Goal: Information Seeking & Learning: Check status

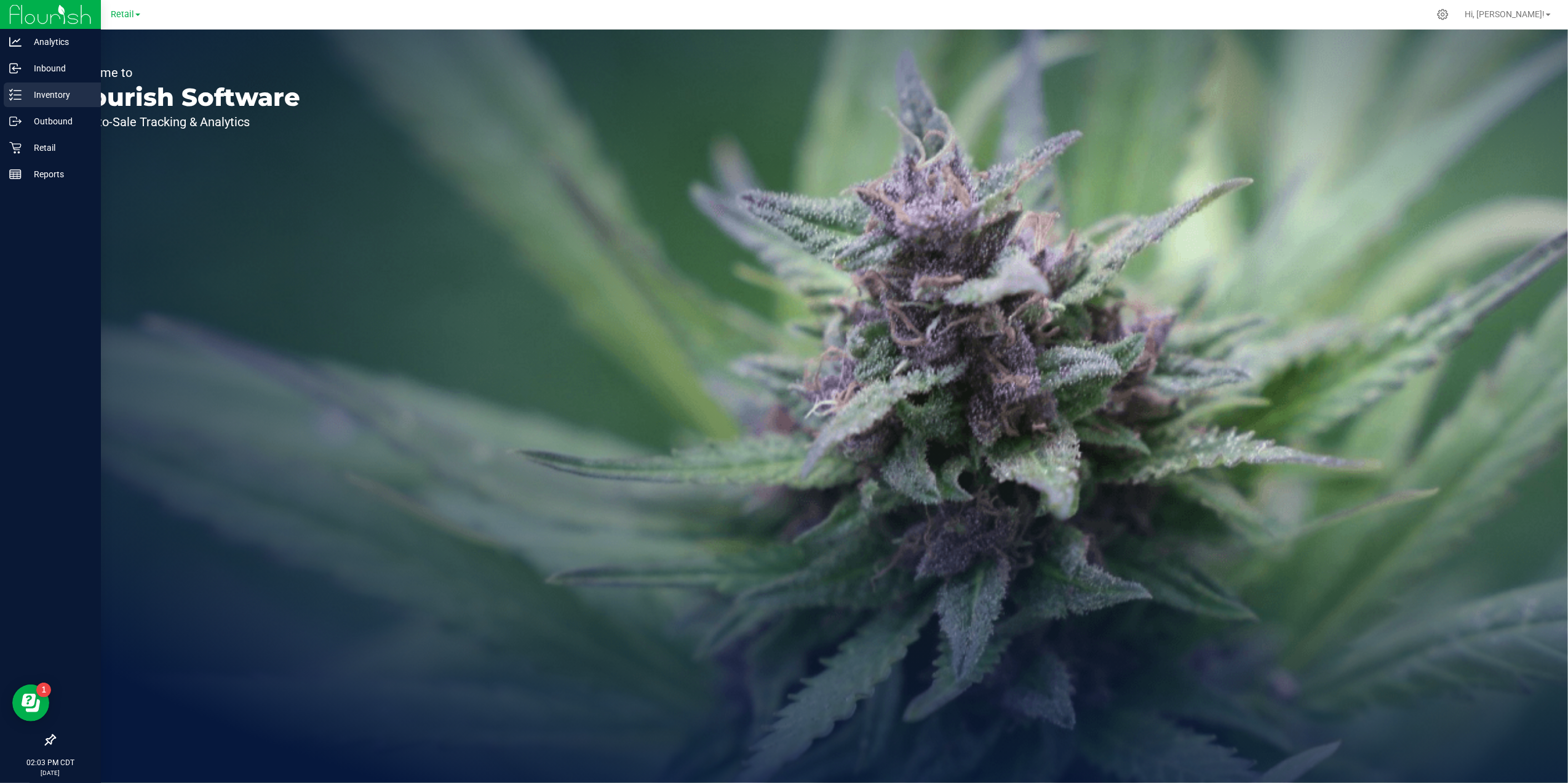
click at [20, 100] on icon at bounding box center [16, 94] width 12 height 12
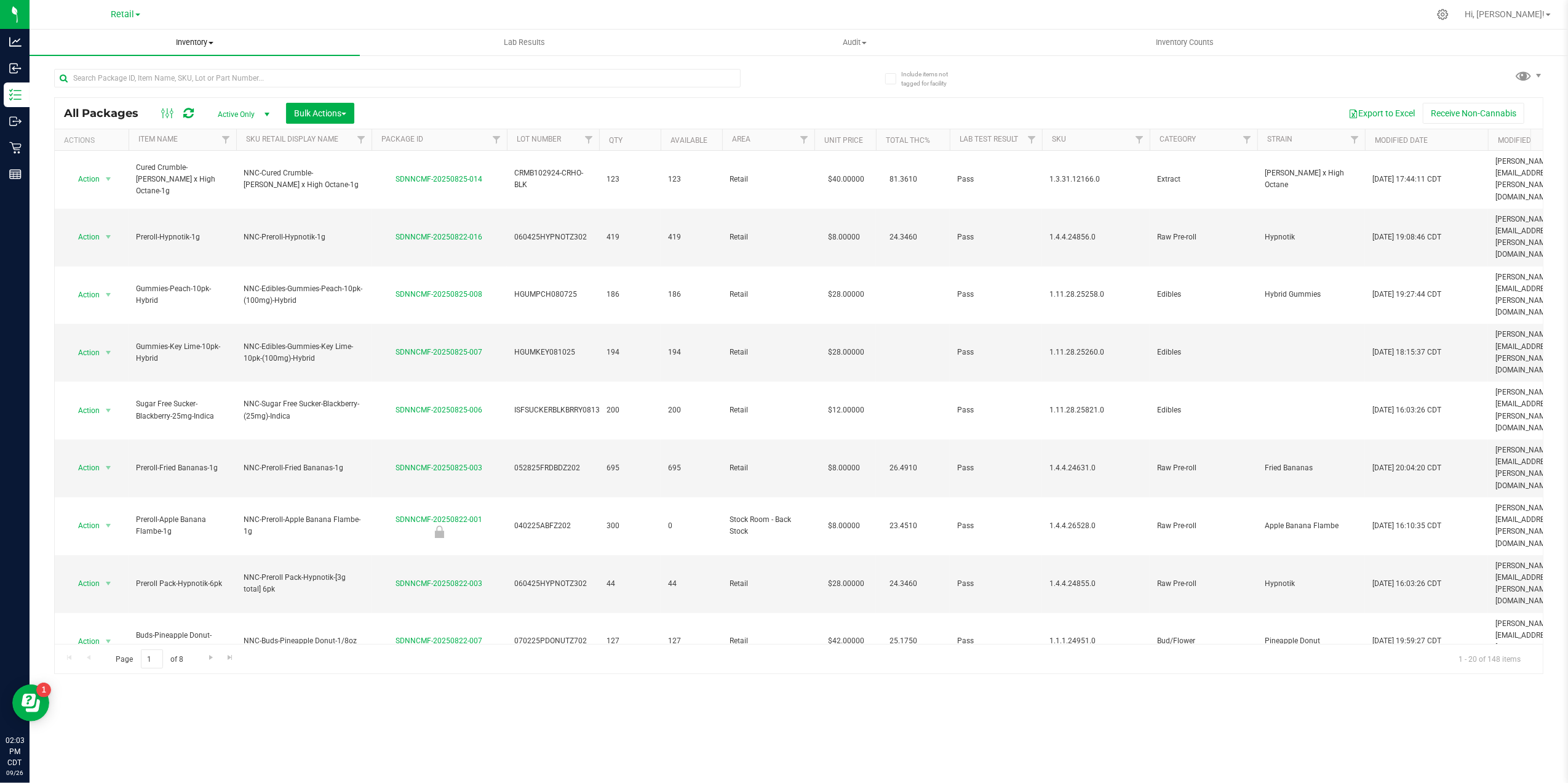
click at [201, 43] on span "Inventory" at bounding box center [195, 42] width 330 height 11
click at [126, 5] on div "Retail" at bounding box center [126, 15] width 180 height 19
click at [126, 10] on span "Retail" at bounding box center [122, 15] width 24 height 11
click at [129, 59] on link "Manufacturing" at bounding box center [126, 59] width 180 height 17
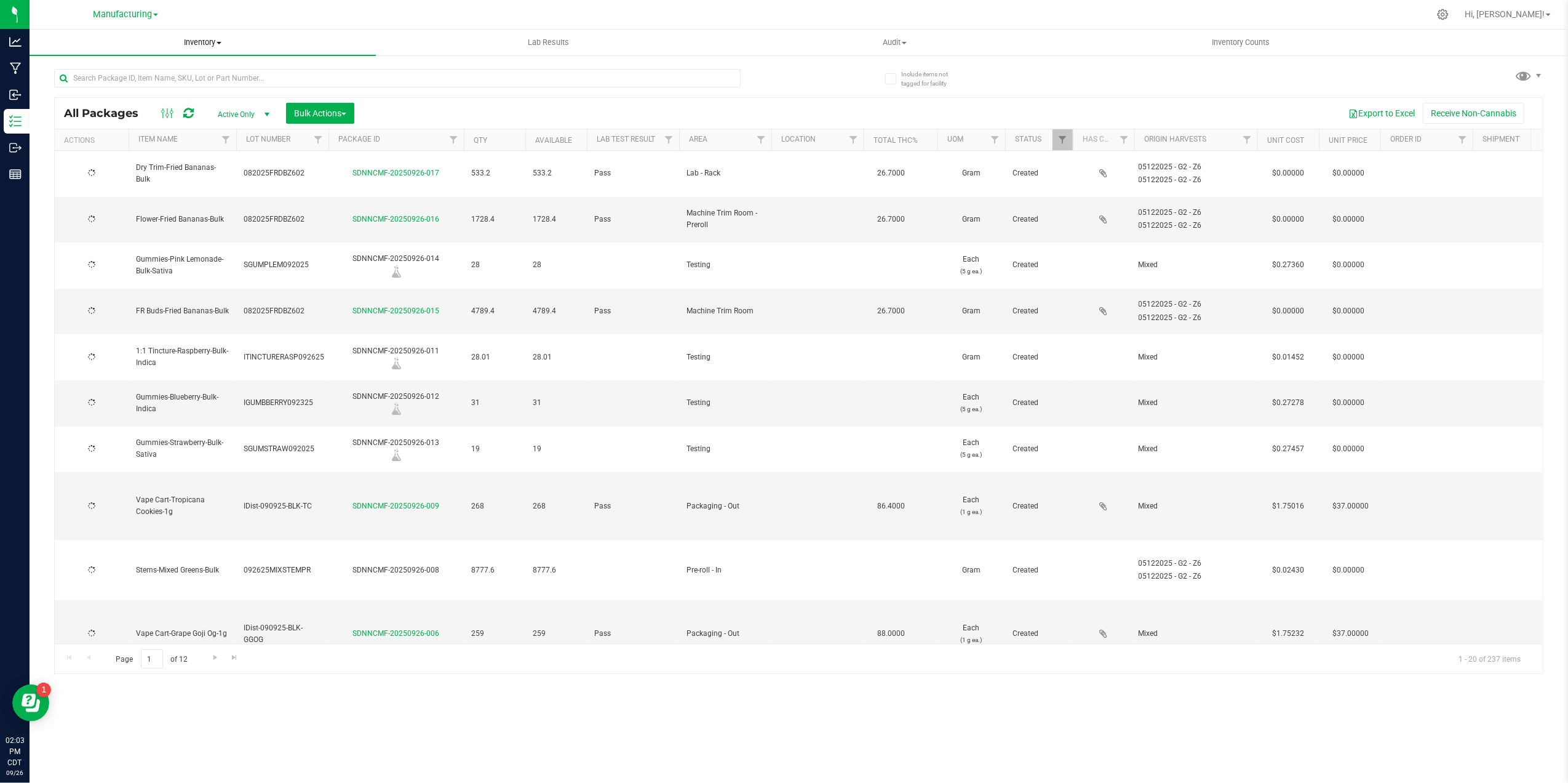
type input "[DATE]"
click at [766, 135] on link "Filter" at bounding box center [761, 140] width 20 height 21
click at [190, 45] on span "Inventory" at bounding box center [203, 42] width 346 height 11
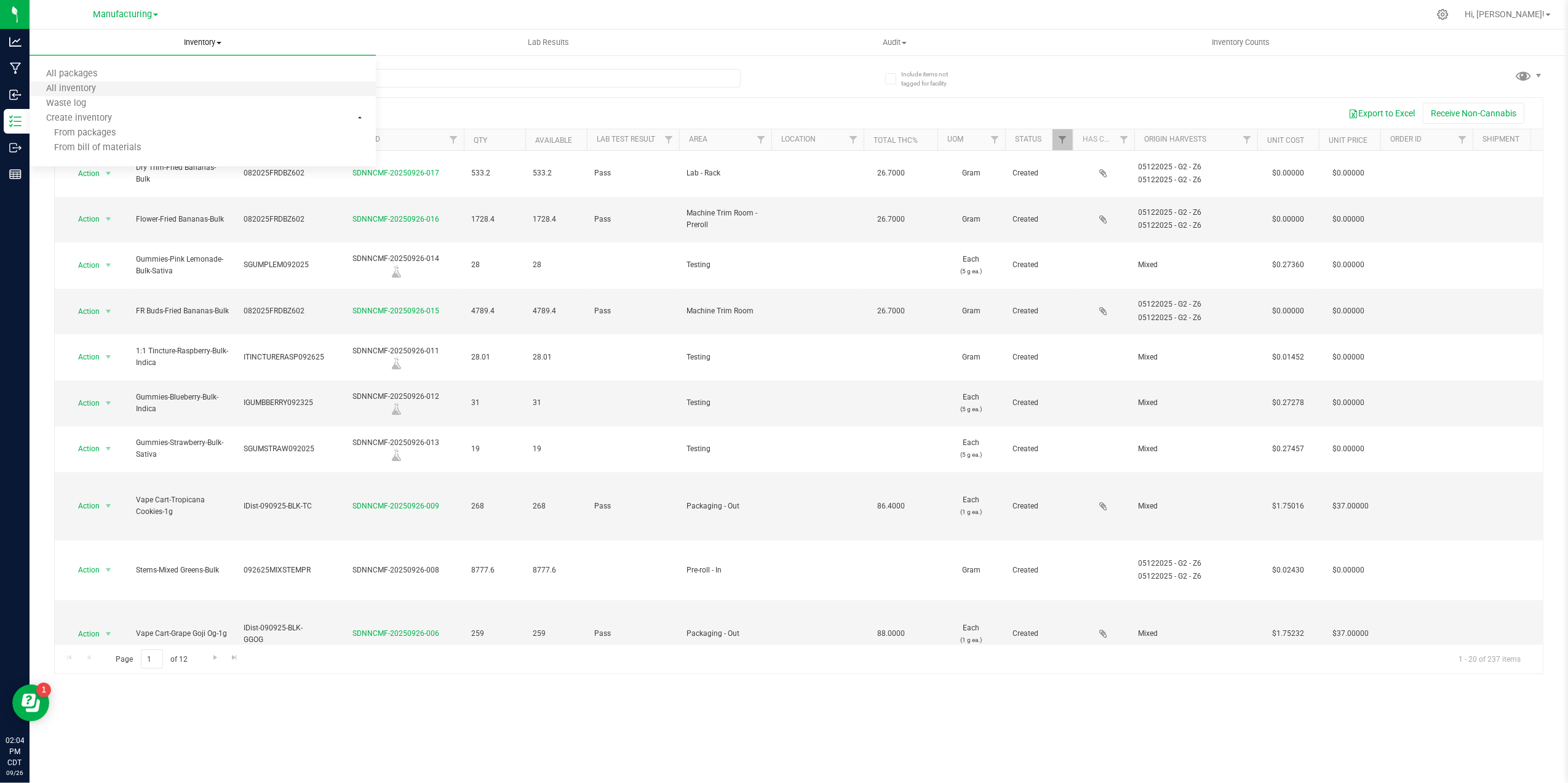
click at [271, 84] on li "All inventory" at bounding box center [203, 89] width 346 height 15
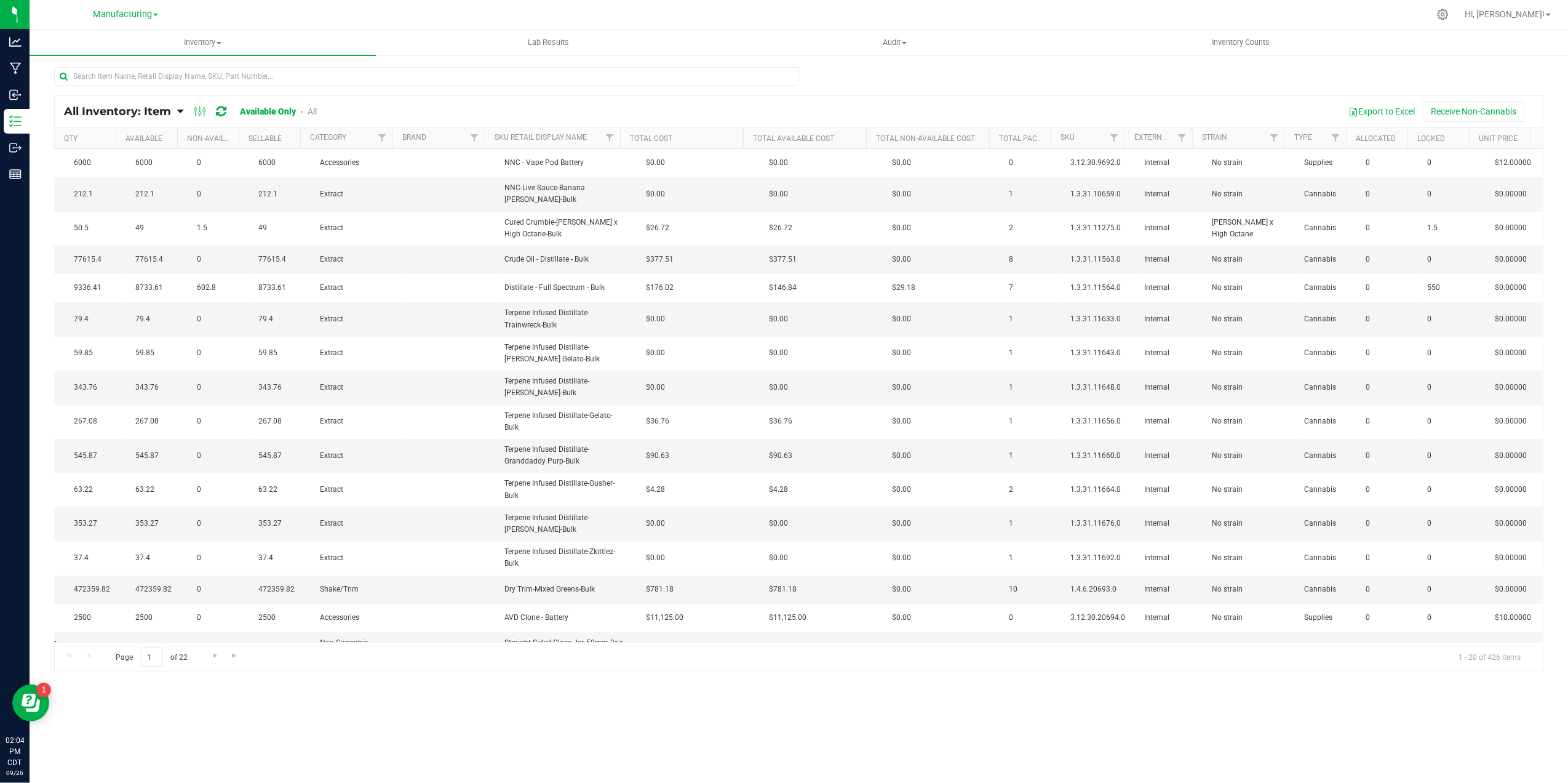
scroll to position [0, 186]
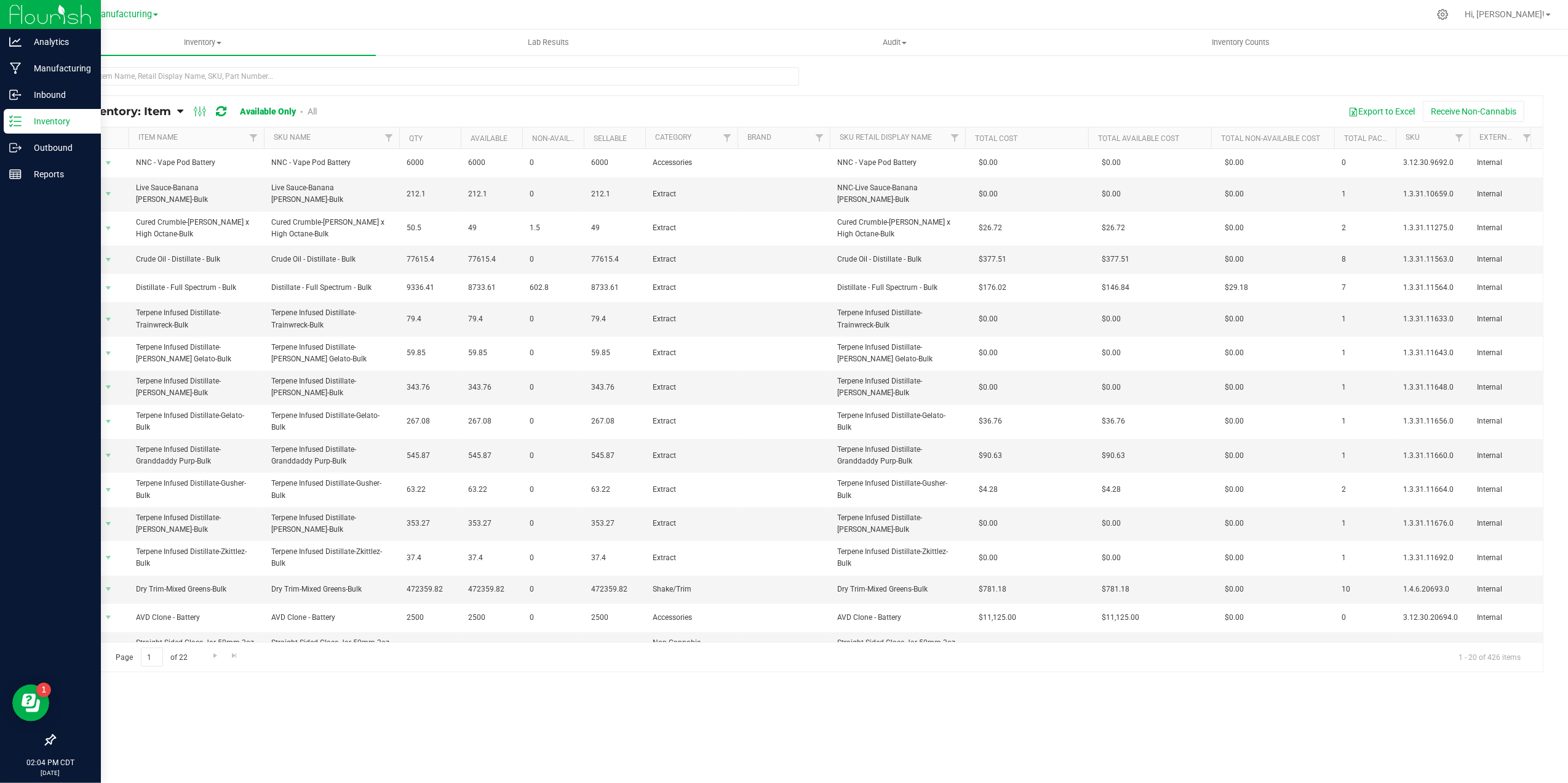
click at [17, 126] on icon at bounding box center [16, 121] width 12 height 12
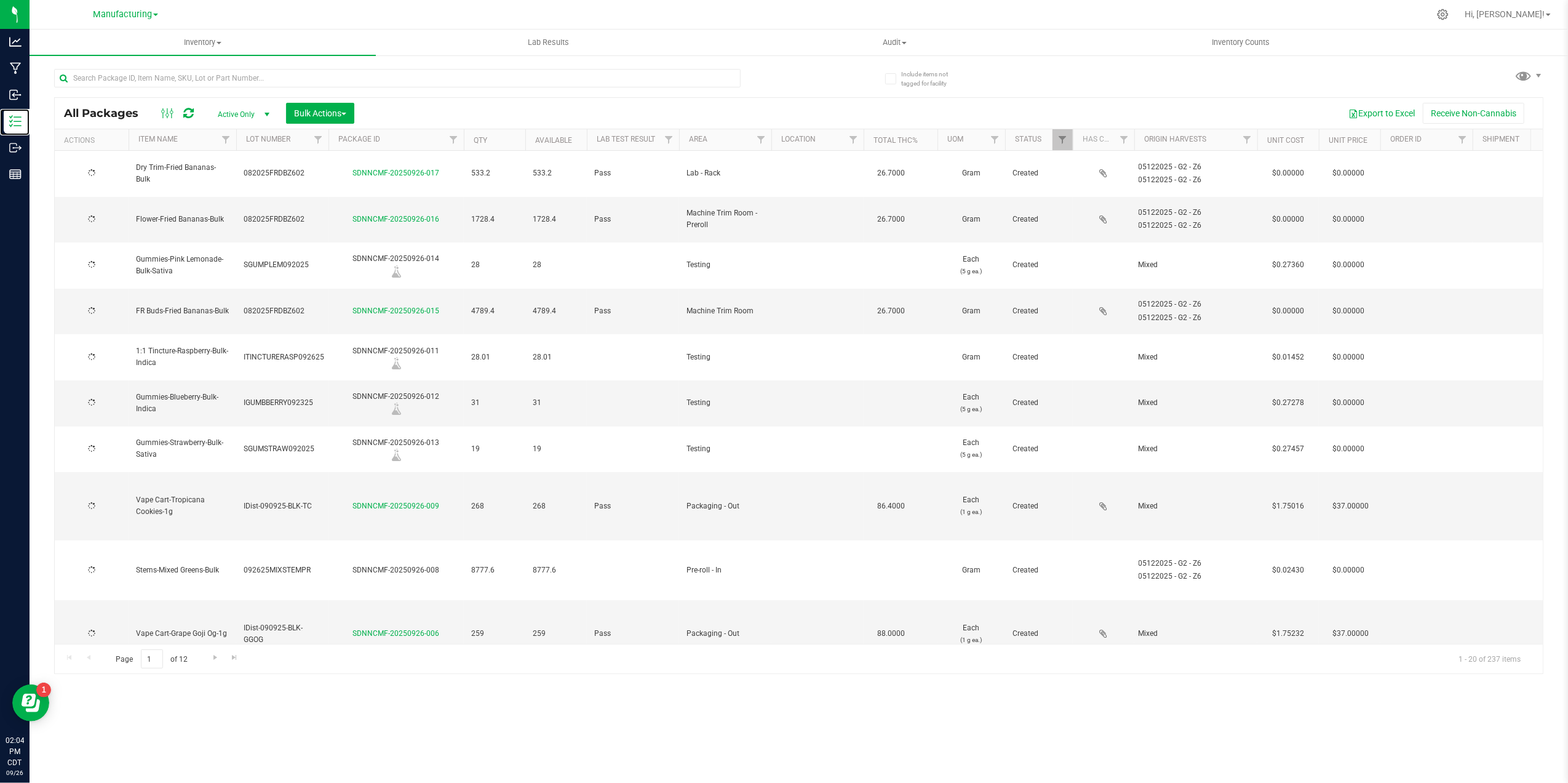
type input "[DATE]"
click at [195, 47] on span "Inventory" at bounding box center [203, 42] width 346 height 11
click at [165, 94] on li "All inventory" at bounding box center [203, 89] width 346 height 15
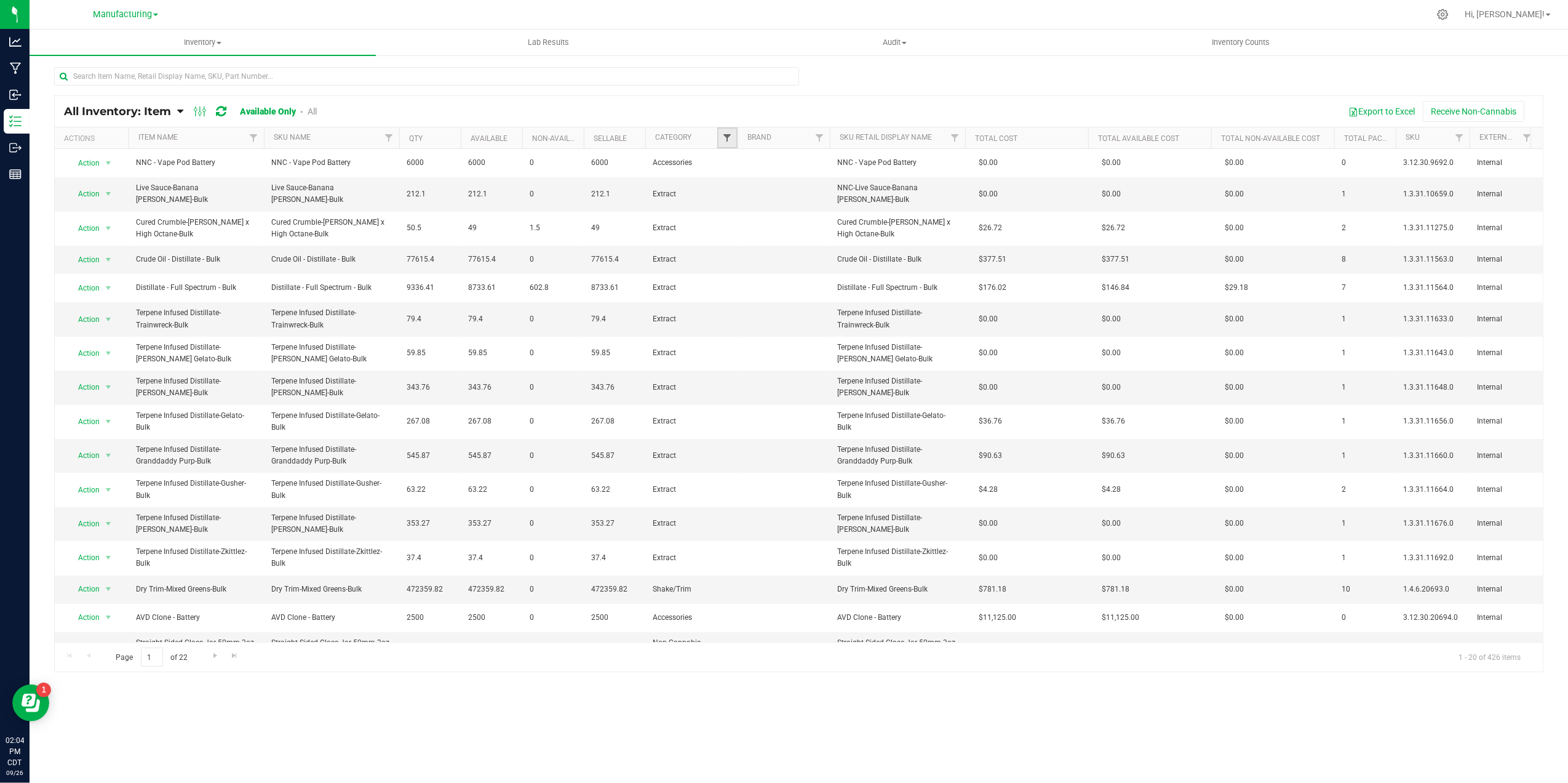
click at [732, 136] on span "Filter" at bounding box center [727, 137] width 10 height 10
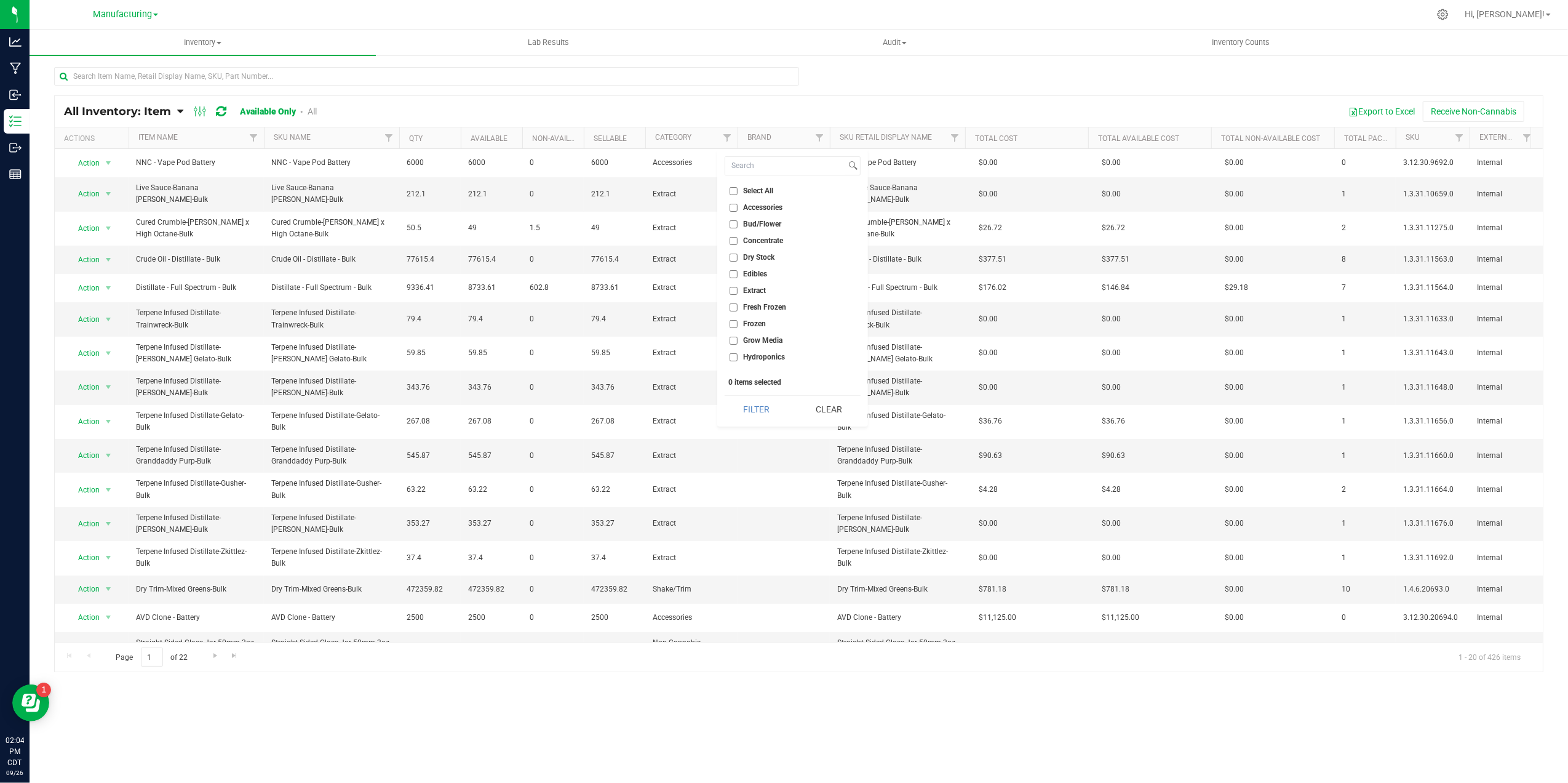
click at [754, 205] on span "Accessories" at bounding box center [763, 207] width 39 height 7
click at [737, 205] on input "Accessories" at bounding box center [733, 207] width 8 height 8
checkbox input "true"
click at [756, 405] on button "Filter" at bounding box center [756, 409] width 64 height 27
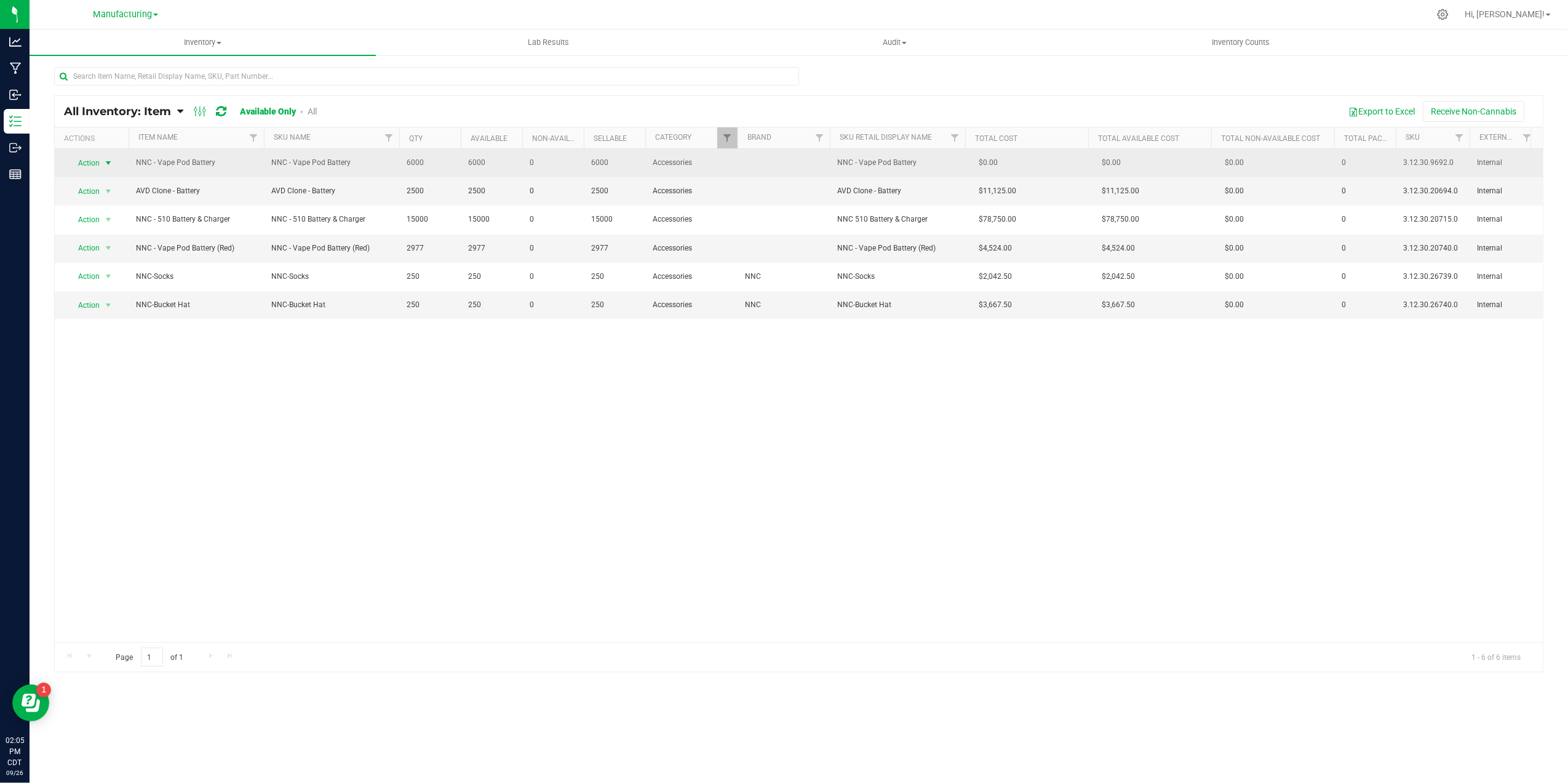
click at [100, 163] on span "select" at bounding box center [108, 163] width 16 height 17
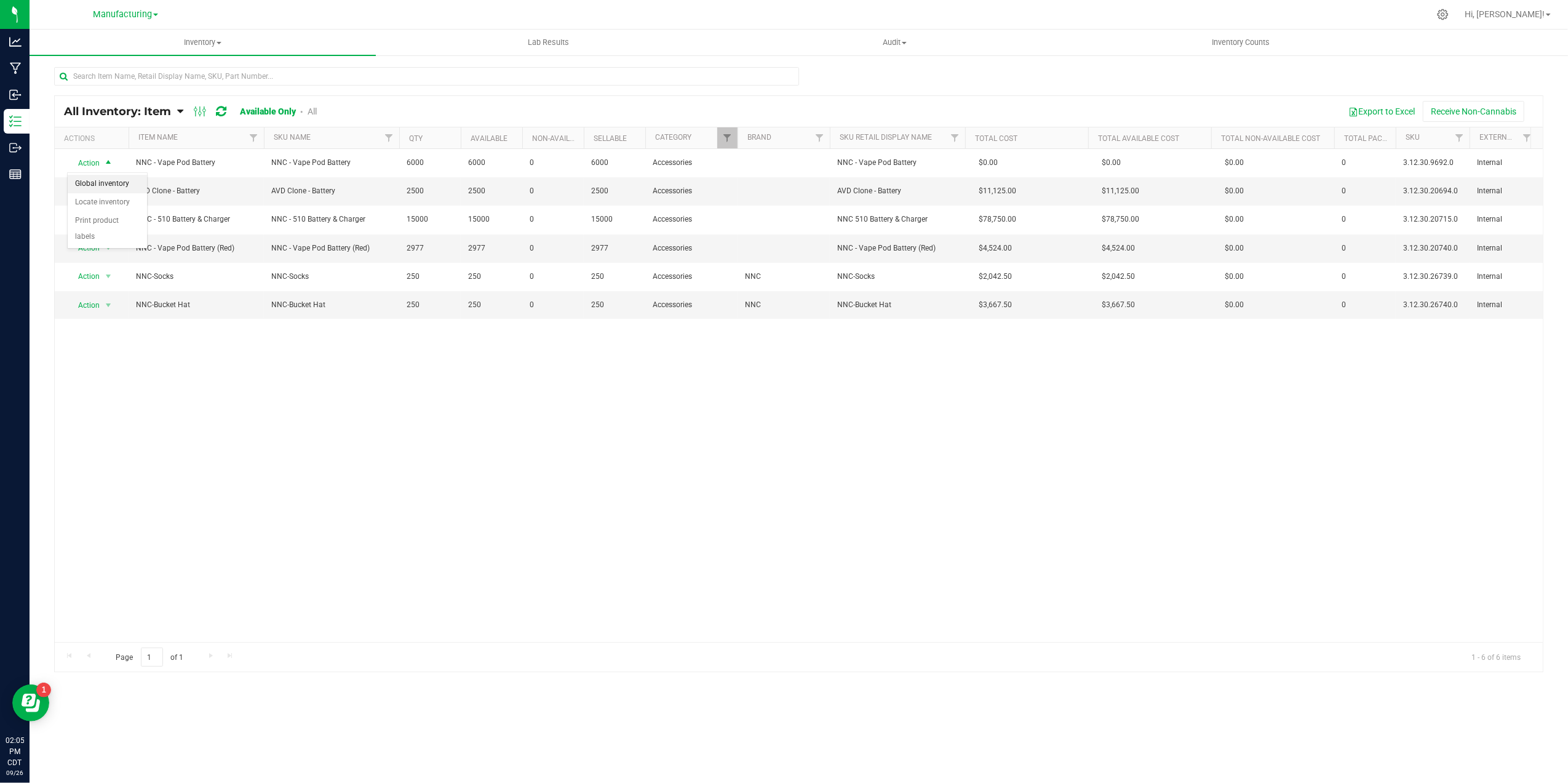
click at [126, 183] on li "Global inventory" at bounding box center [107, 184] width 79 height 18
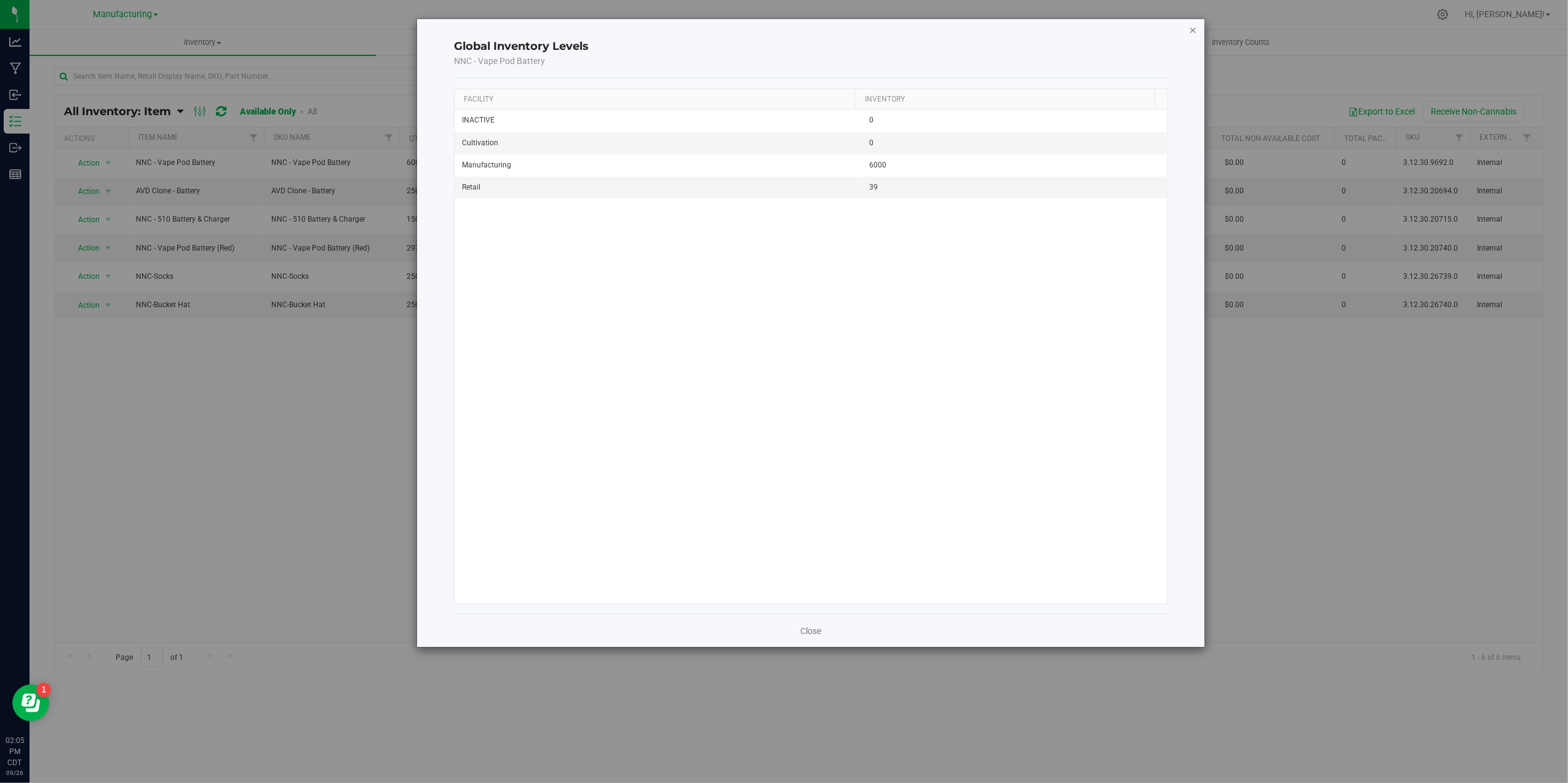
click at [1191, 30] on icon "button" at bounding box center [1193, 29] width 9 height 15
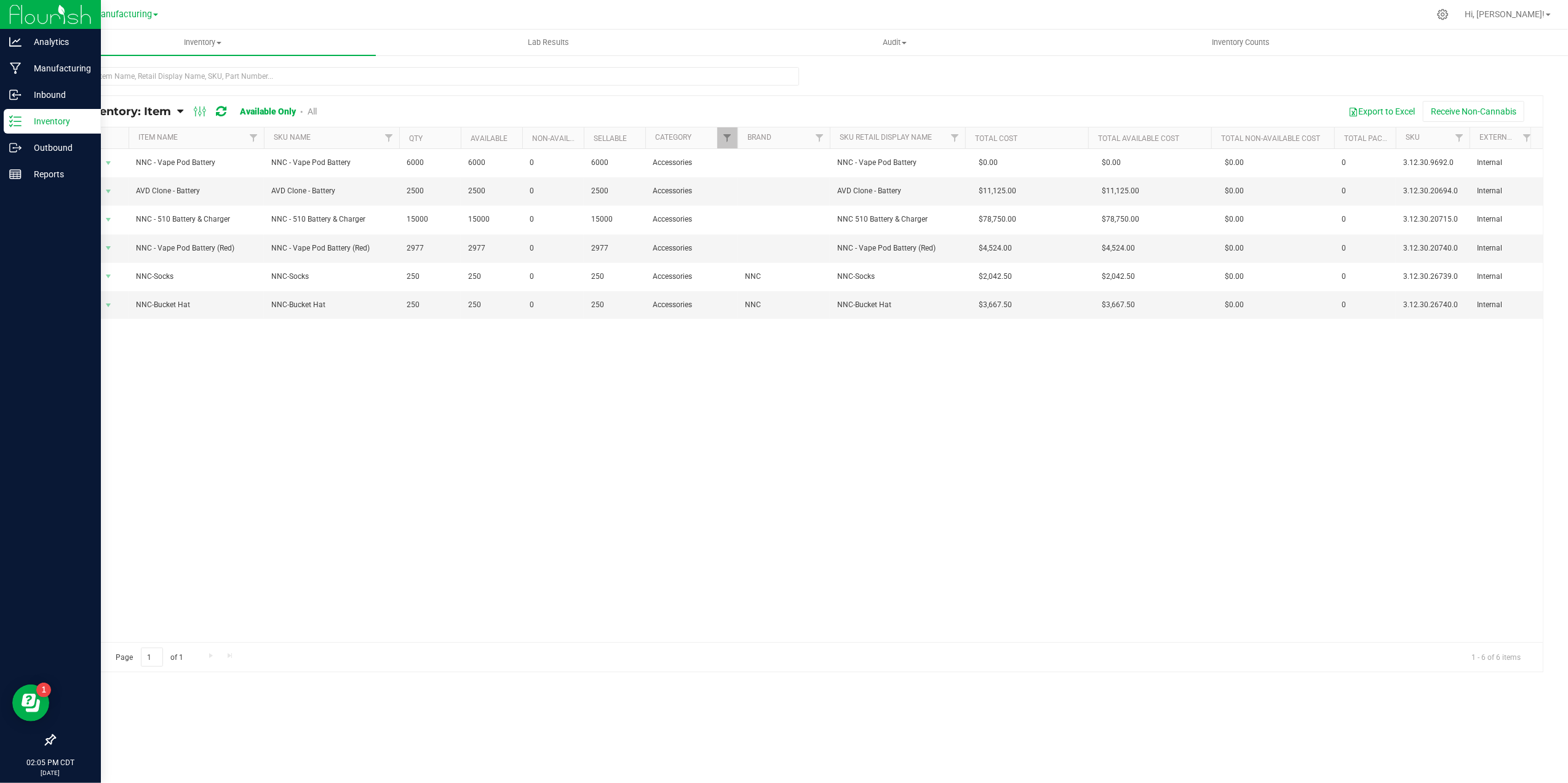
click at [45, 742] on icon at bounding box center [51, 739] width 12 height 12
click at [45, 741] on input "checkbox" at bounding box center [45, 741] width 0 height 0
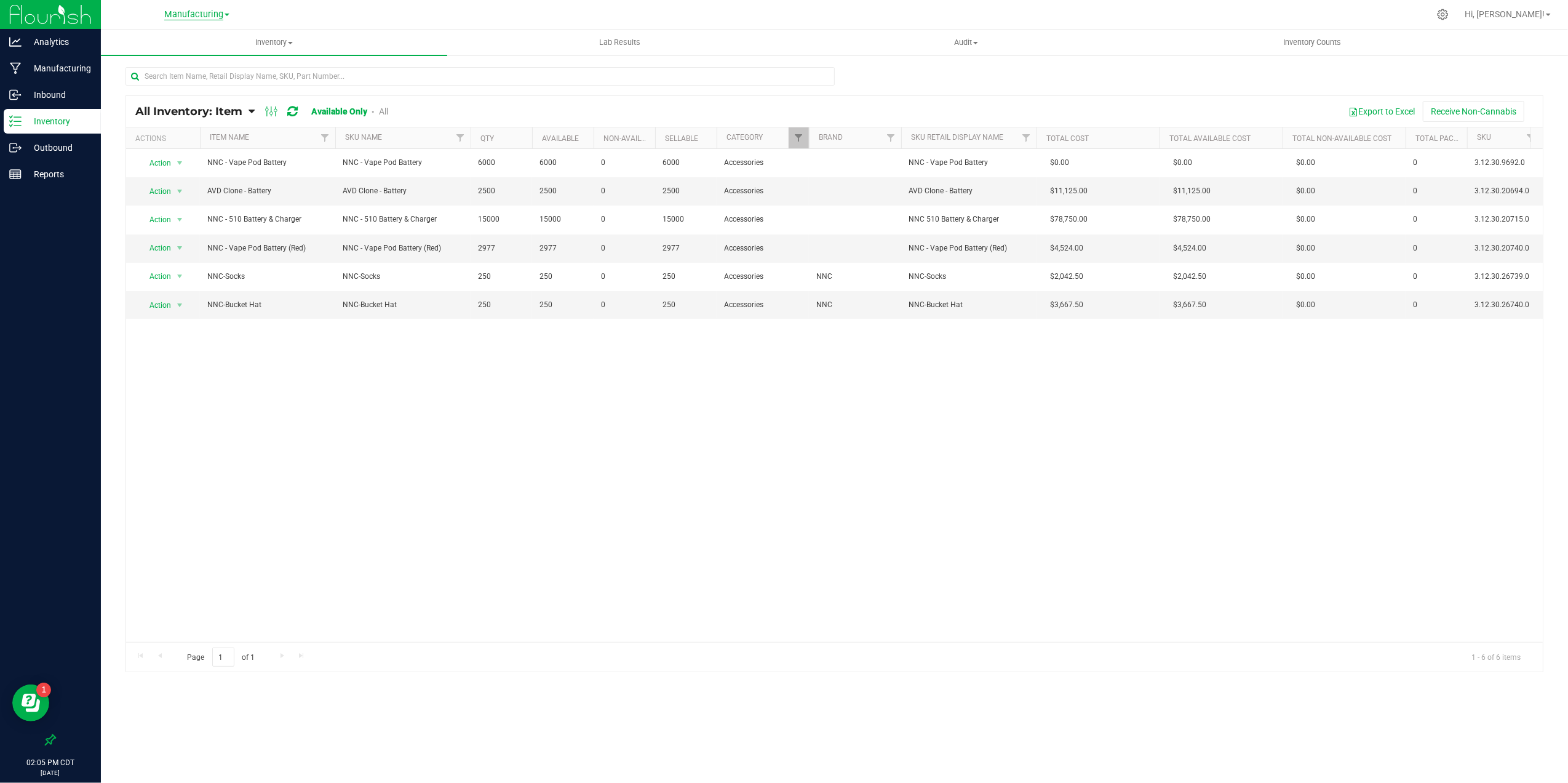
click at [205, 10] on span "Manufacturing" at bounding box center [194, 15] width 59 height 11
click at [202, 69] on link "Retail" at bounding box center [197, 75] width 180 height 17
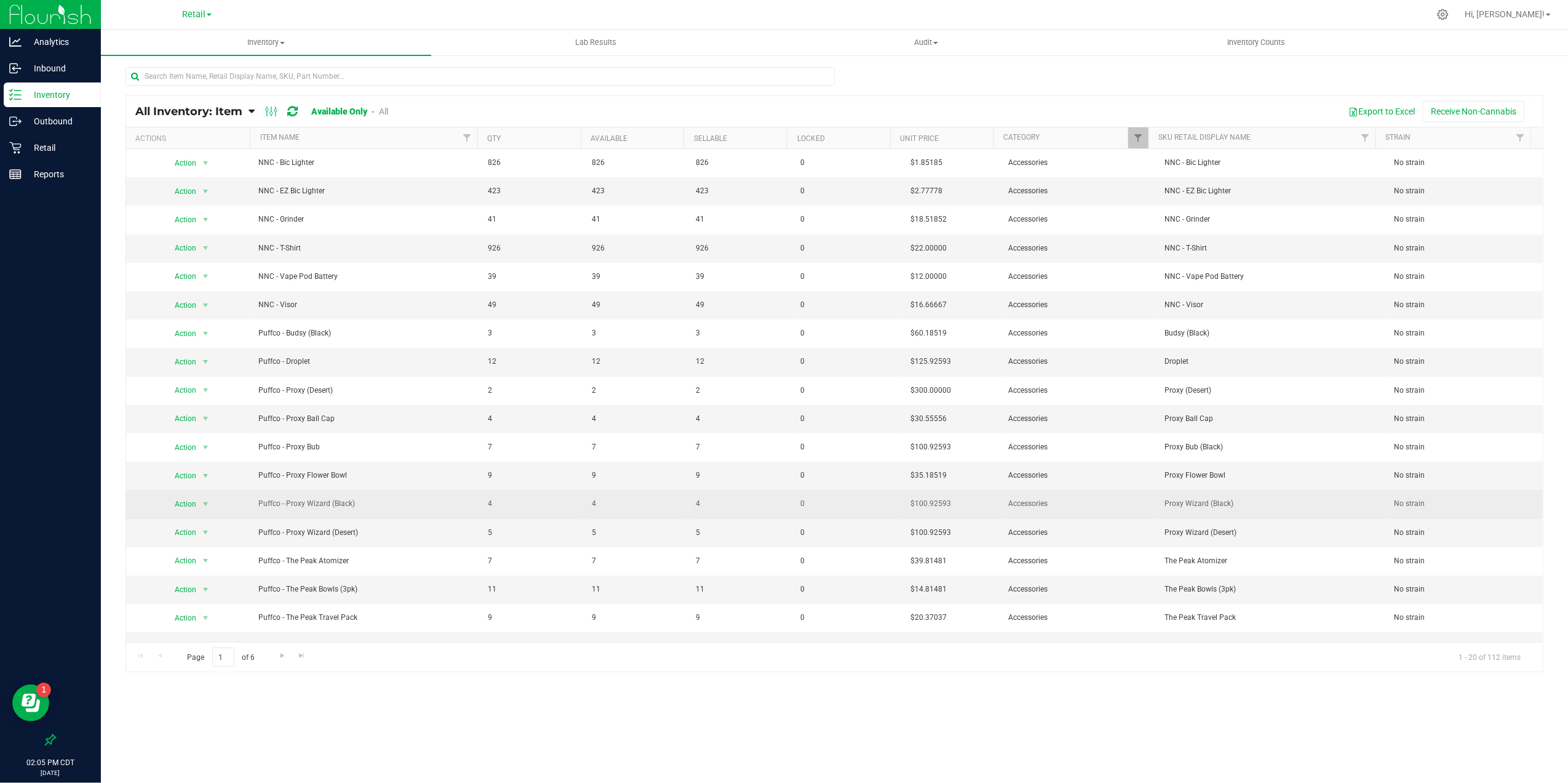
scroll to position [79, 0]
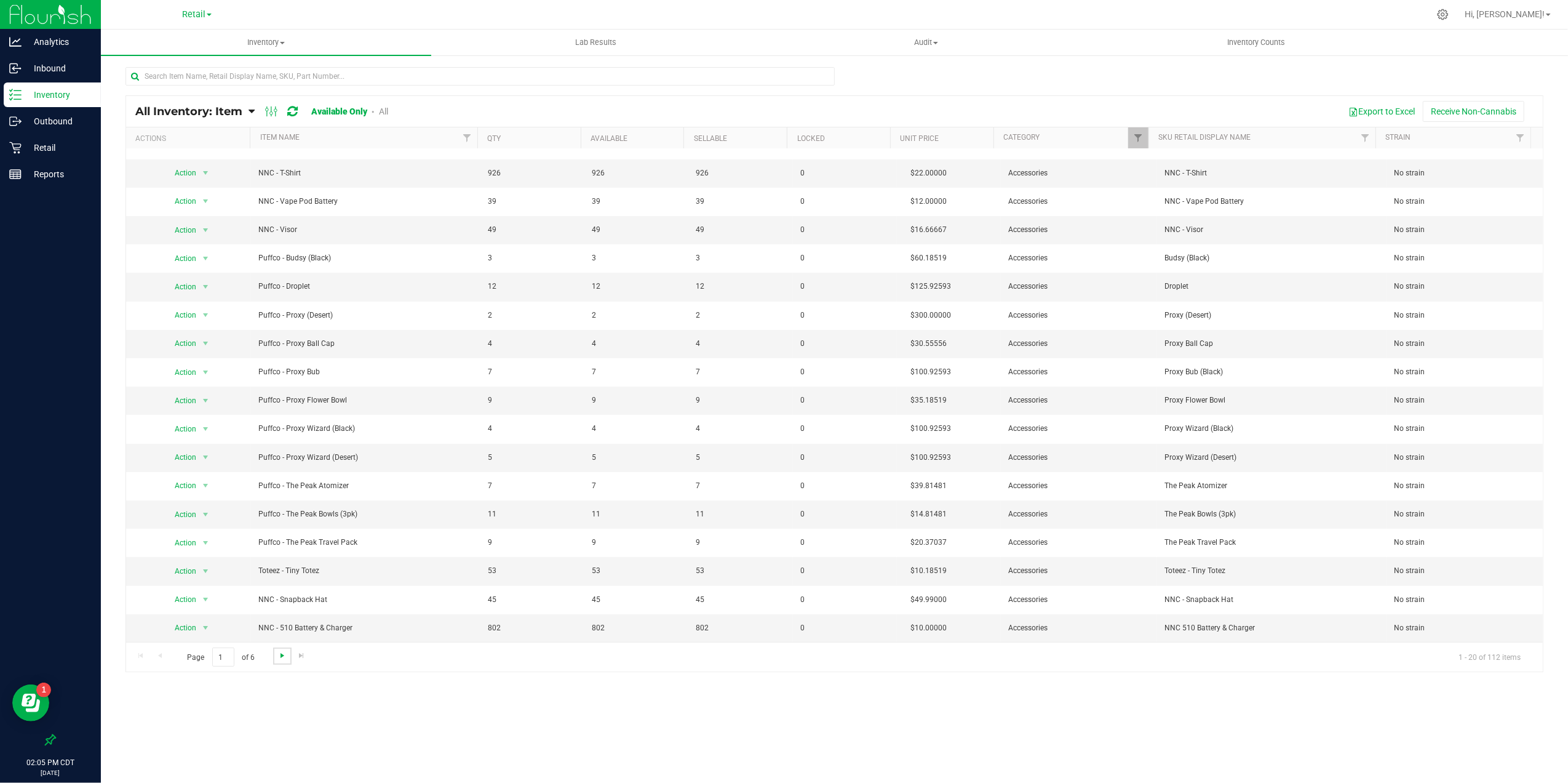
click at [280, 655] on span "Go to the next page" at bounding box center [282, 655] width 10 height 10
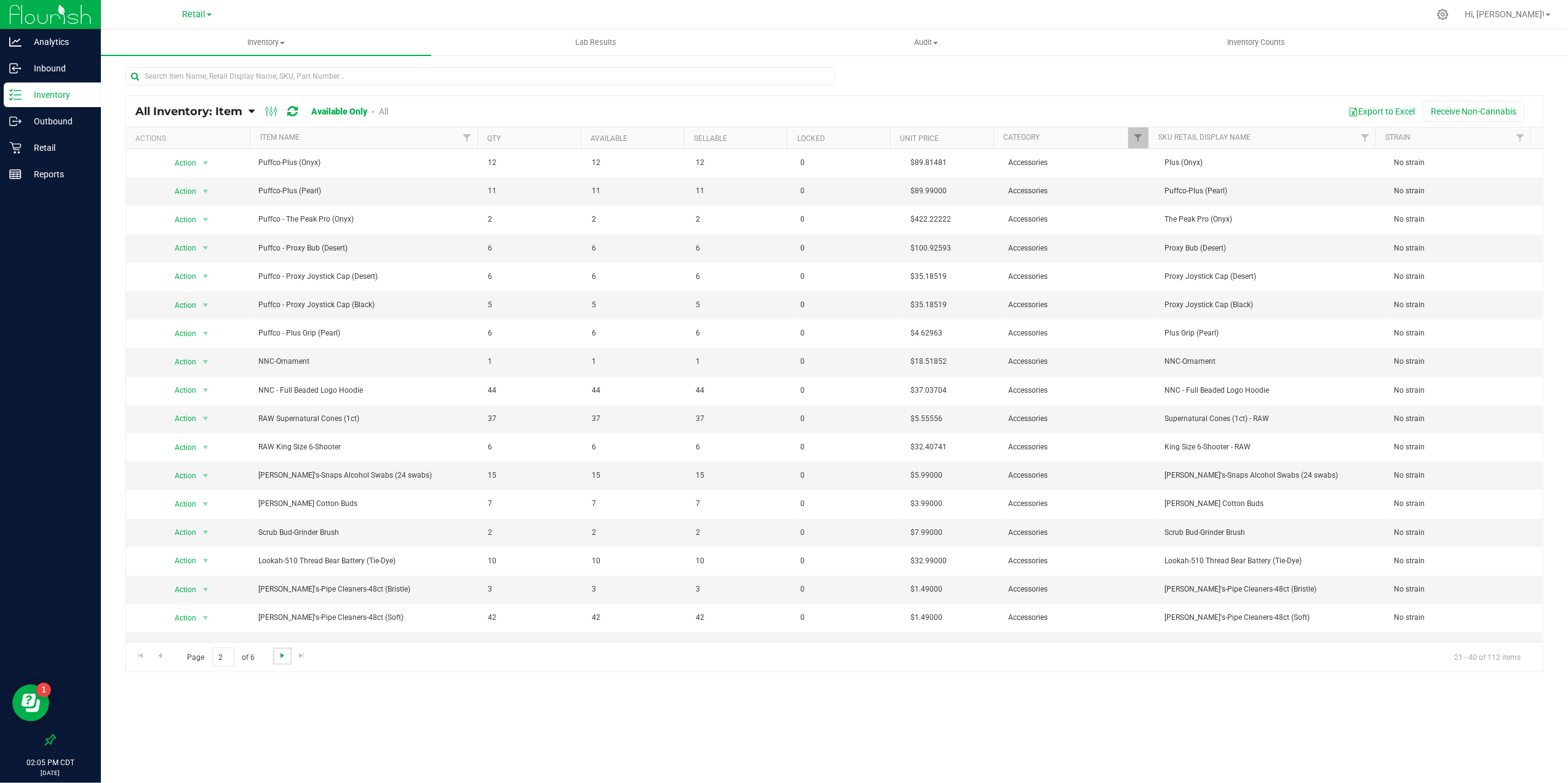
click at [280, 660] on span "Go to the next page" at bounding box center [282, 655] width 10 height 10
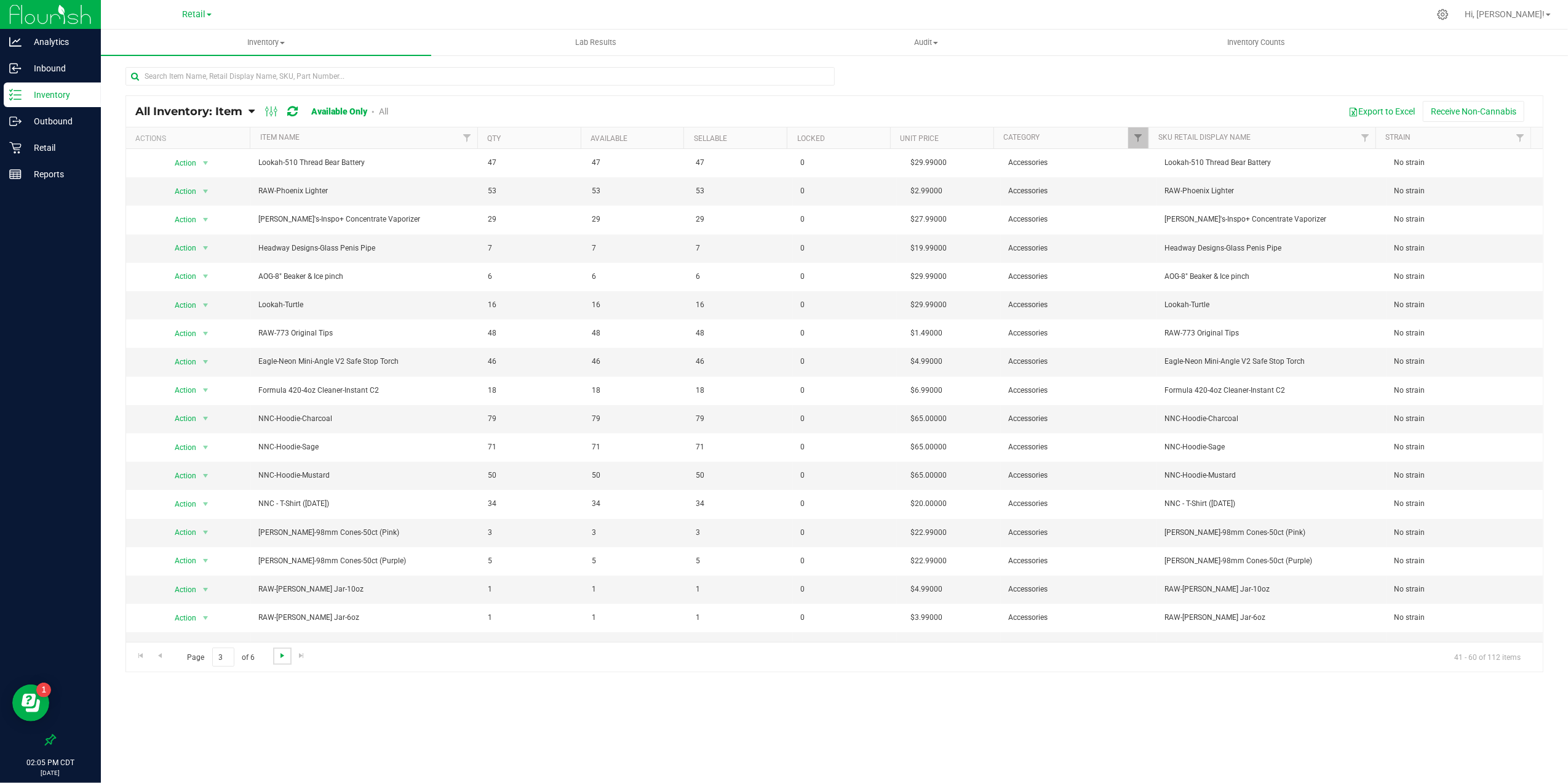
click at [280, 660] on span "Go to the next page" at bounding box center [282, 655] width 10 height 10
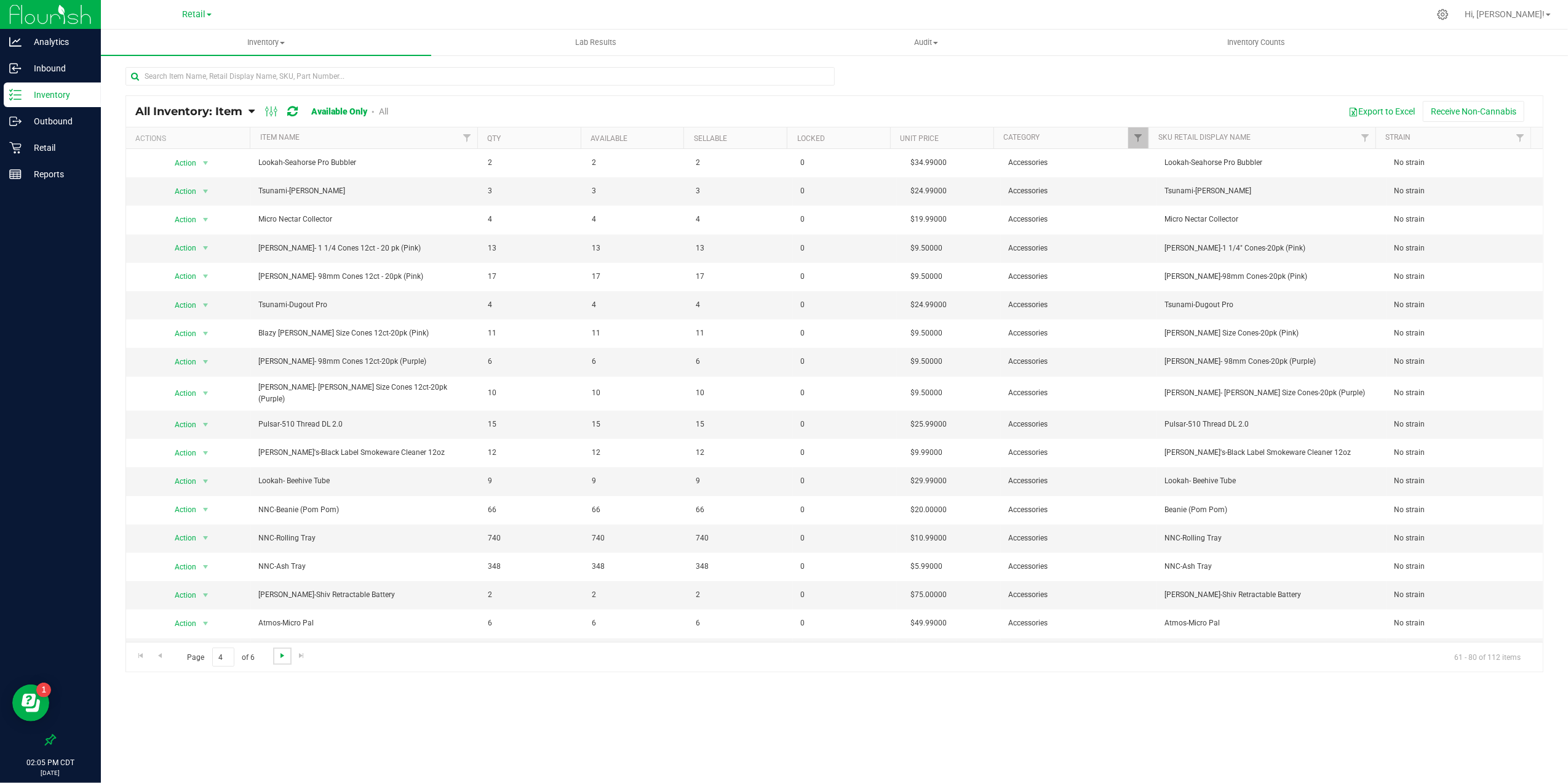
click at [280, 660] on span "Go to the next page" at bounding box center [282, 655] width 10 height 10
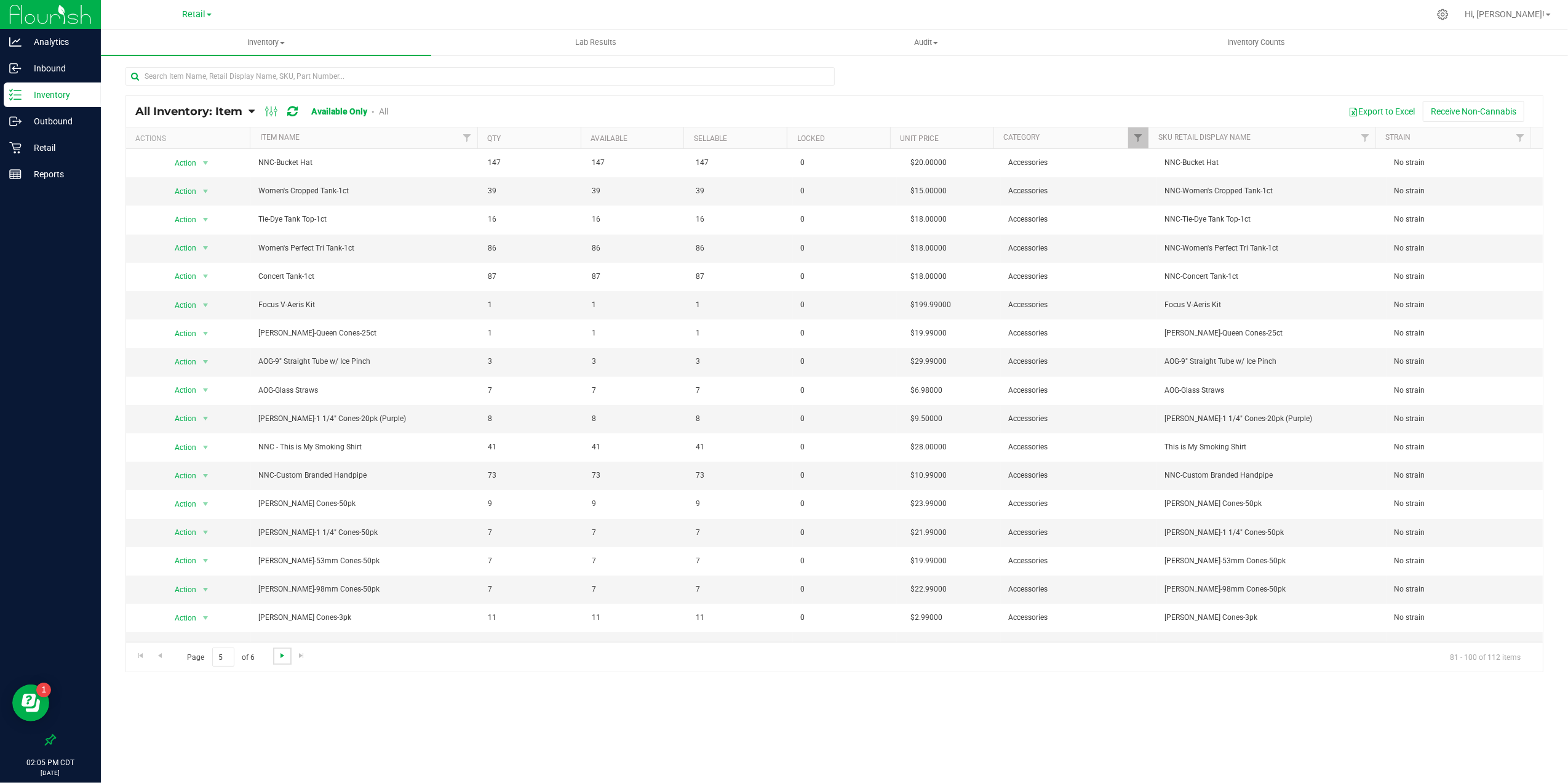
click at [280, 660] on span "Go to the next page" at bounding box center [282, 655] width 10 height 10
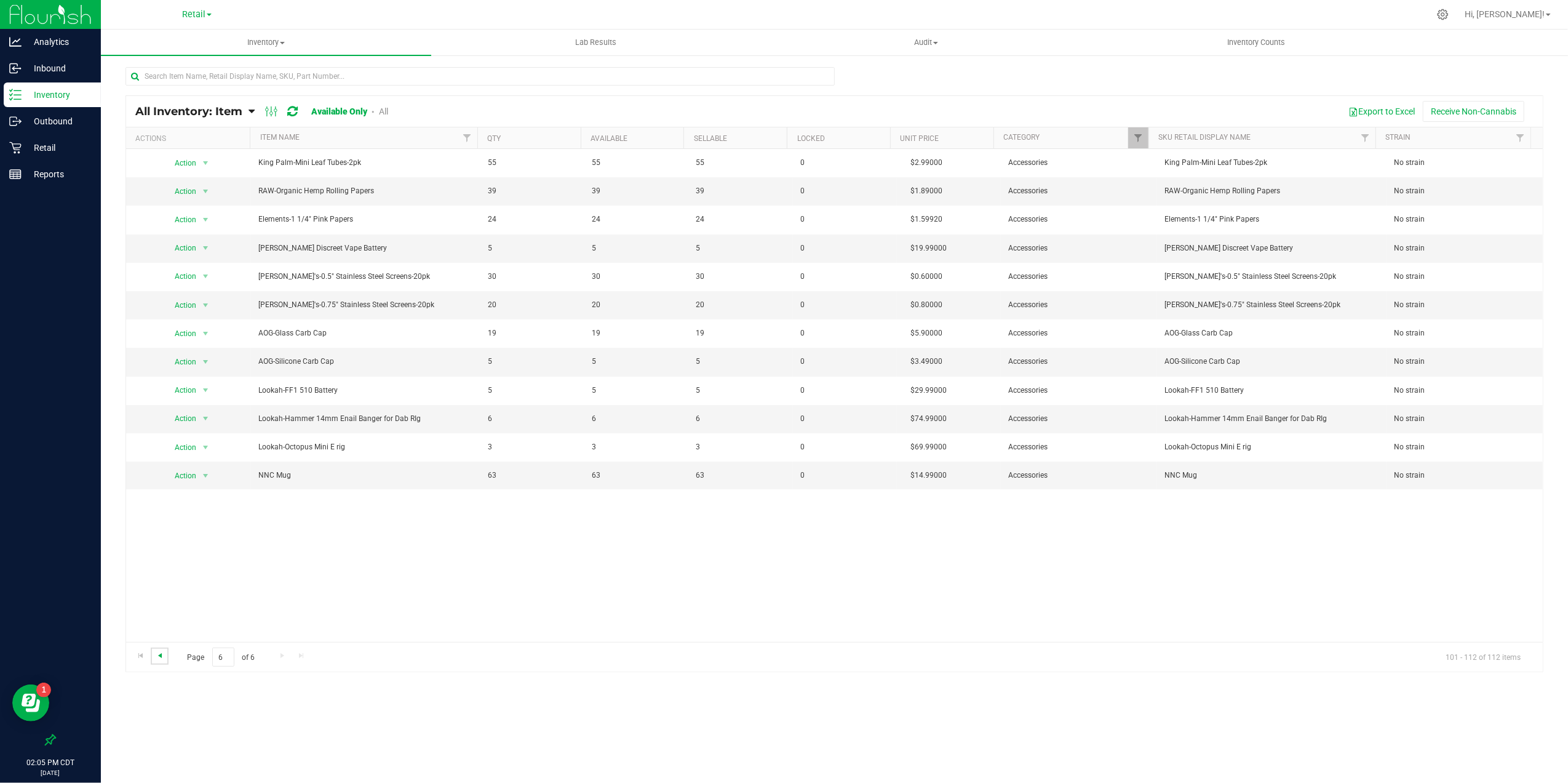
click at [155, 657] on span "Go to the previous page" at bounding box center [159, 655] width 10 height 10
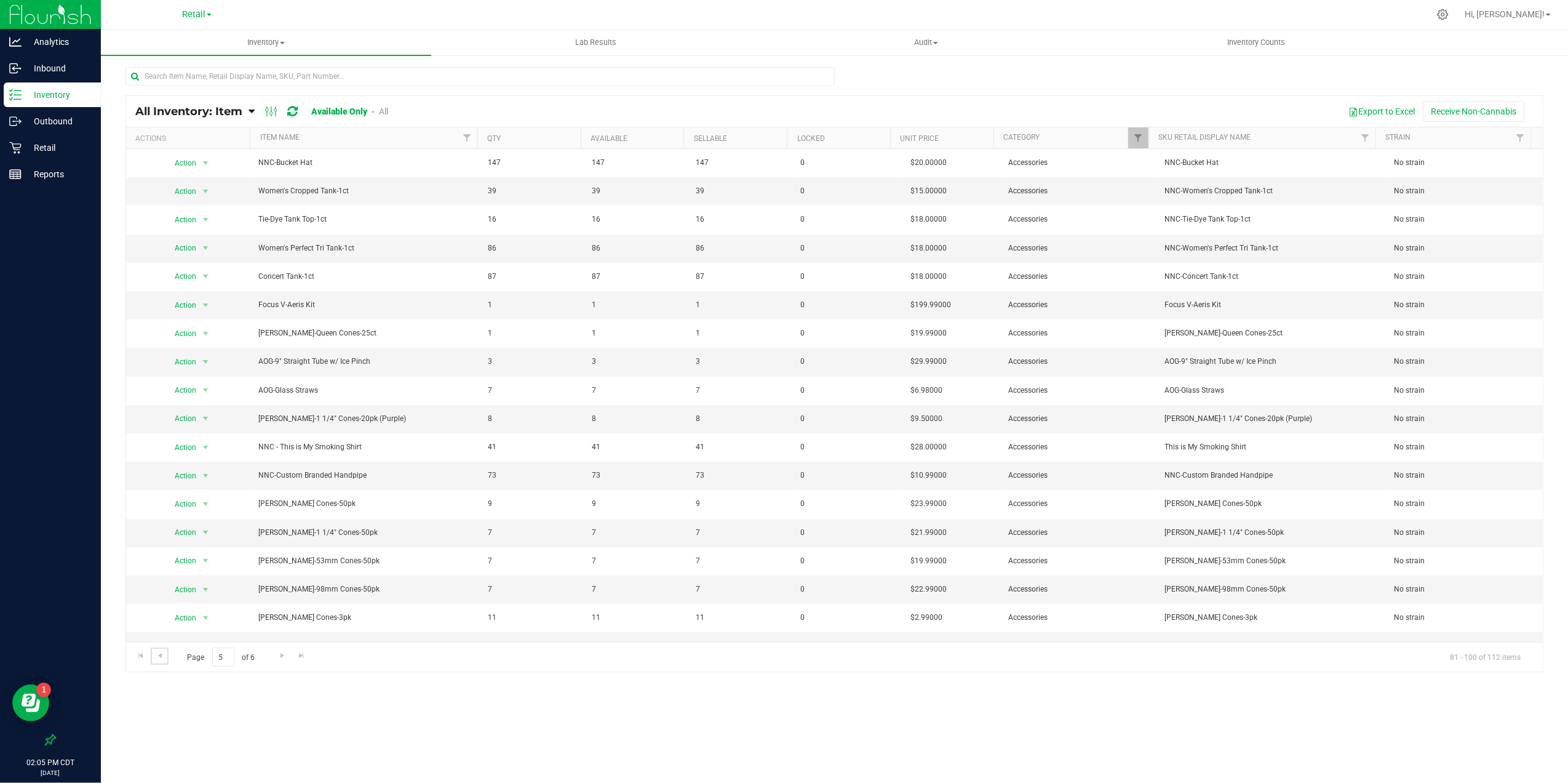
click at [157, 656] on span "Go to the previous page" at bounding box center [159, 655] width 10 height 10
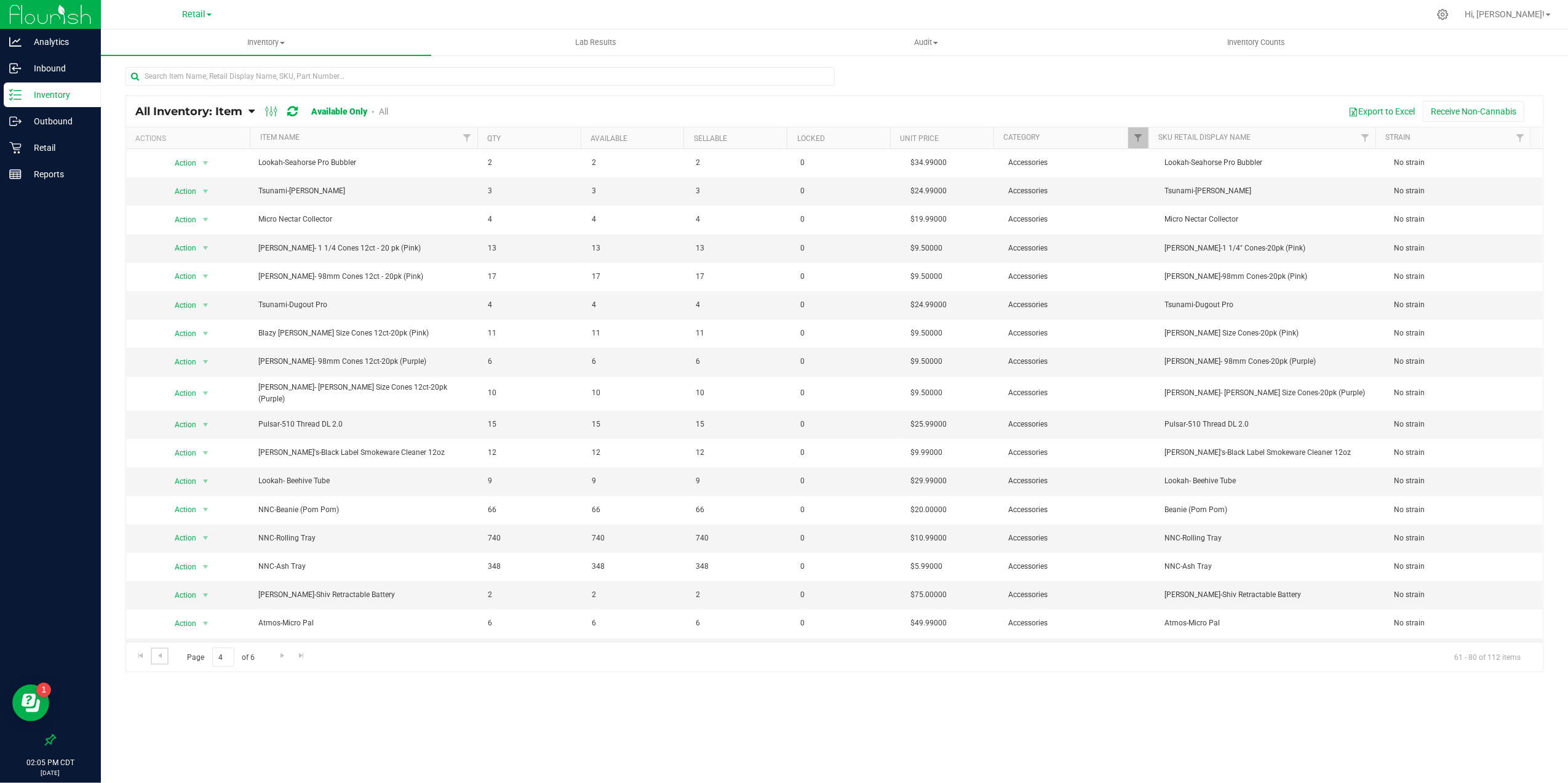
click at [157, 656] on span "Go to the previous page" at bounding box center [159, 655] width 10 height 10
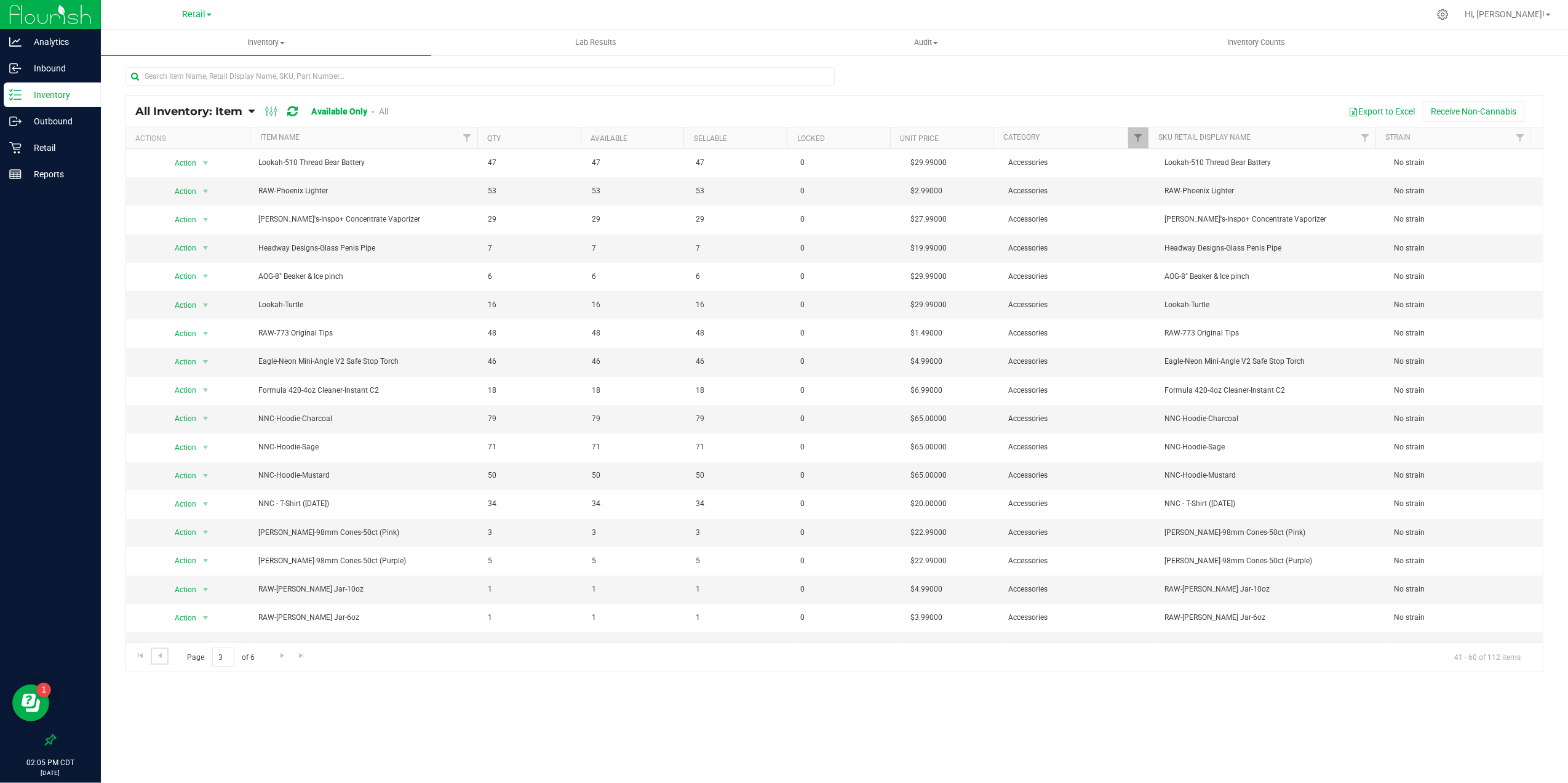
click at [157, 656] on span "Go to the previous page" at bounding box center [159, 655] width 10 height 10
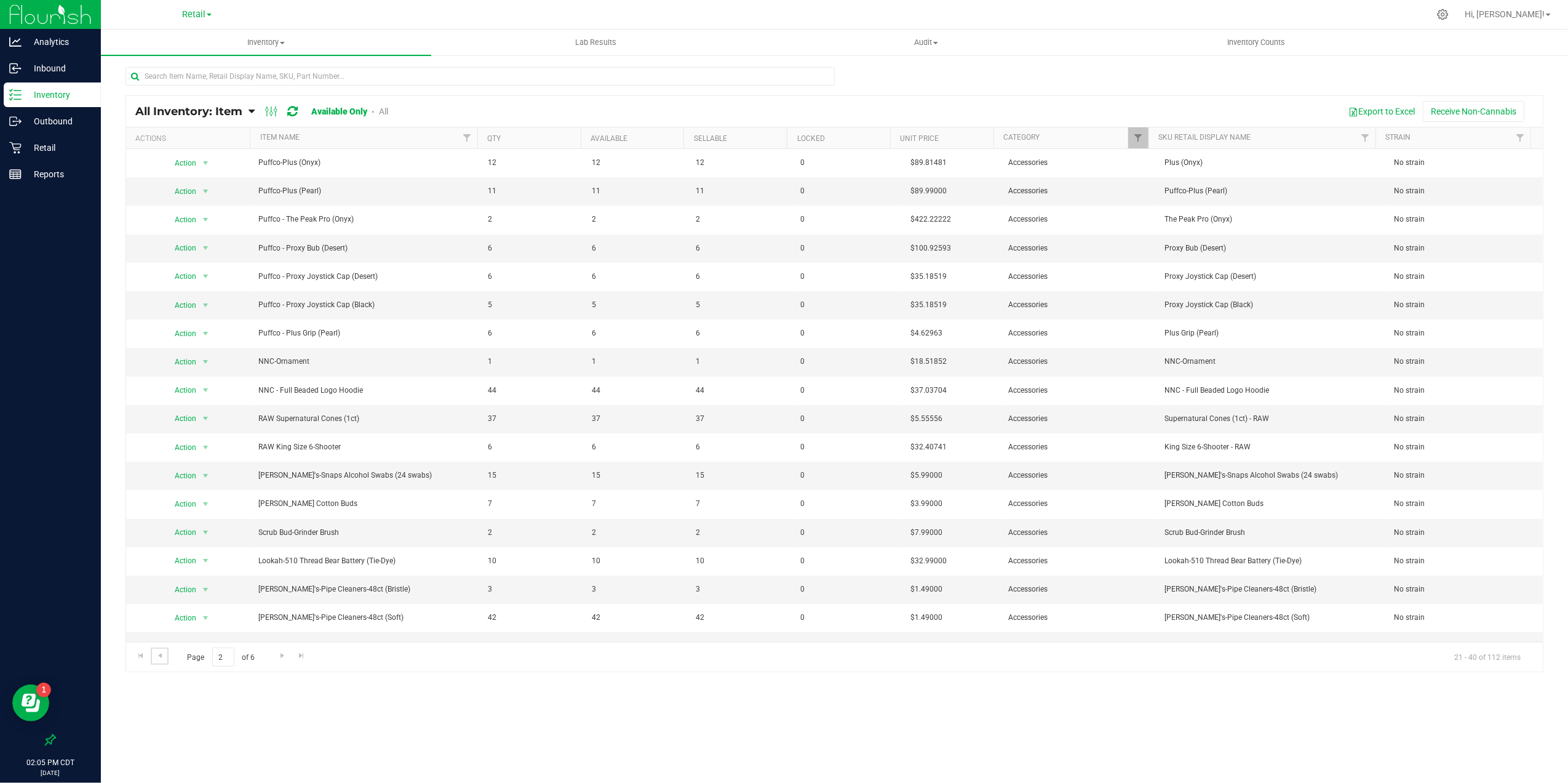
click at [157, 656] on span "Go to the previous page" at bounding box center [159, 655] width 10 height 10
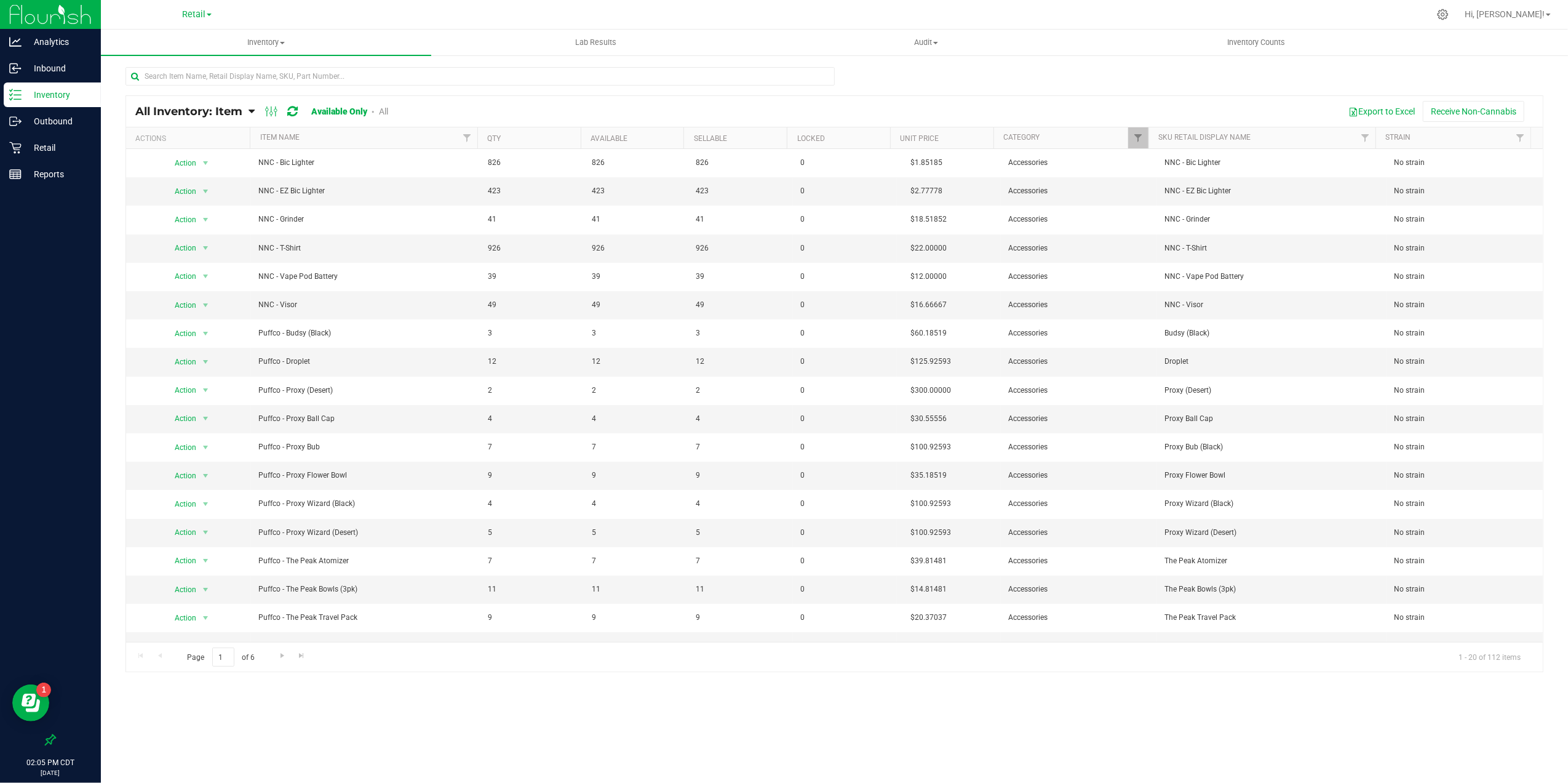
click at [157, 656] on div "Page 1 of 6 1 - 20 of 112 items" at bounding box center [834, 656] width 1417 height 30
click at [163, 656] on div "Page 1 of 6 1 - 20 of 112 items" at bounding box center [834, 656] width 1417 height 30
click at [284, 661] on span "Go to the next page" at bounding box center [282, 655] width 10 height 10
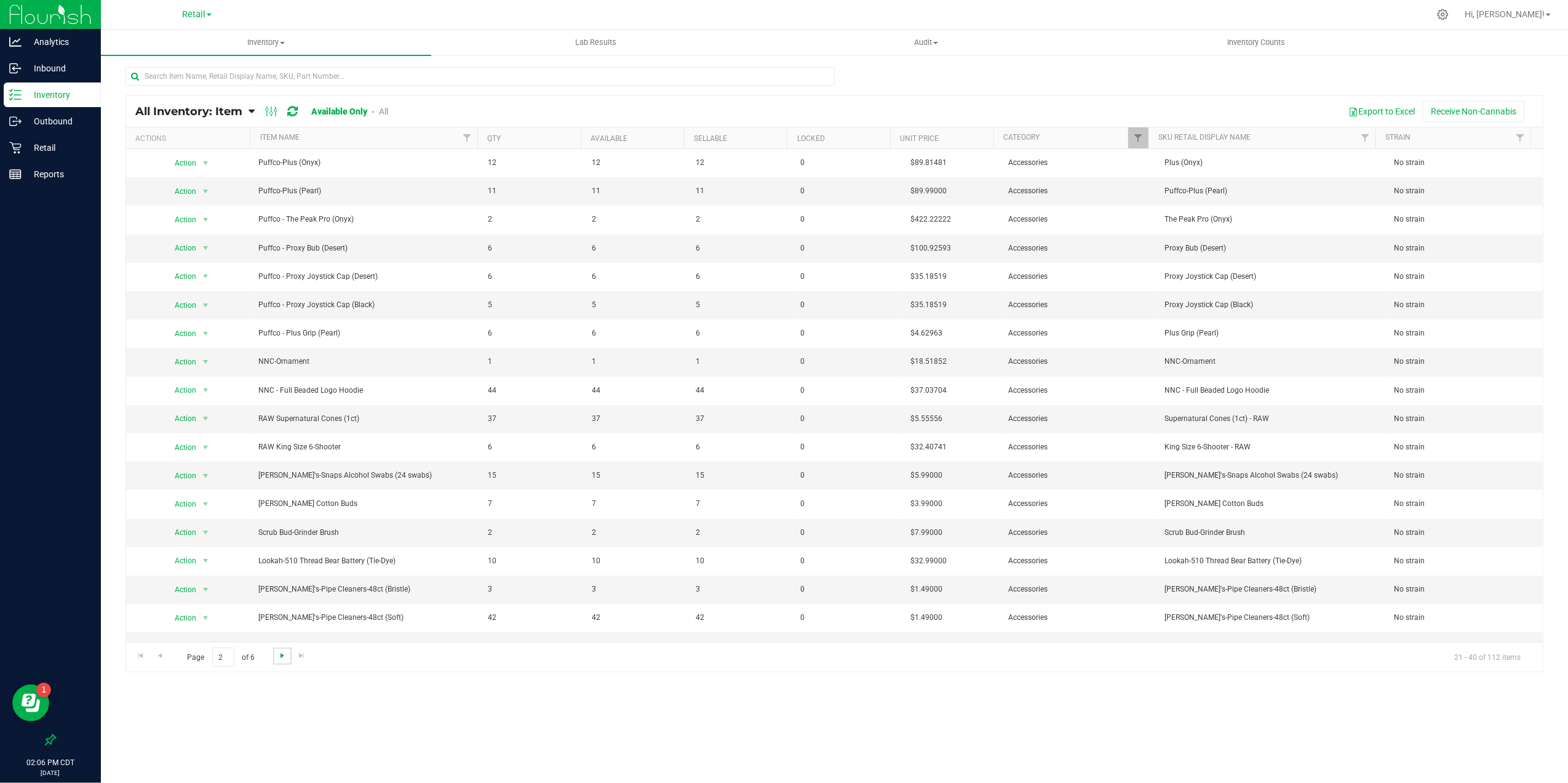
click at [279, 655] on span "Go to the next page" at bounding box center [282, 655] width 10 height 10
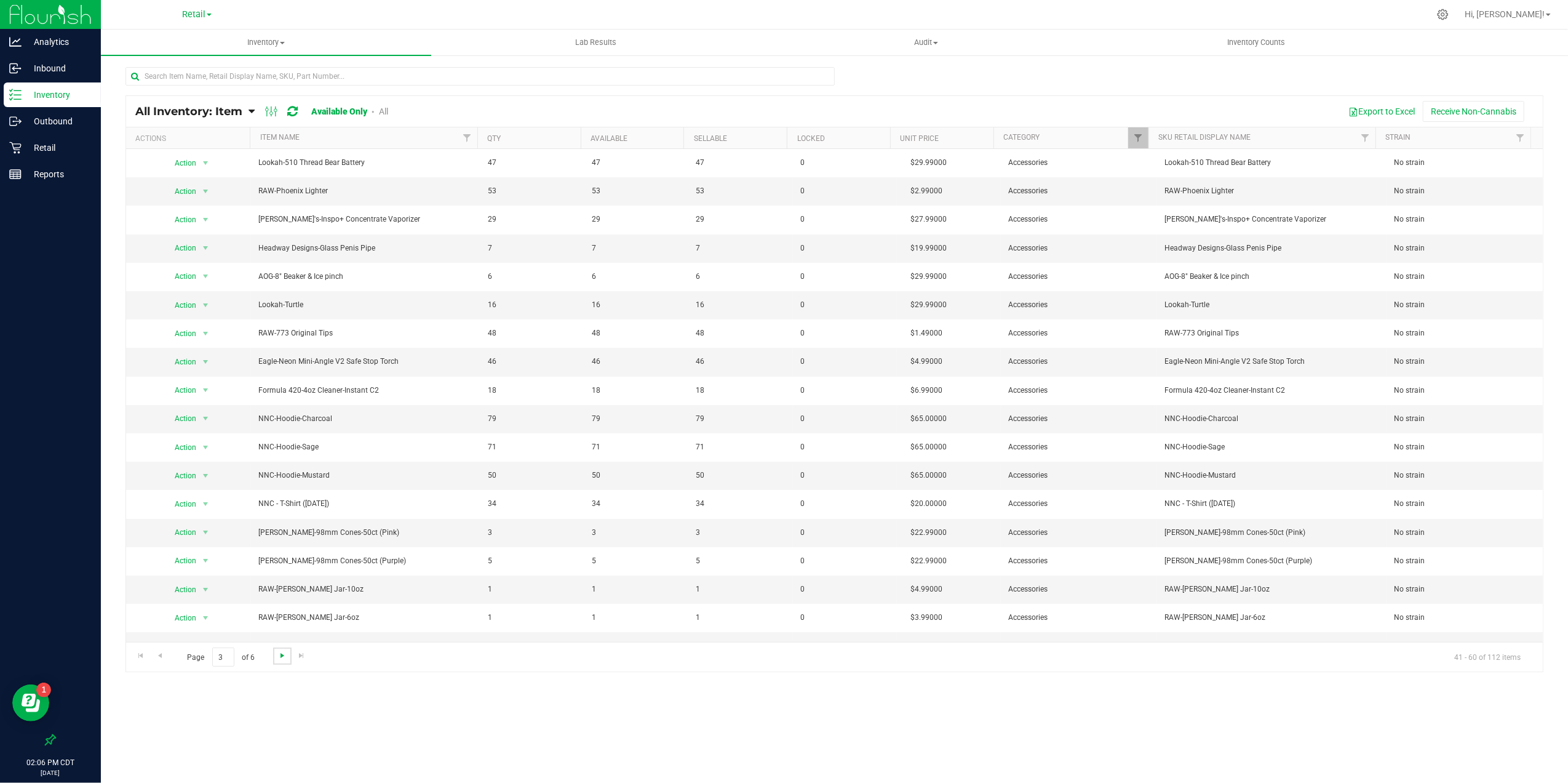
click at [284, 653] on span "Go to the next page" at bounding box center [282, 655] width 10 height 10
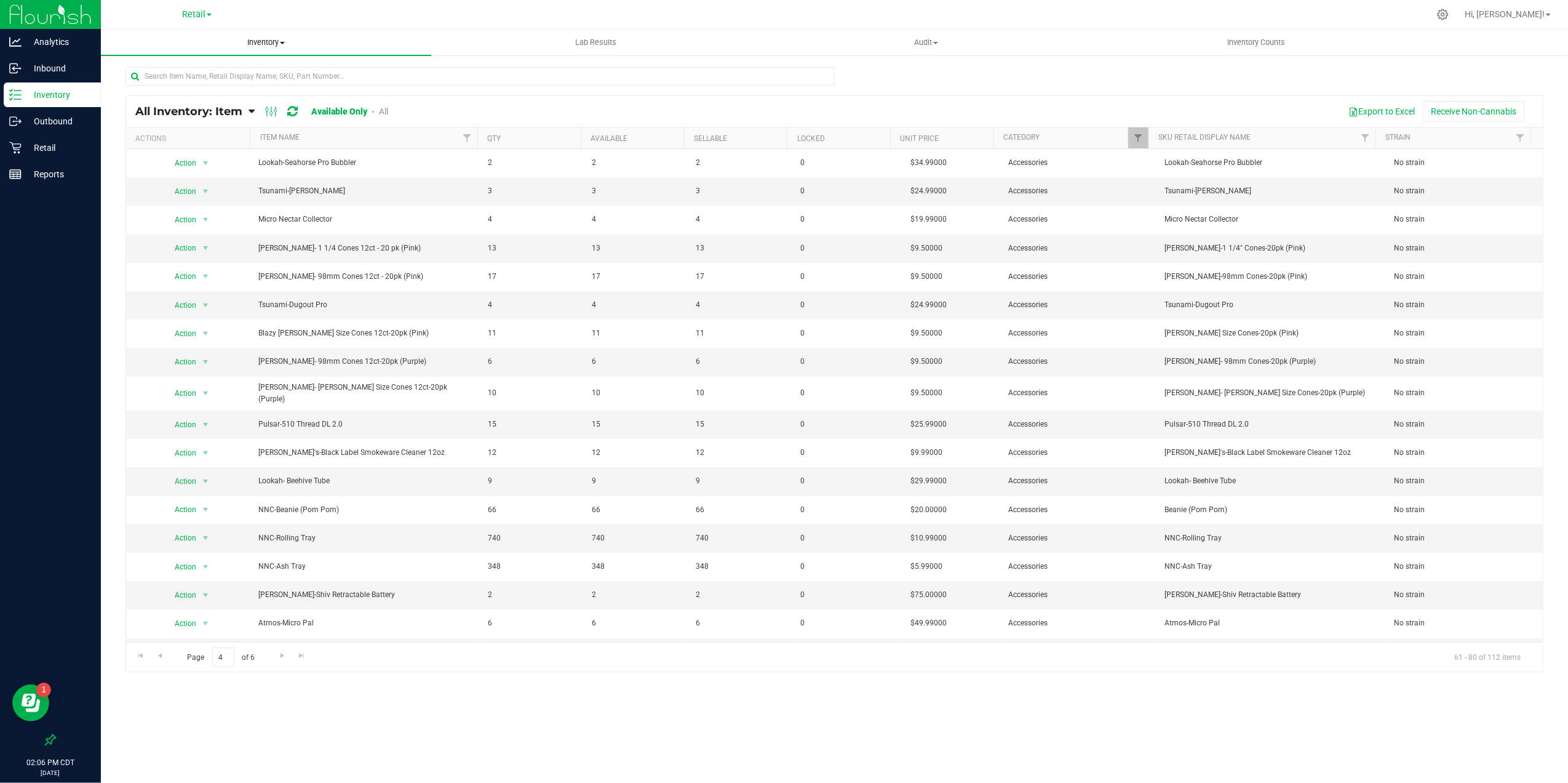
click at [285, 42] on span at bounding box center [282, 43] width 5 height 3
click at [286, 45] on span "Inventory" at bounding box center [266, 42] width 330 height 11
click at [1228, 54] on uib-tab-heading "Inventory Counts" at bounding box center [1256, 43] width 329 height 24
click at [1281, 42] on span "Inventory Counts" at bounding box center [1256, 42] width 91 height 11
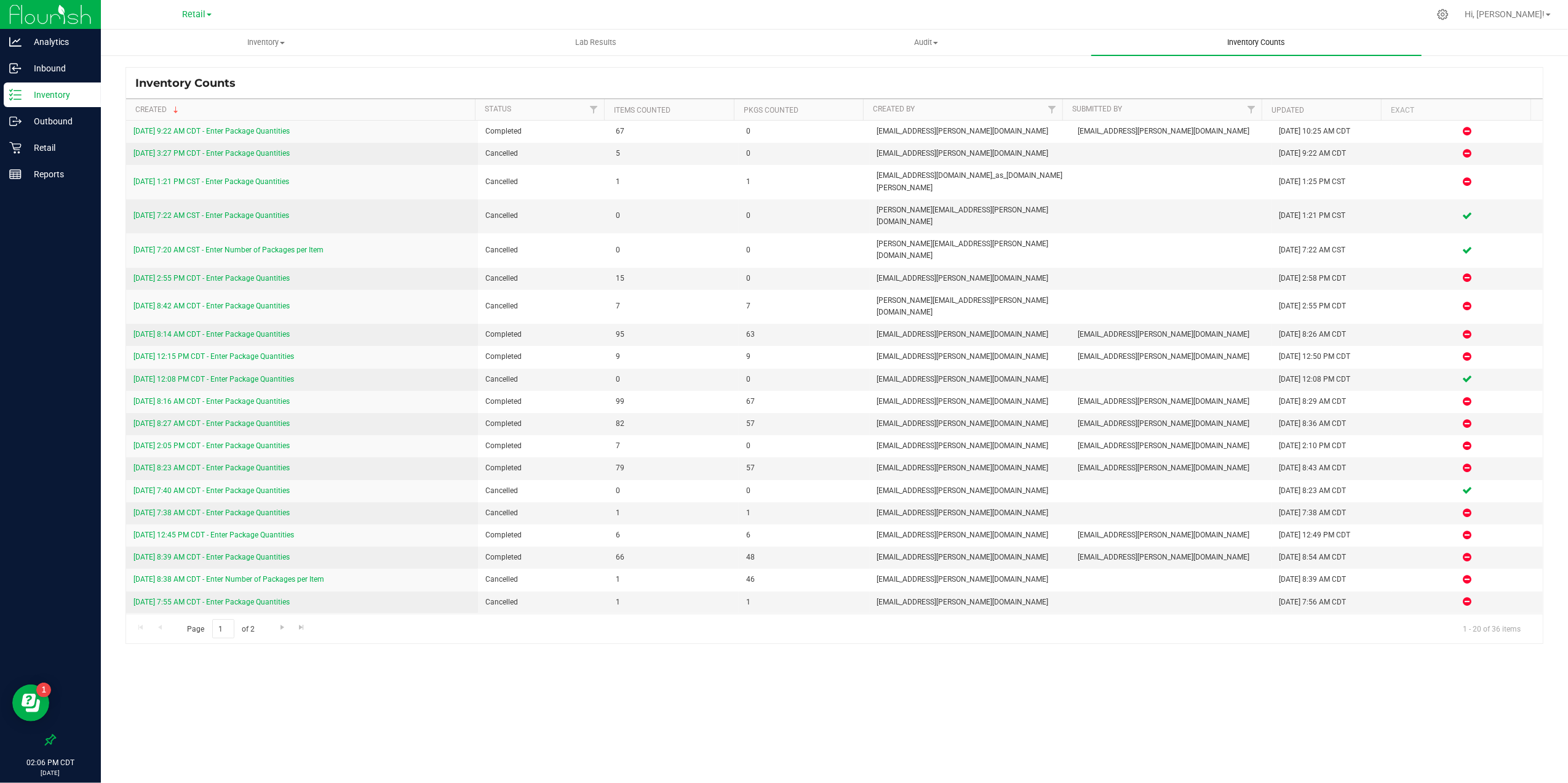
click at [1269, 50] on uib-tab-heading "Inventory Counts" at bounding box center [1256, 43] width 330 height 26
click at [274, 87] on div "Inventory Counts" at bounding box center [834, 82] width 1417 height 31
click at [469, 87] on div "Inventory Counts" at bounding box center [834, 82] width 1417 height 31
click at [279, 43] on span "Inventory" at bounding box center [266, 42] width 329 height 11
click at [173, 90] on span "All inventory" at bounding box center [142, 89] width 83 height 10
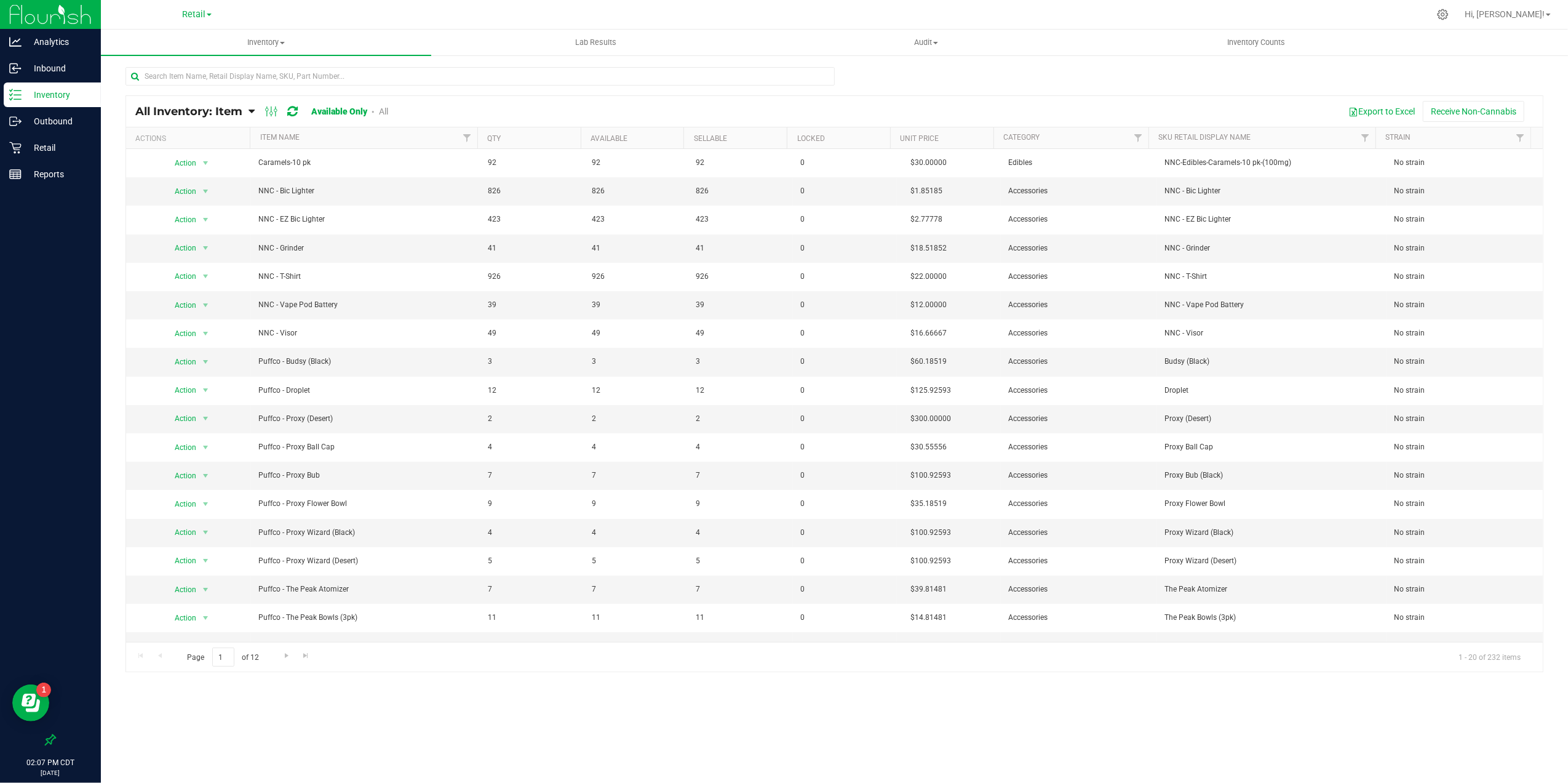
click at [72, 96] on p "Inventory" at bounding box center [59, 94] width 74 height 15
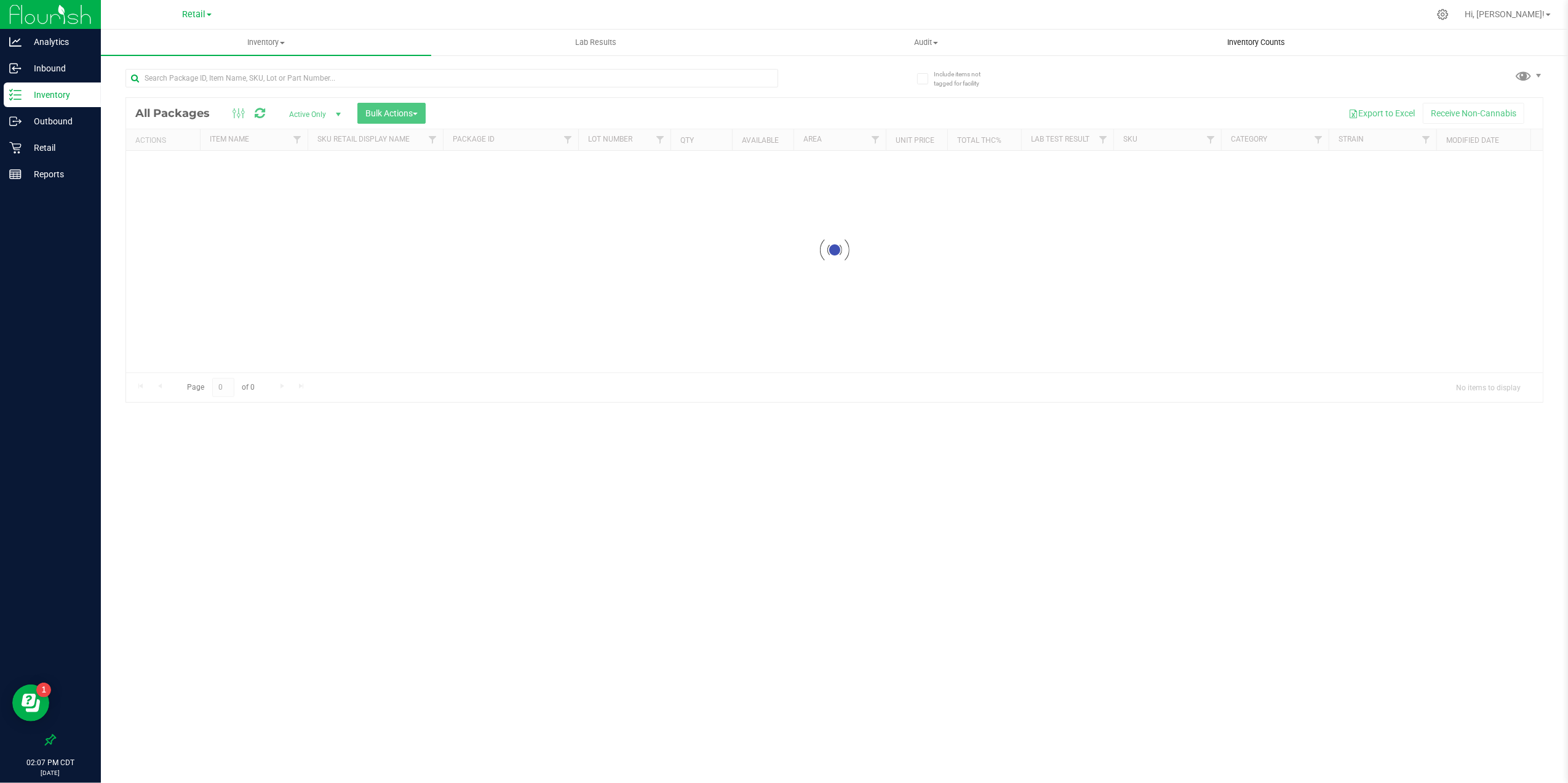
click at [1259, 40] on span "Inventory Counts" at bounding box center [1256, 42] width 91 height 11
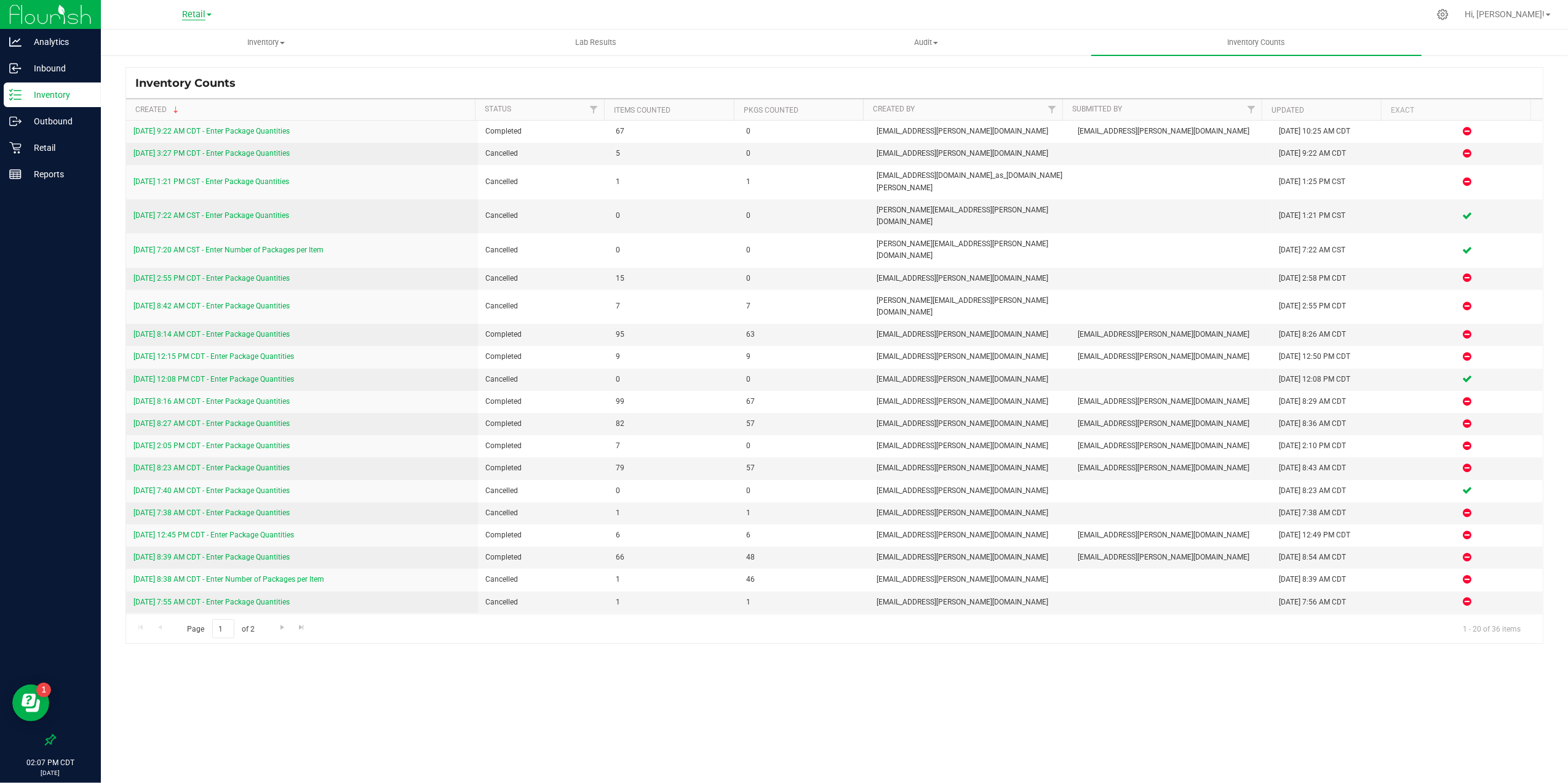
click at [200, 15] on span "Retail" at bounding box center [193, 15] width 24 height 11
click at [188, 59] on link "Manufacturing" at bounding box center [197, 59] width 180 height 17
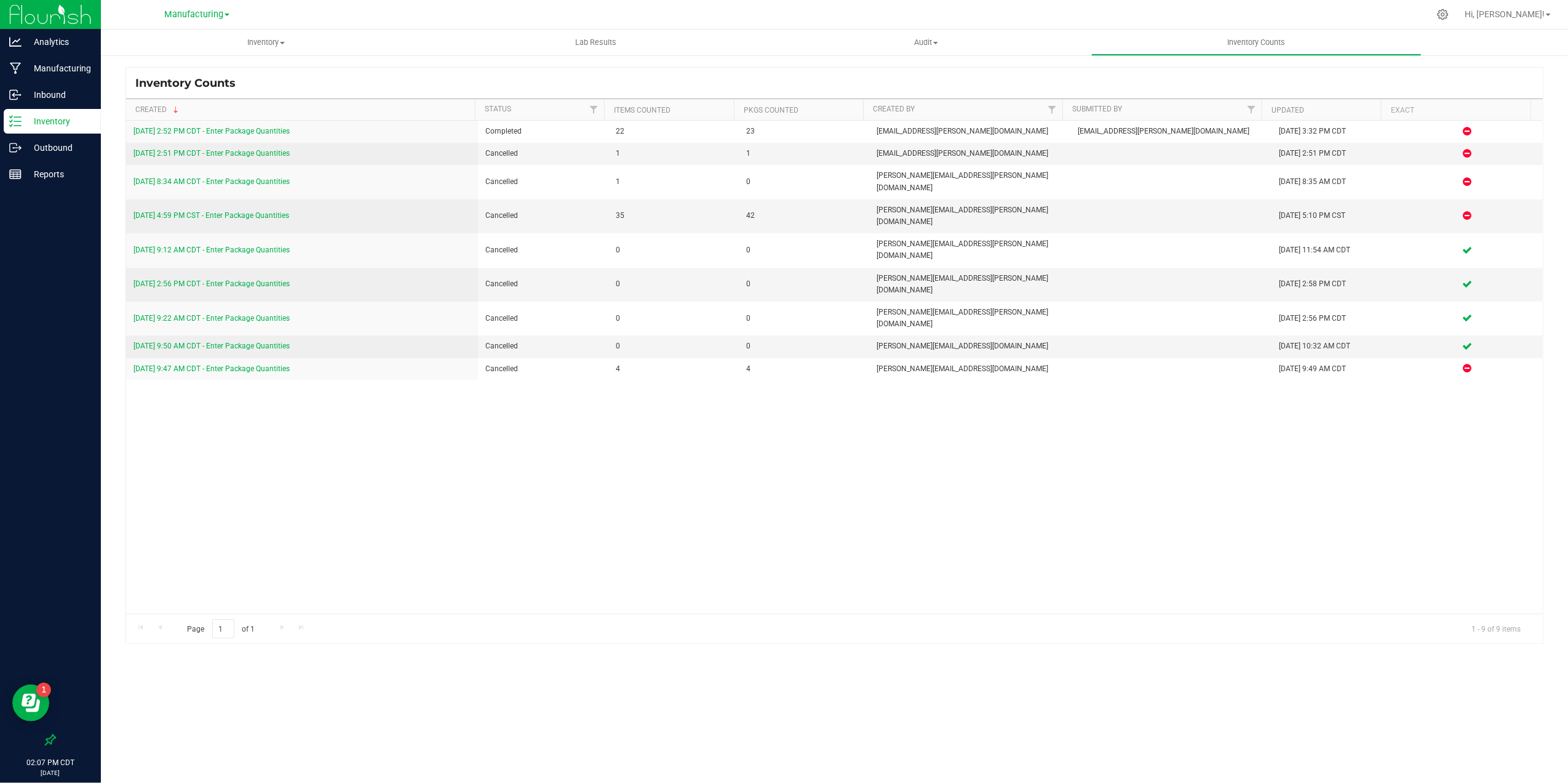
click at [47, 123] on p "Inventory" at bounding box center [59, 121] width 74 height 15
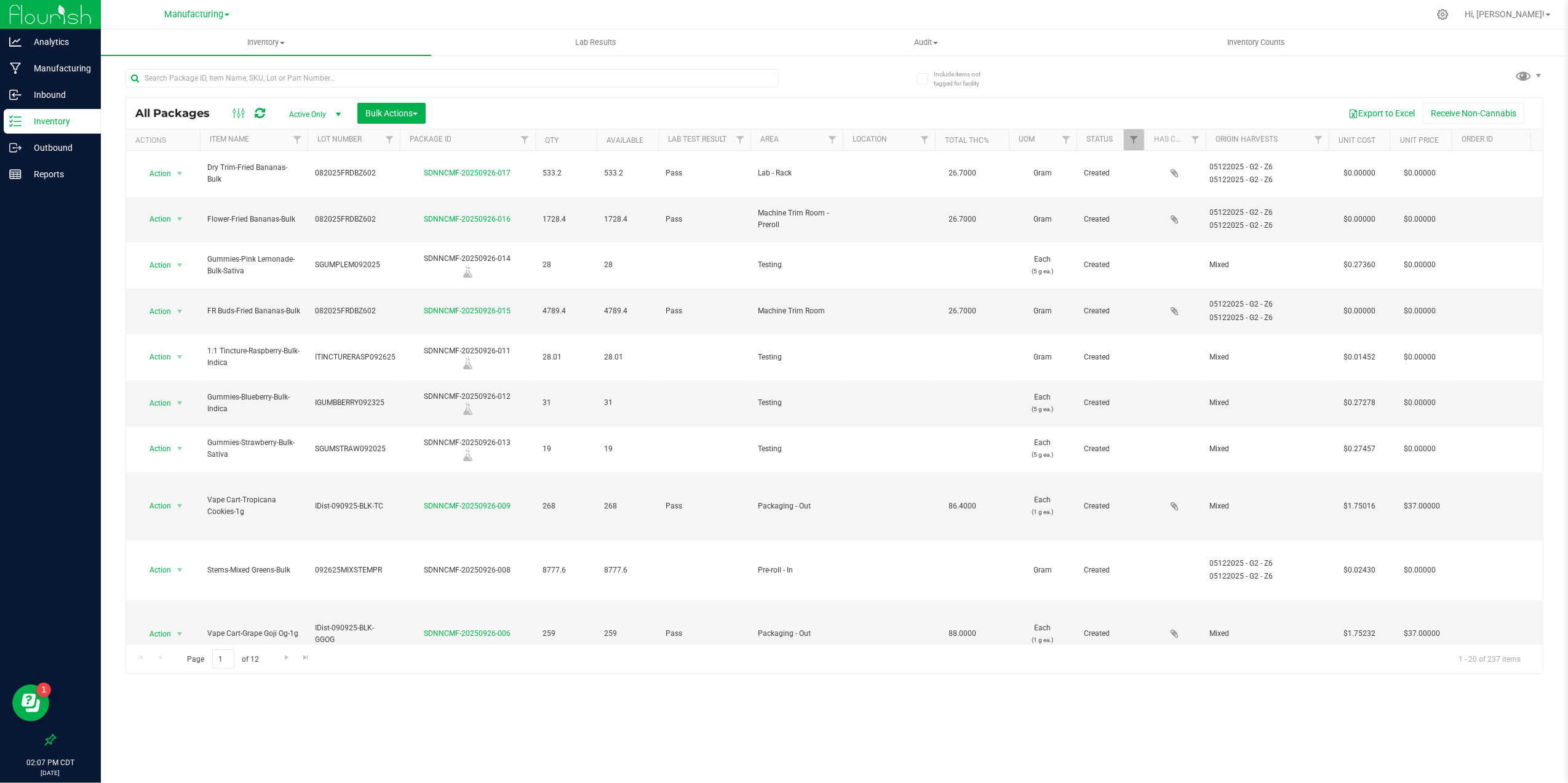
drag, startPoint x: 201, startPoint y: 17, endPoint x: 201, endPoint y: 24, distance: 7.0
click at [201, 17] on span "Manufacturing" at bounding box center [194, 15] width 59 height 10
click at [190, 76] on link "Retail" at bounding box center [197, 75] width 180 height 17
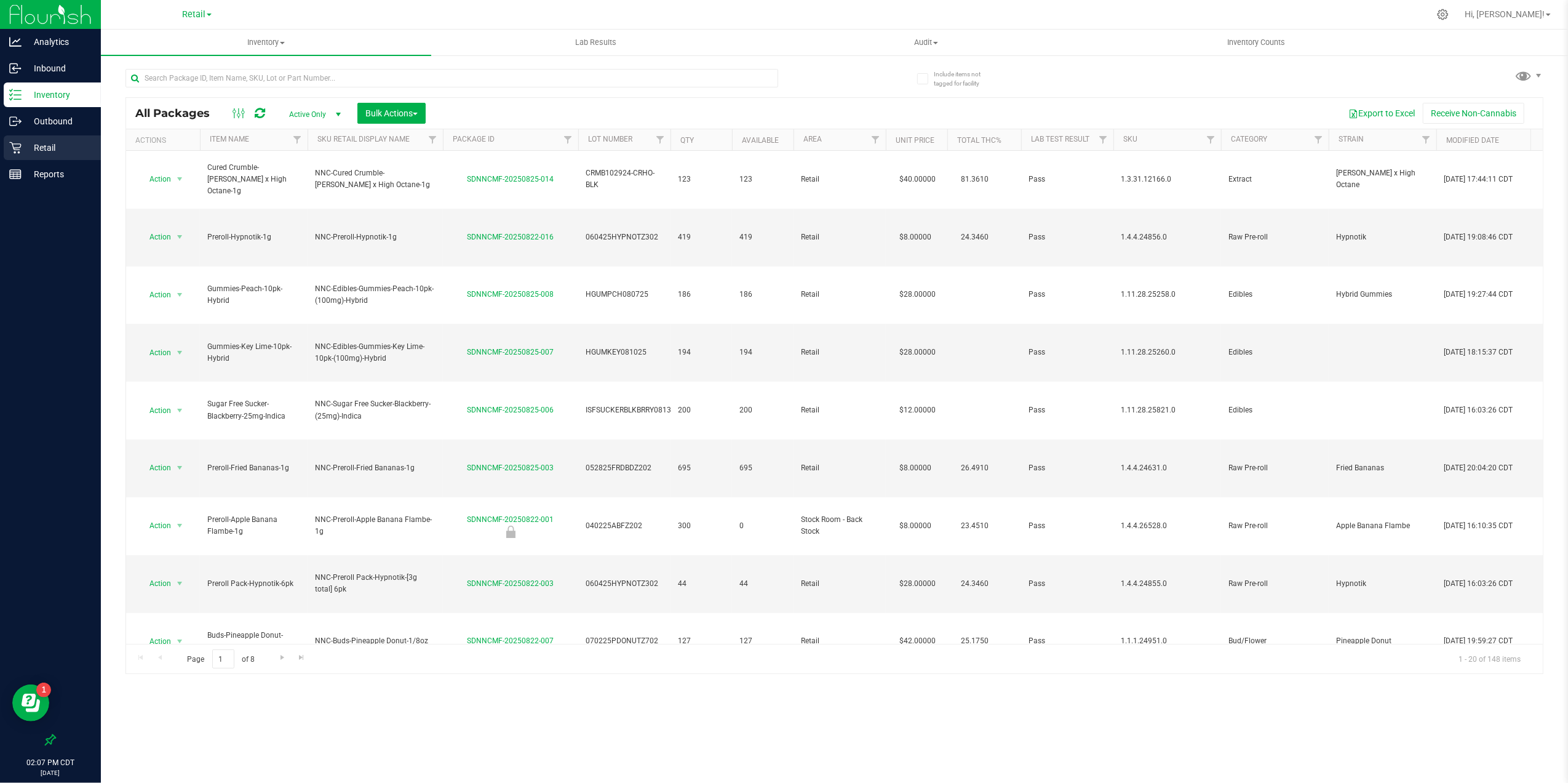
click at [60, 148] on p "Retail" at bounding box center [59, 148] width 74 height 15
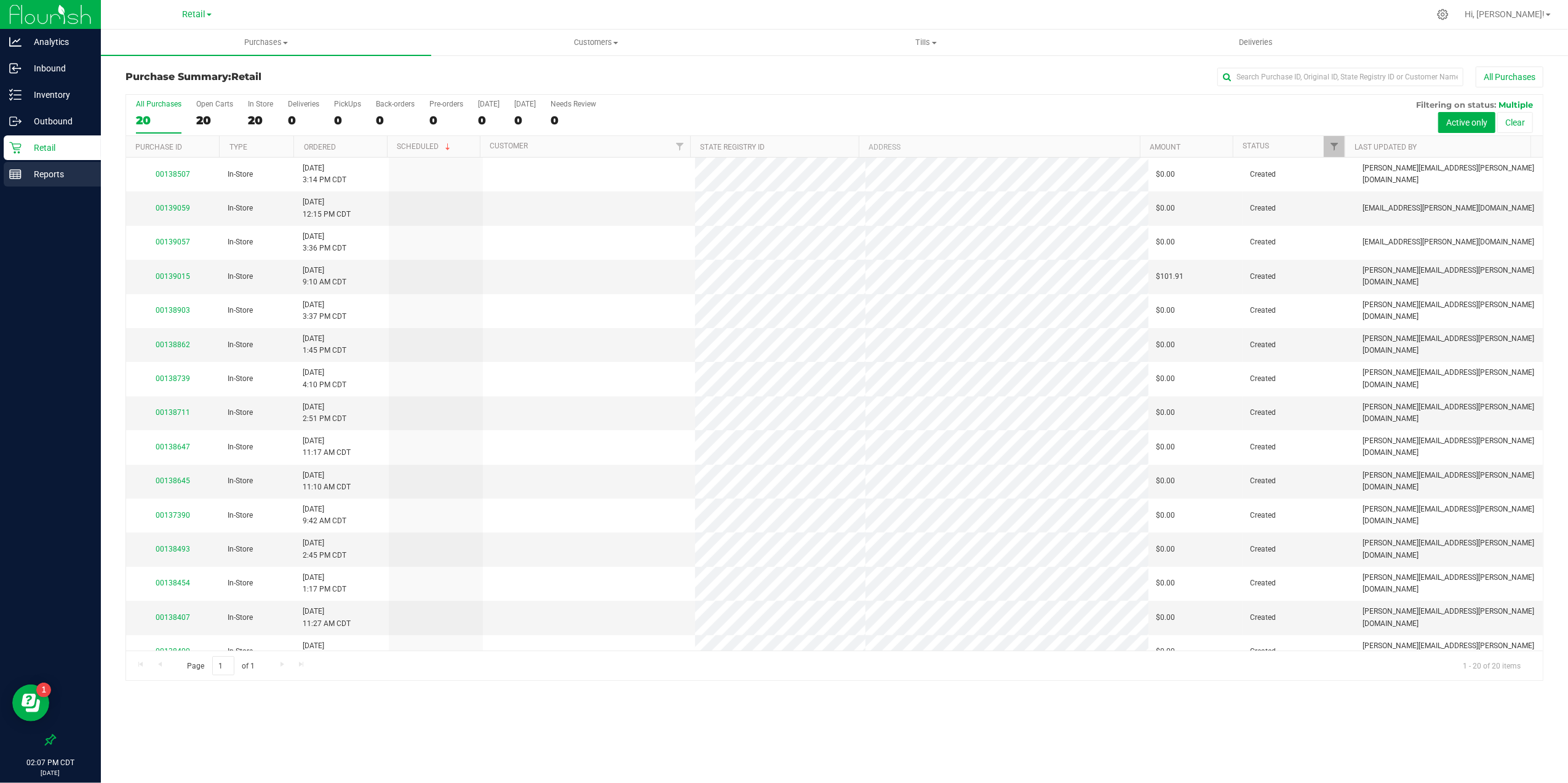
click at [64, 182] on div "Reports" at bounding box center [52, 174] width 97 height 24
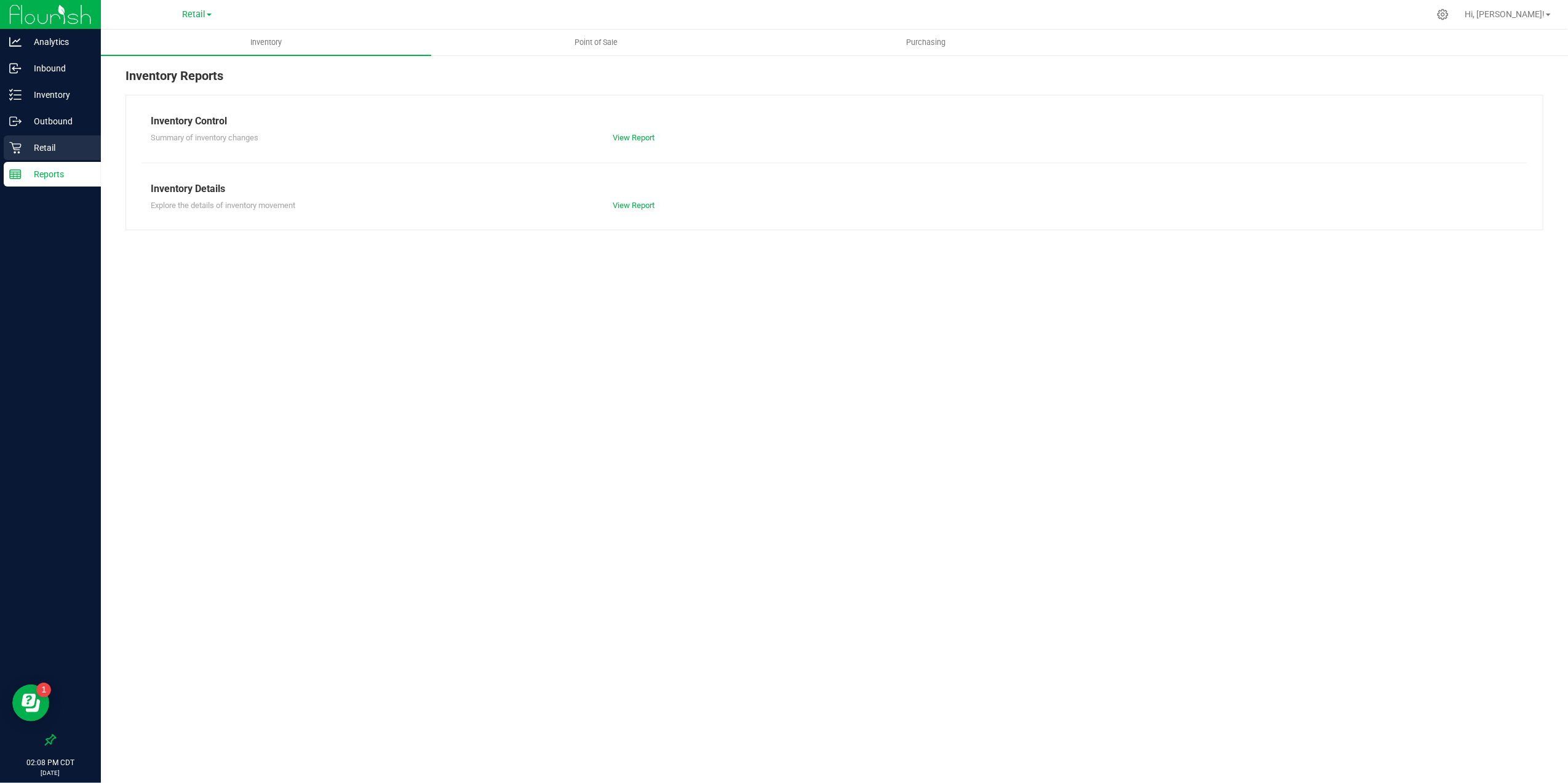
click at [59, 155] on div "Retail" at bounding box center [52, 148] width 97 height 24
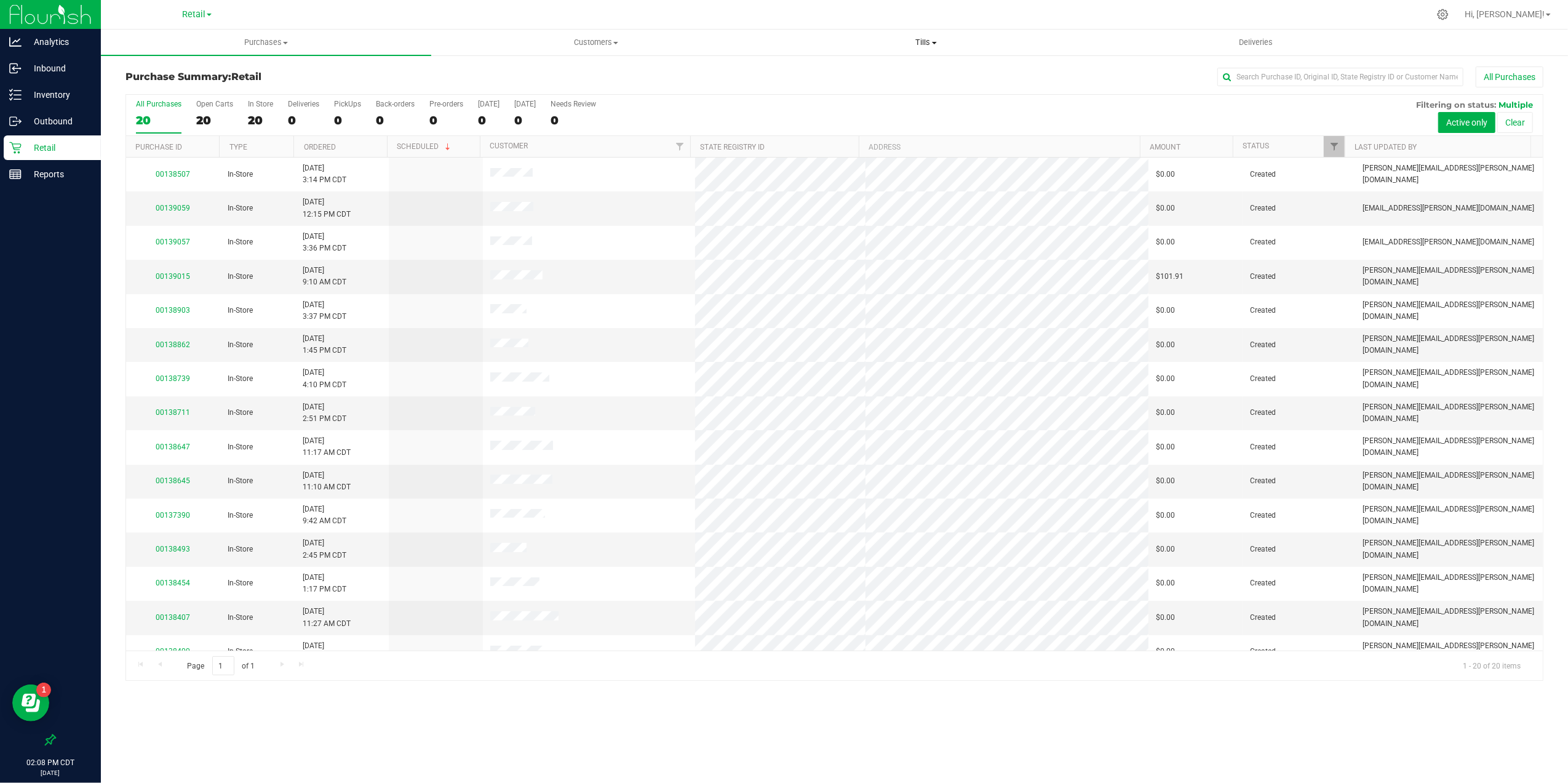
click at [933, 48] on uib-tab-heading "Tills Manage tills Reconcile e-payments" at bounding box center [926, 43] width 329 height 24
click at [887, 69] on li "Manage tills" at bounding box center [926, 74] width 330 height 15
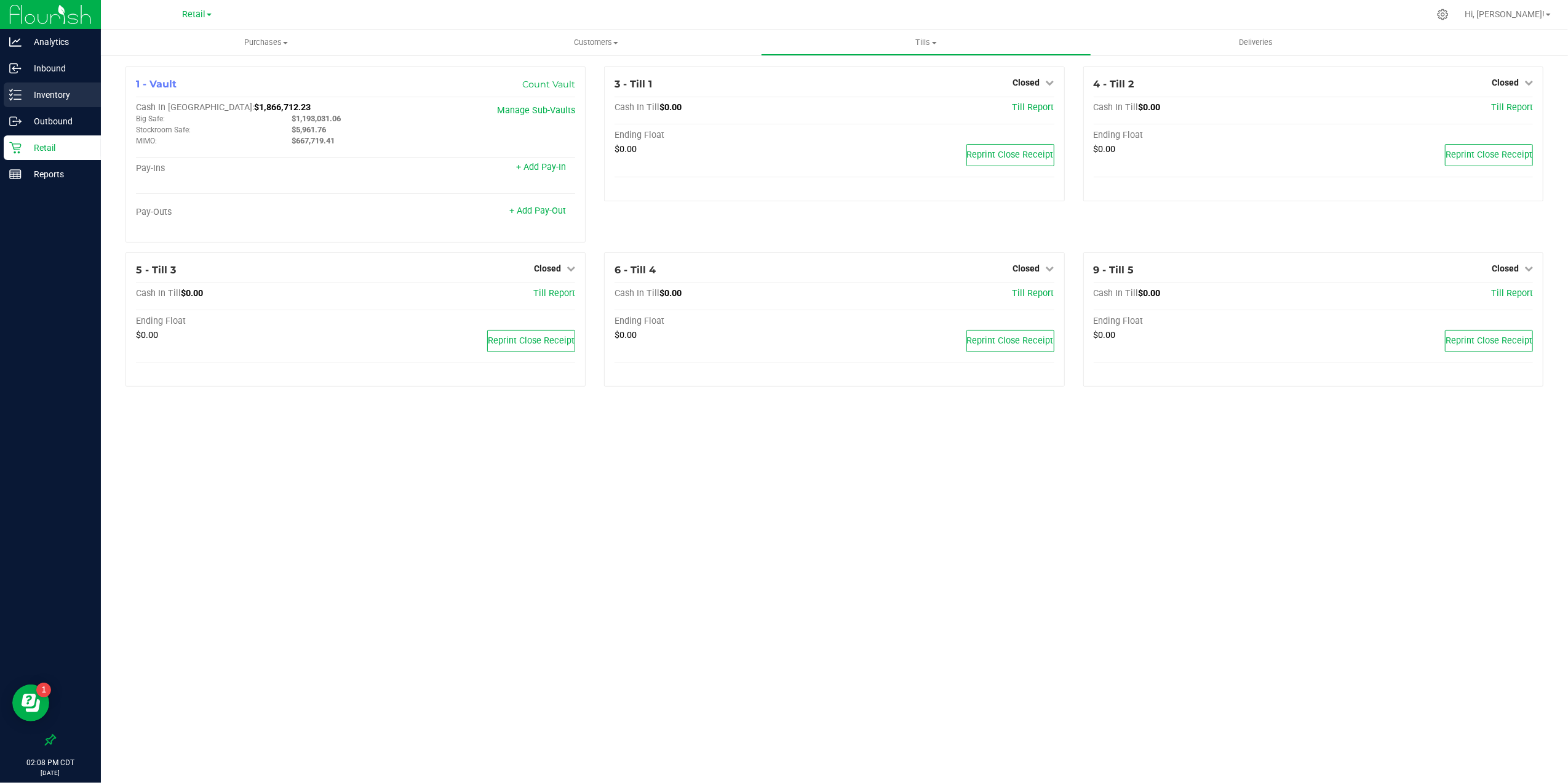
click at [43, 94] on p "Inventory" at bounding box center [59, 94] width 74 height 15
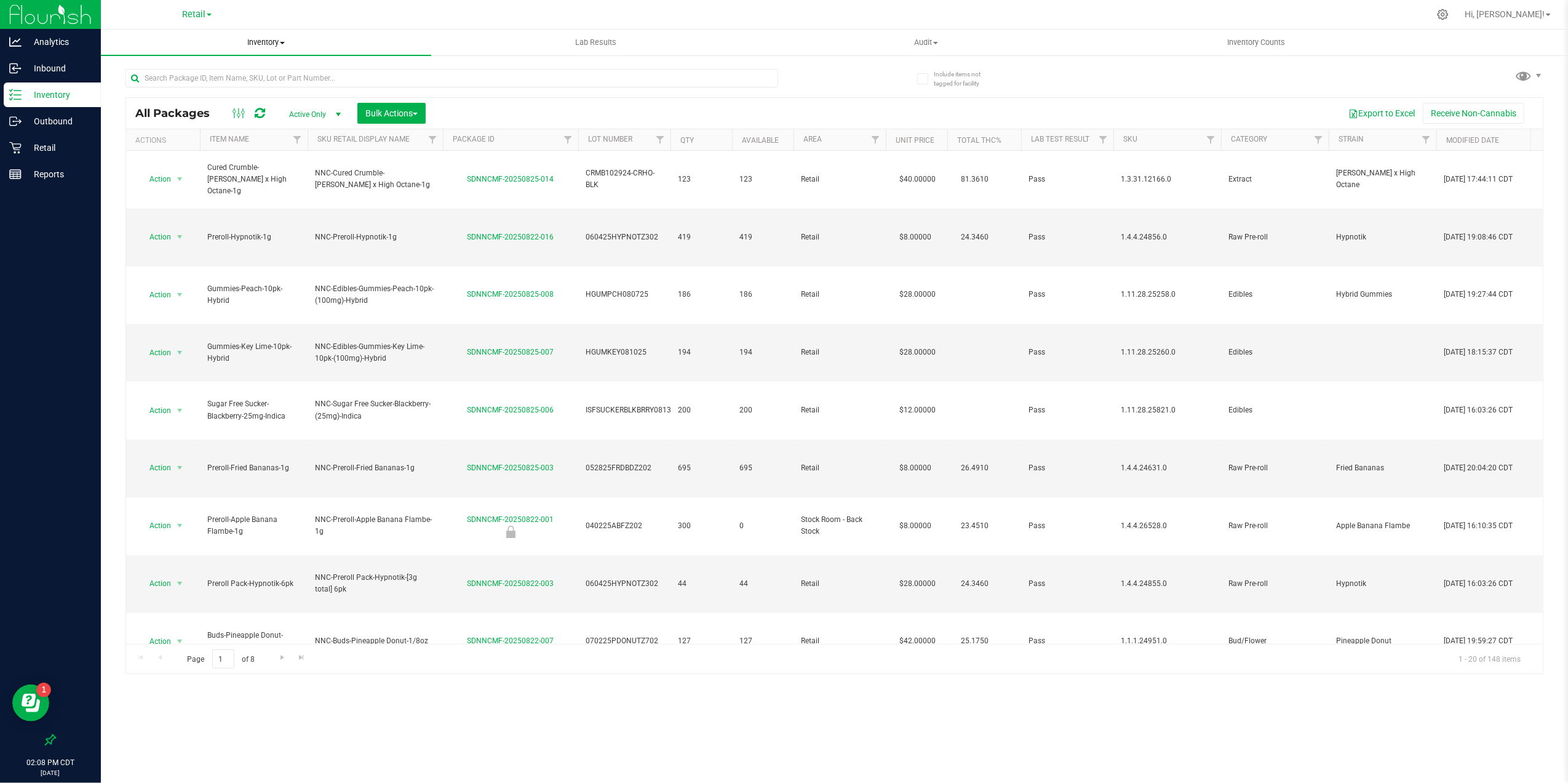
click at [269, 47] on span "Inventory" at bounding box center [266, 42] width 330 height 11
click at [193, 17] on span "Retail" at bounding box center [193, 15] width 24 height 11
click at [188, 64] on link "Manufacturing" at bounding box center [197, 59] width 180 height 17
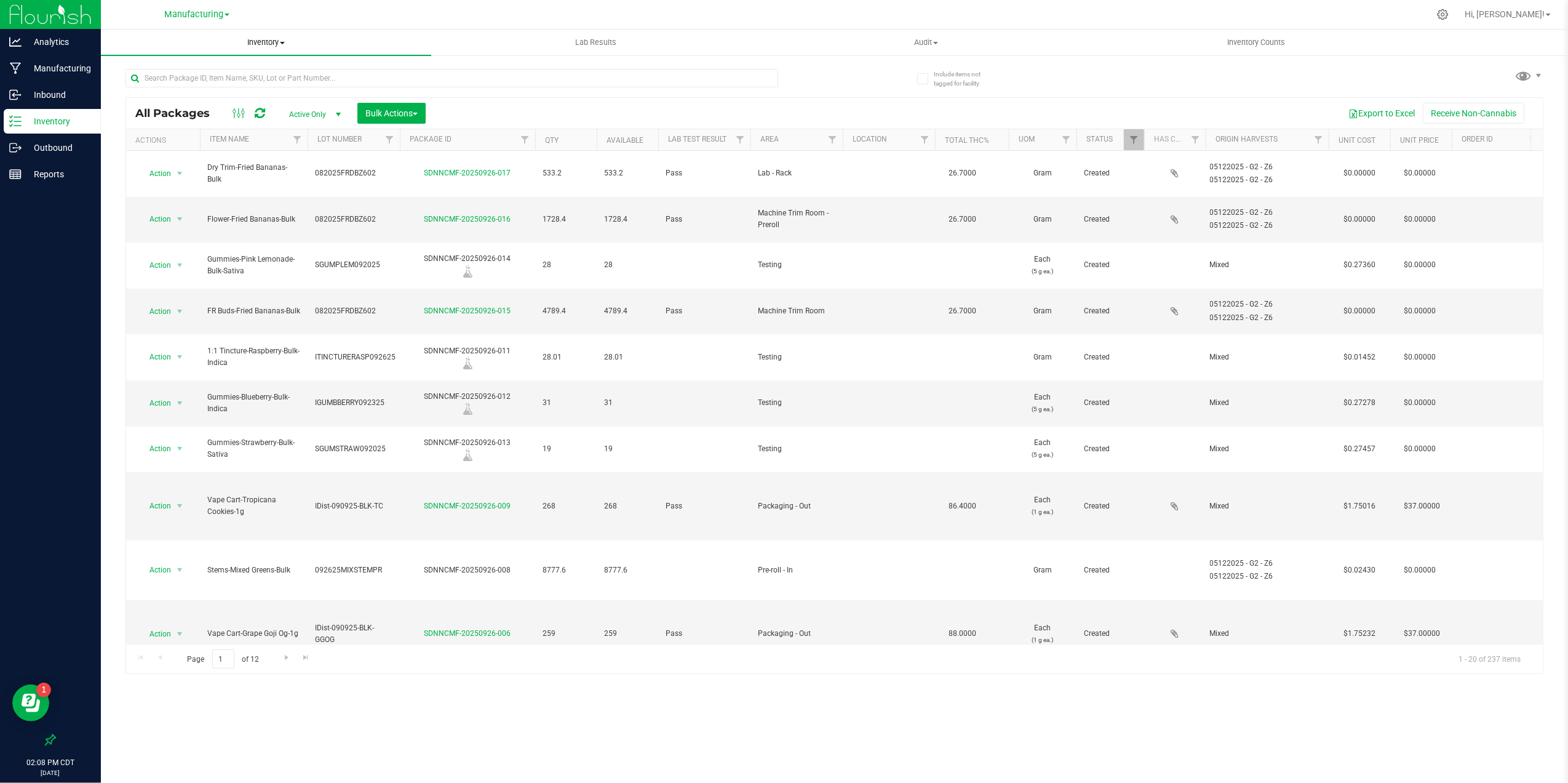
click at [278, 35] on uib-tab-heading "Inventory All packages All inventory Waste log Create inventory" at bounding box center [266, 43] width 330 height 26
click at [217, 84] on li "All inventory" at bounding box center [266, 89] width 330 height 15
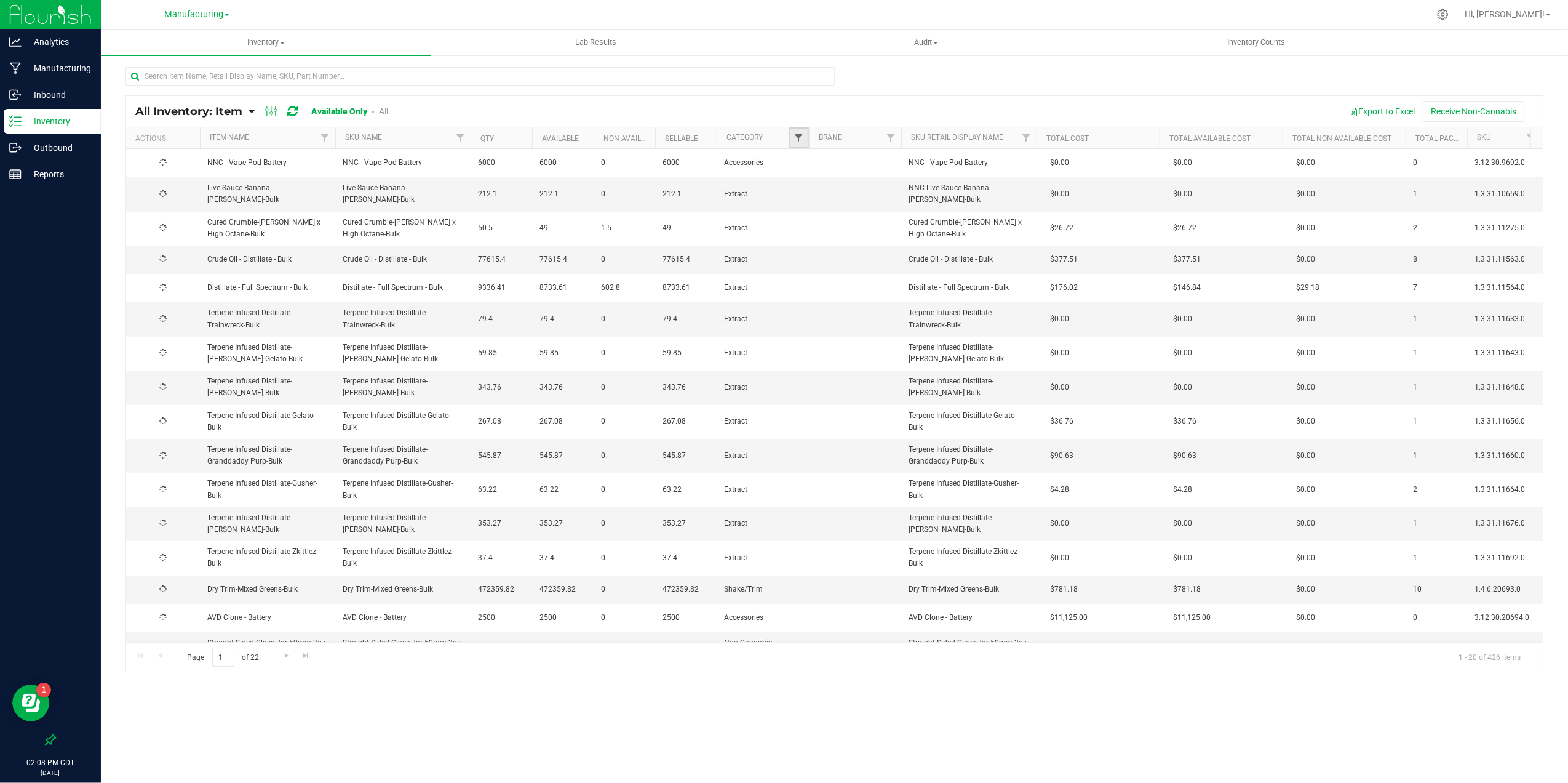
click at [799, 139] on span "Filter" at bounding box center [798, 137] width 10 height 10
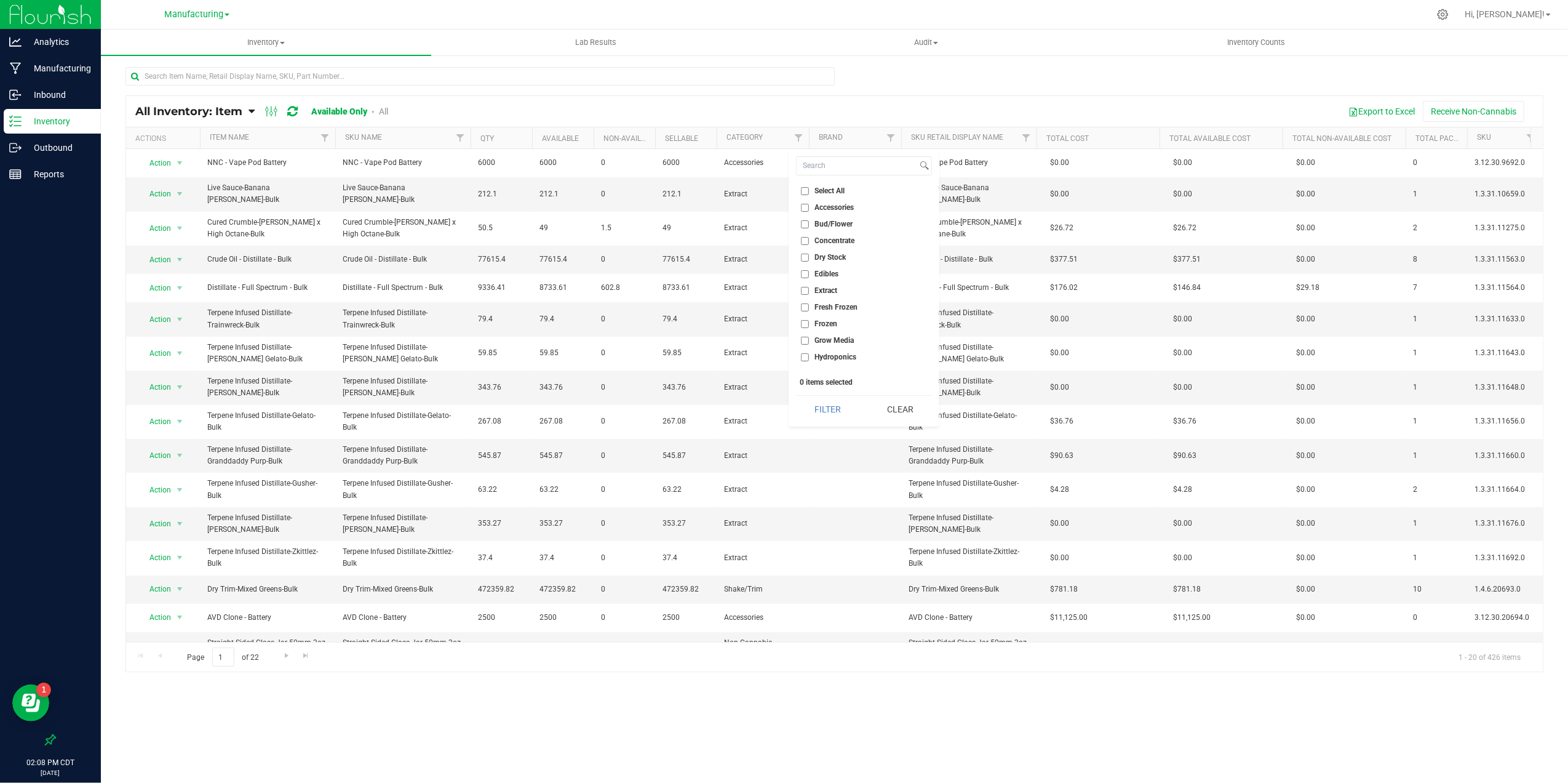
click at [827, 205] on span "Accessories" at bounding box center [833, 207] width 39 height 7
click at [809, 205] on input "Accessories" at bounding box center [805, 207] width 8 height 8
checkbox input "true"
click at [846, 414] on button "Filter" at bounding box center [827, 409] width 64 height 27
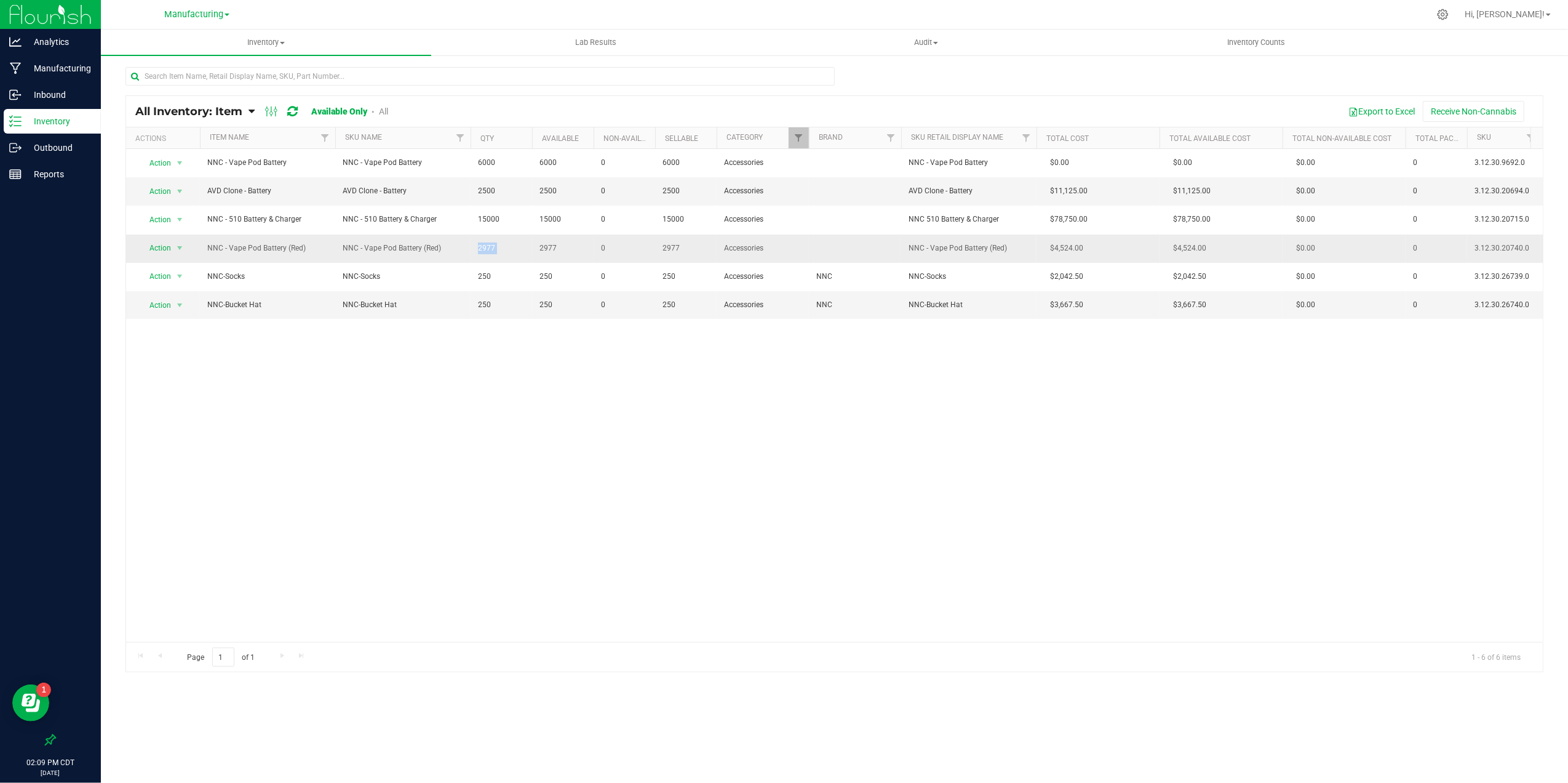
drag, startPoint x: 479, startPoint y: 250, endPoint x: 535, endPoint y: 248, distance: 56.0
click at [535, 248] on tr "Action Action Global inventory Locate inventory Print product labels NNC - Vape…" at bounding box center [1036, 248] width 1820 height 28
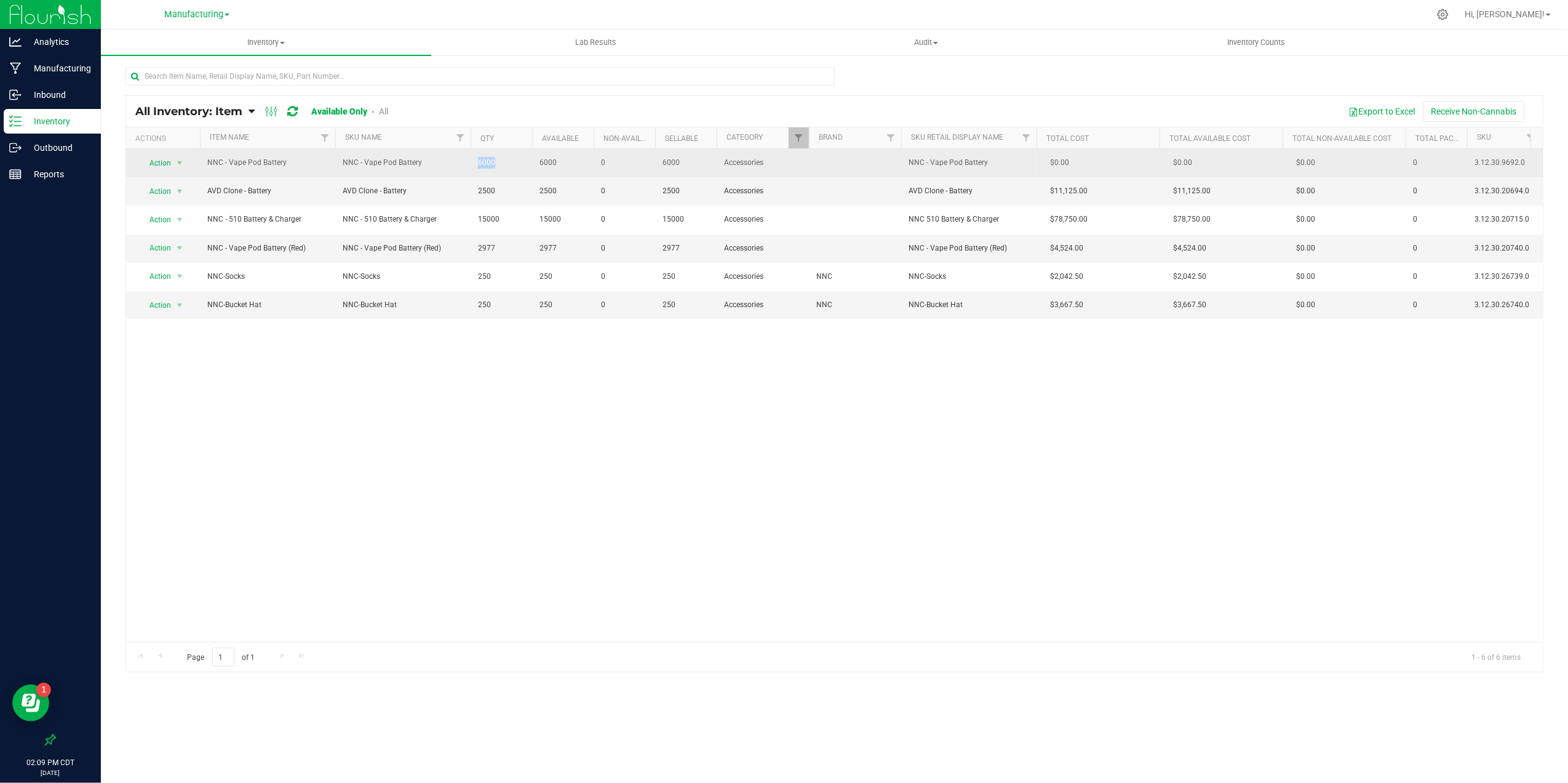
drag, startPoint x: 475, startPoint y: 165, endPoint x: 521, endPoint y: 165, distance: 46.0
click at [521, 165] on td "6000" at bounding box center [501, 163] width 61 height 28
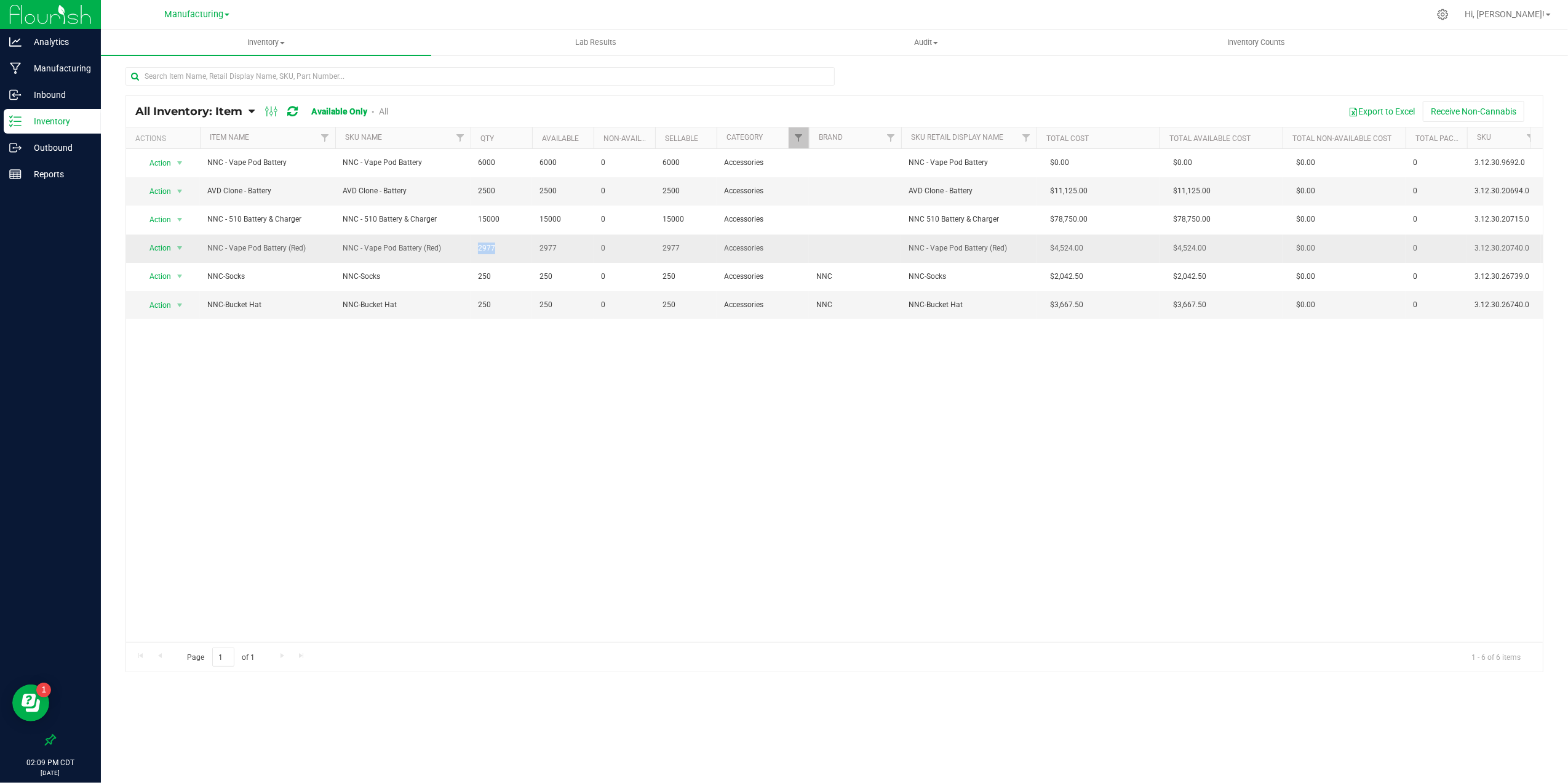
drag, startPoint x: 521, startPoint y: 165, endPoint x: 515, endPoint y: 249, distance: 84.2
click at [515, 249] on span "2977" at bounding box center [501, 247] width 47 height 11
drag, startPoint x: 515, startPoint y: 249, endPoint x: 517, endPoint y: 357, distance: 108.0
click at [517, 357] on div "Action Action Global inventory Locate inventory Print product labels NNC - Vape…" at bounding box center [834, 395] width 1417 height 493
drag, startPoint x: 478, startPoint y: 251, endPoint x: 508, endPoint y: 250, distance: 30.0
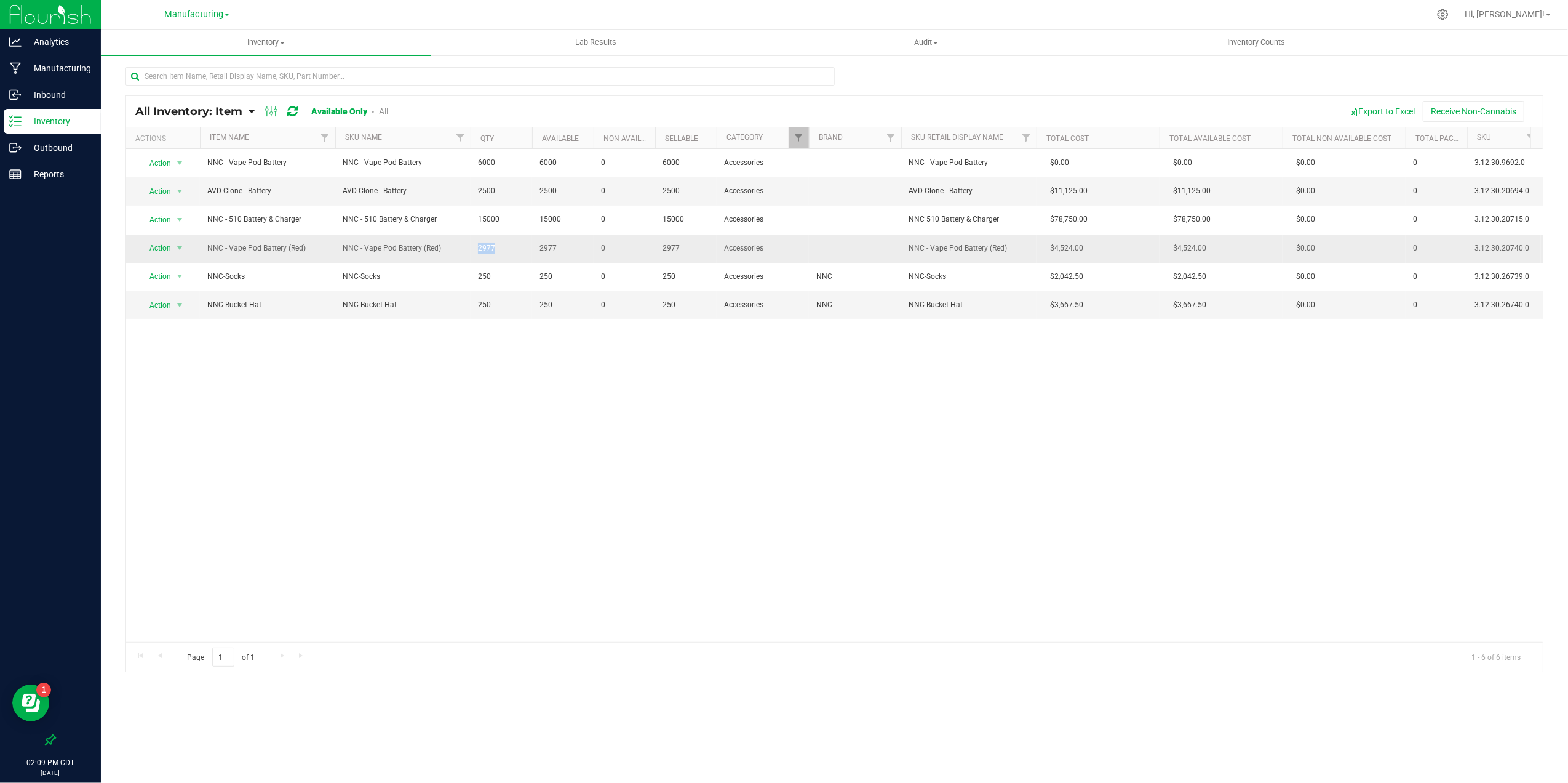
click at [508, 250] on span "2977" at bounding box center [501, 247] width 47 height 11
drag, startPoint x: 508, startPoint y: 250, endPoint x: 502, endPoint y: 380, distance: 130.1
click at [502, 380] on div "Action Action Global inventory Locate inventory Print product labels NNC - Vape…" at bounding box center [834, 395] width 1417 height 493
drag, startPoint x: 477, startPoint y: 192, endPoint x: 515, endPoint y: 192, distance: 38.0
click at [515, 192] on td "2500" at bounding box center [501, 191] width 61 height 28
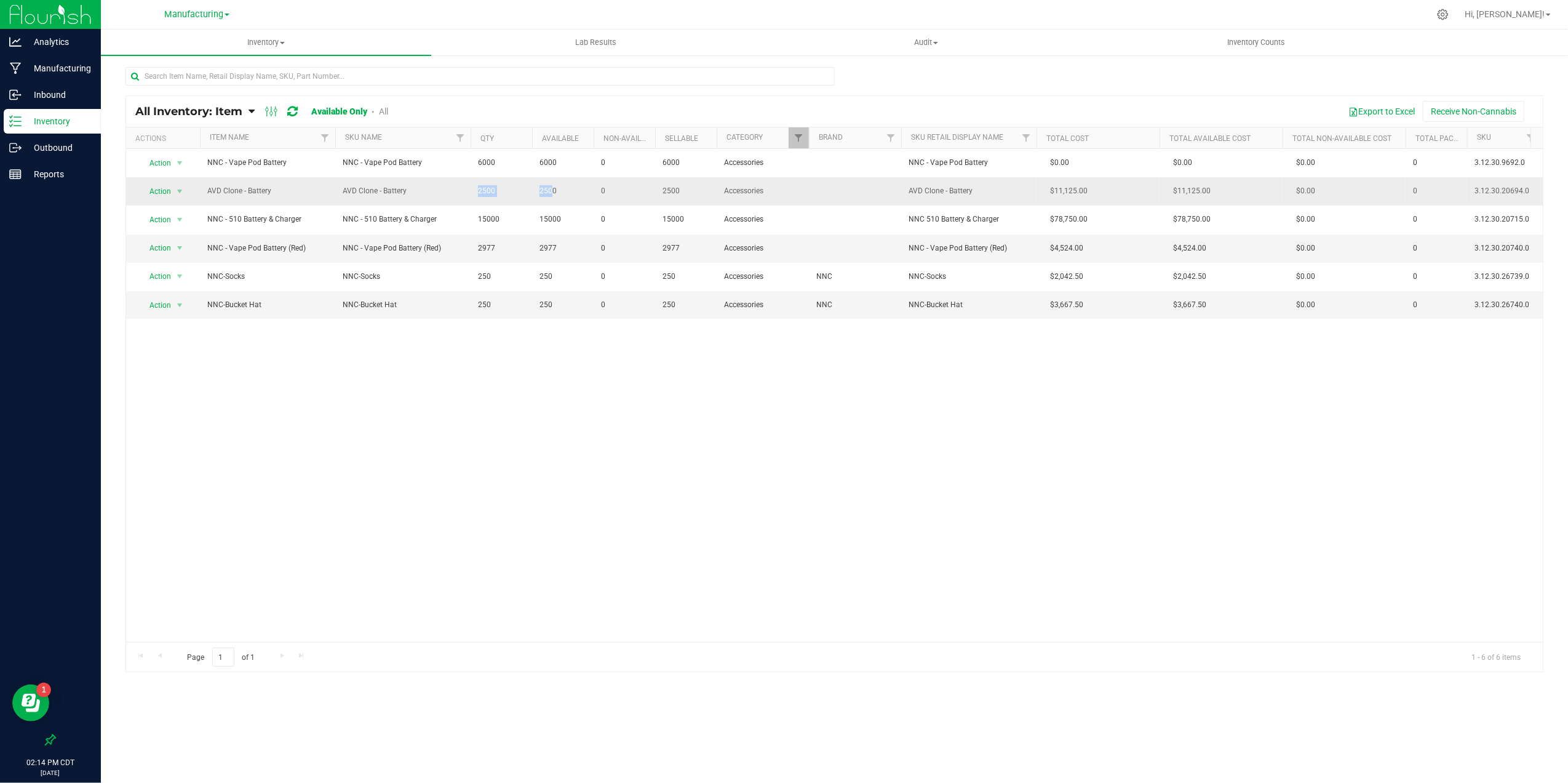
drag, startPoint x: 477, startPoint y: 192, endPoint x: 550, endPoint y: 192, distance: 73.0
click at [550, 192] on tr "Action Action Global inventory Locate inventory Print product labels AVD Clone …" at bounding box center [1036, 191] width 1820 height 28
click at [635, 407] on div "Action Action Global inventory Locate inventory Print product labels NNC - Vape…" at bounding box center [834, 395] width 1417 height 493
drag, startPoint x: 205, startPoint y: 191, endPoint x: 311, endPoint y: 191, distance: 106.0
click at [311, 191] on td "AVD Clone - Battery" at bounding box center [267, 191] width 135 height 28
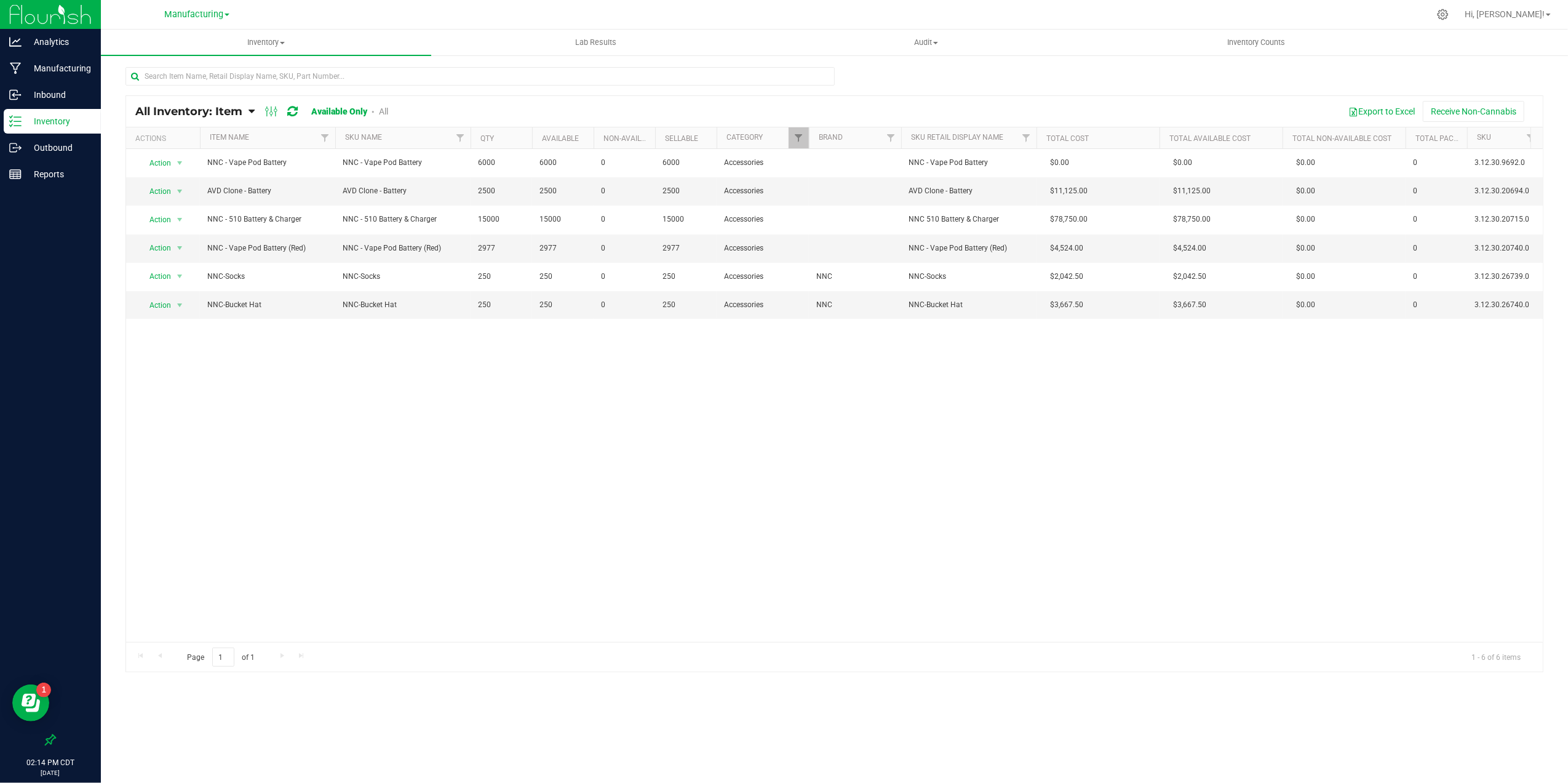
click at [510, 461] on div "Action Action Global inventory Locate inventory Print product labels NNC - Vape…" at bounding box center [834, 395] width 1417 height 493
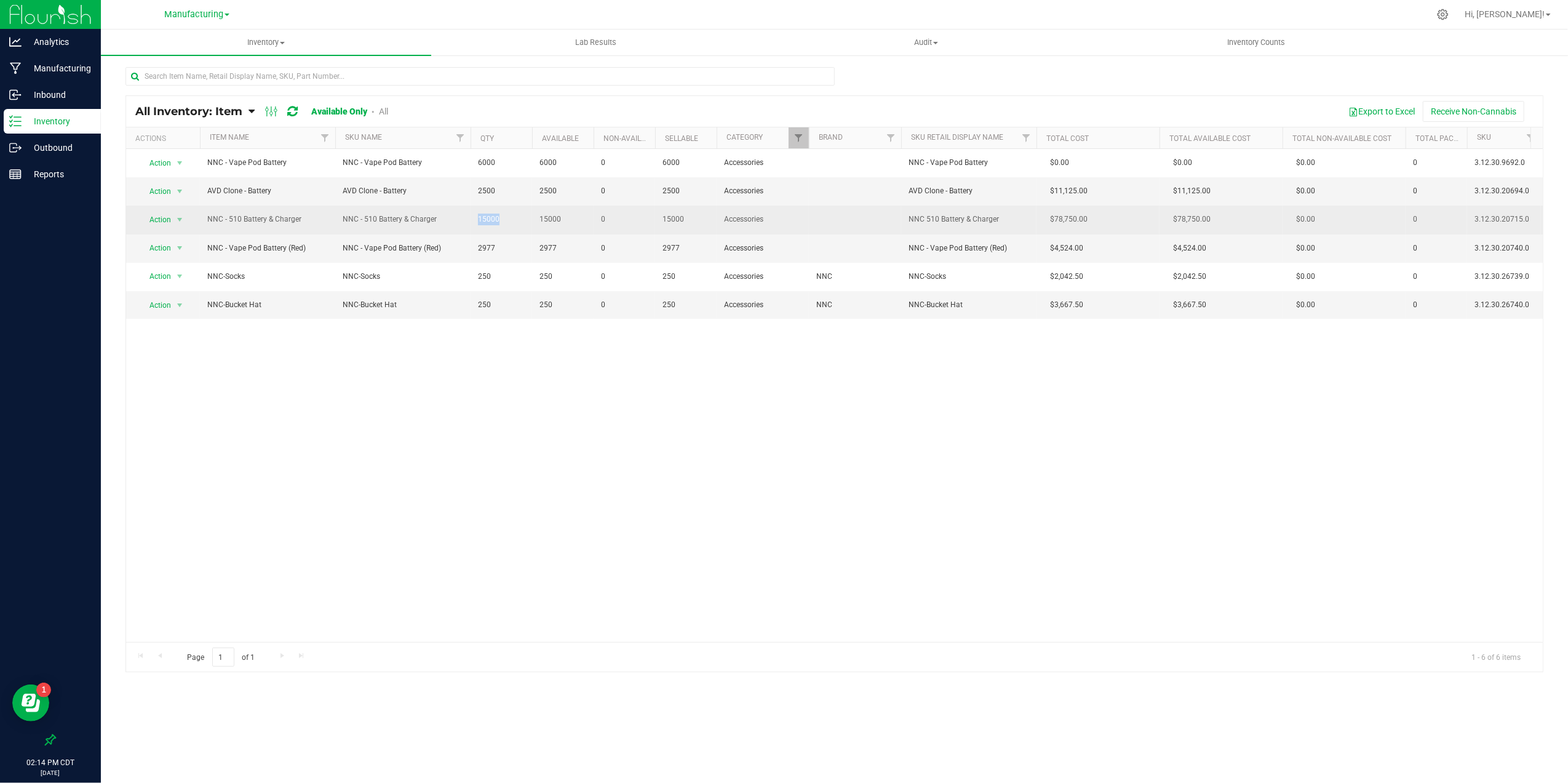
drag, startPoint x: 477, startPoint y: 224, endPoint x: 505, endPoint y: 224, distance: 28.0
click at [505, 224] on td "15000" at bounding box center [501, 219] width 61 height 28
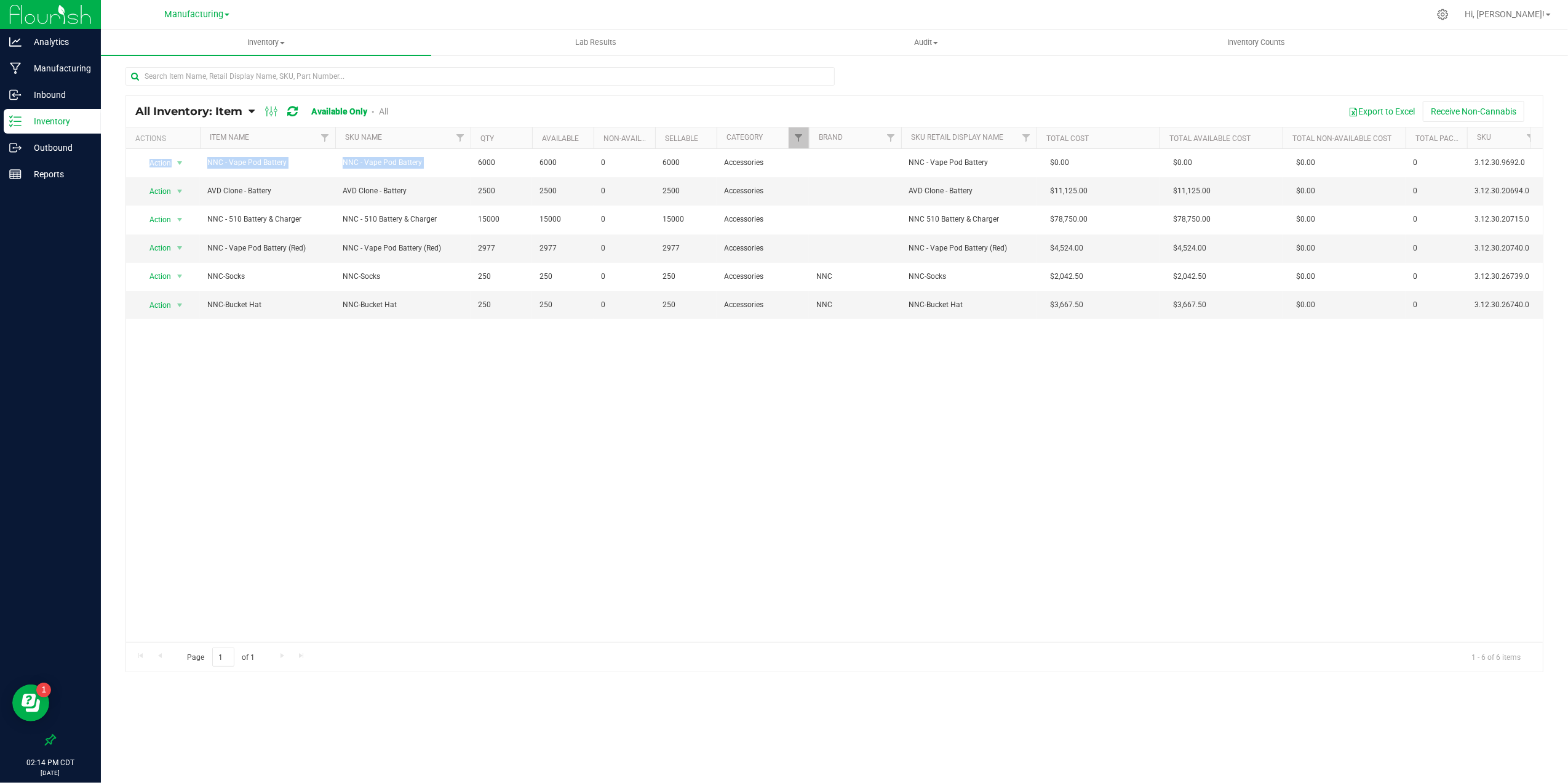
drag, startPoint x: 505, startPoint y: 224, endPoint x: 525, endPoint y: 328, distance: 105.9
click at [525, 328] on div "Action Action Global inventory Locate inventory Print product labels NNC - Vape…" at bounding box center [834, 395] width 1417 height 493
drag, startPoint x: 480, startPoint y: 272, endPoint x: 503, endPoint y: 315, distance: 48.8
click at [503, 315] on tbody "Action Action Global inventory Locate inventory Print product labels NNC - Vape…" at bounding box center [1036, 233] width 1820 height 170
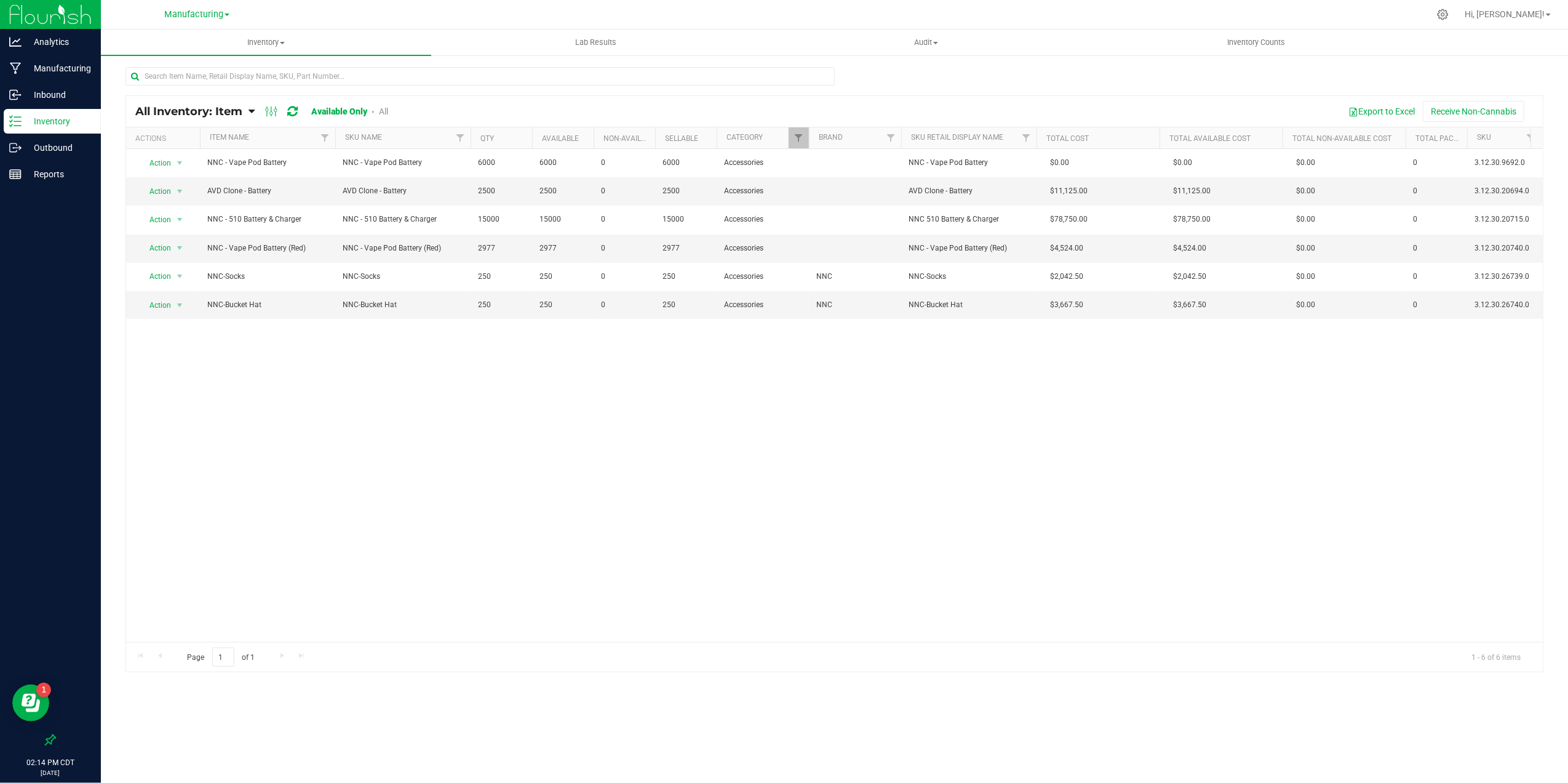
drag, startPoint x: 503, startPoint y: 315, endPoint x: 517, endPoint y: 421, distance: 106.9
click at [517, 421] on div "Action Action Global inventory Locate inventory Print product labels NNC - Vape…" at bounding box center [834, 395] width 1417 height 493
drag, startPoint x: 479, startPoint y: 248, endPoint x: 509, endPoint y: 246, distance: 30.1
click at [509, 246] on span "2977" at bounding box center [501, 247] width 47 height 11
drag, startPoint x: 509, startPoint y: 246, endPoint x: 554, endPoint y: 388, distance: 149.0
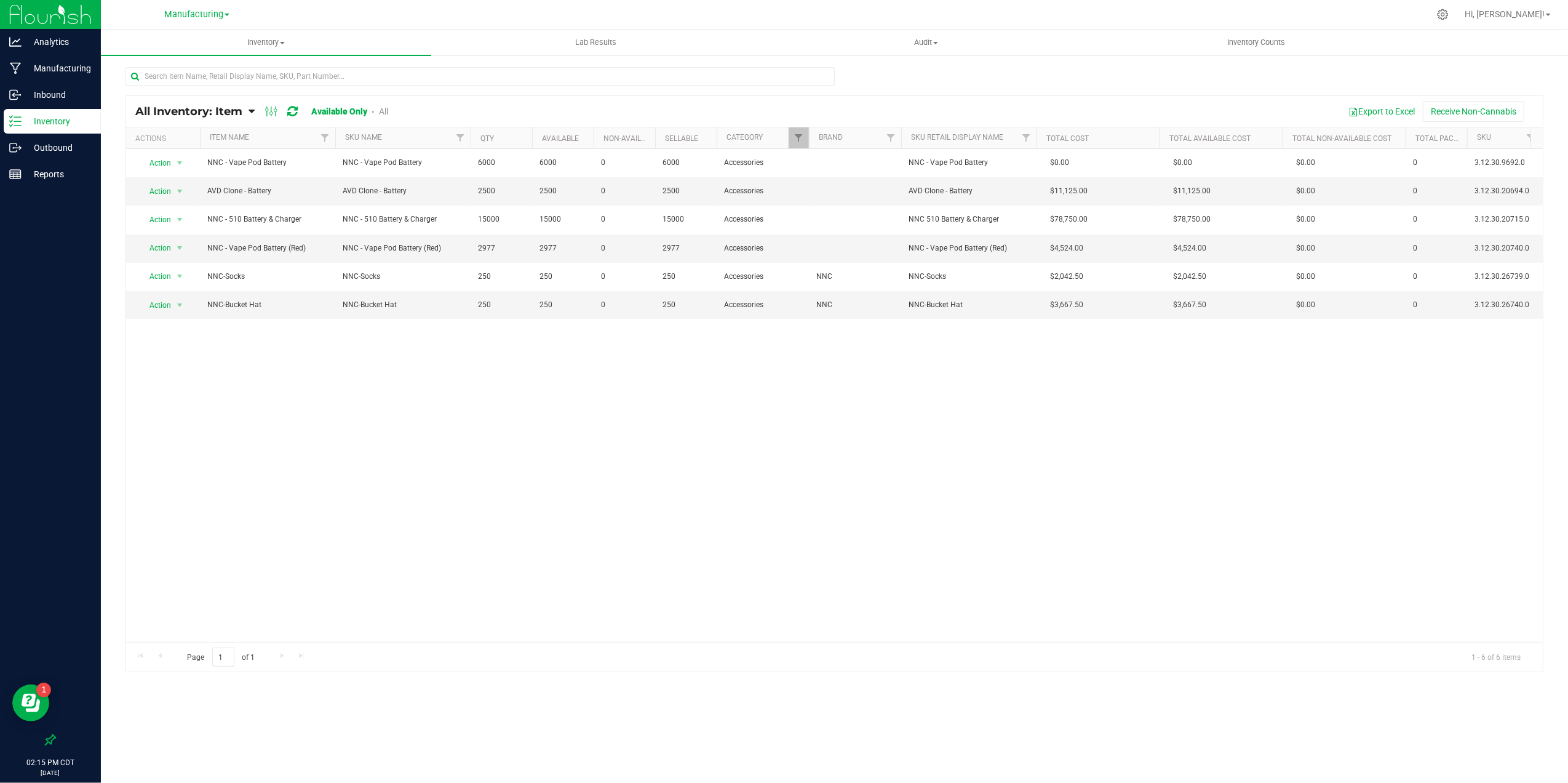
click at [554, 388] on div "Action Action Global inventory Locate inventory Print product labels NNC - Vape…" at bounding box center [834, 395] width 1417 height 493
drag, startPoint x: 475, startPoint y: 281, endPoint x: 519, endPoint y: 306, distance: 50.6
click at [519, 306] on tbody "Action Action Global inventory Locate inventory Print product labels NNC - Vape…" at bounding box center [1036, 233] width 1820 height 170
drag, startPoint x: 519, startPoint y: 306, endPoint x: 521, endPoint y: 343, distance: 37.1
click at [521, 330] on div "Action Action Global inventory Locate inventory Print product labels NNC - Vape…" at bounding box center [834, 395] width 1417 height 493
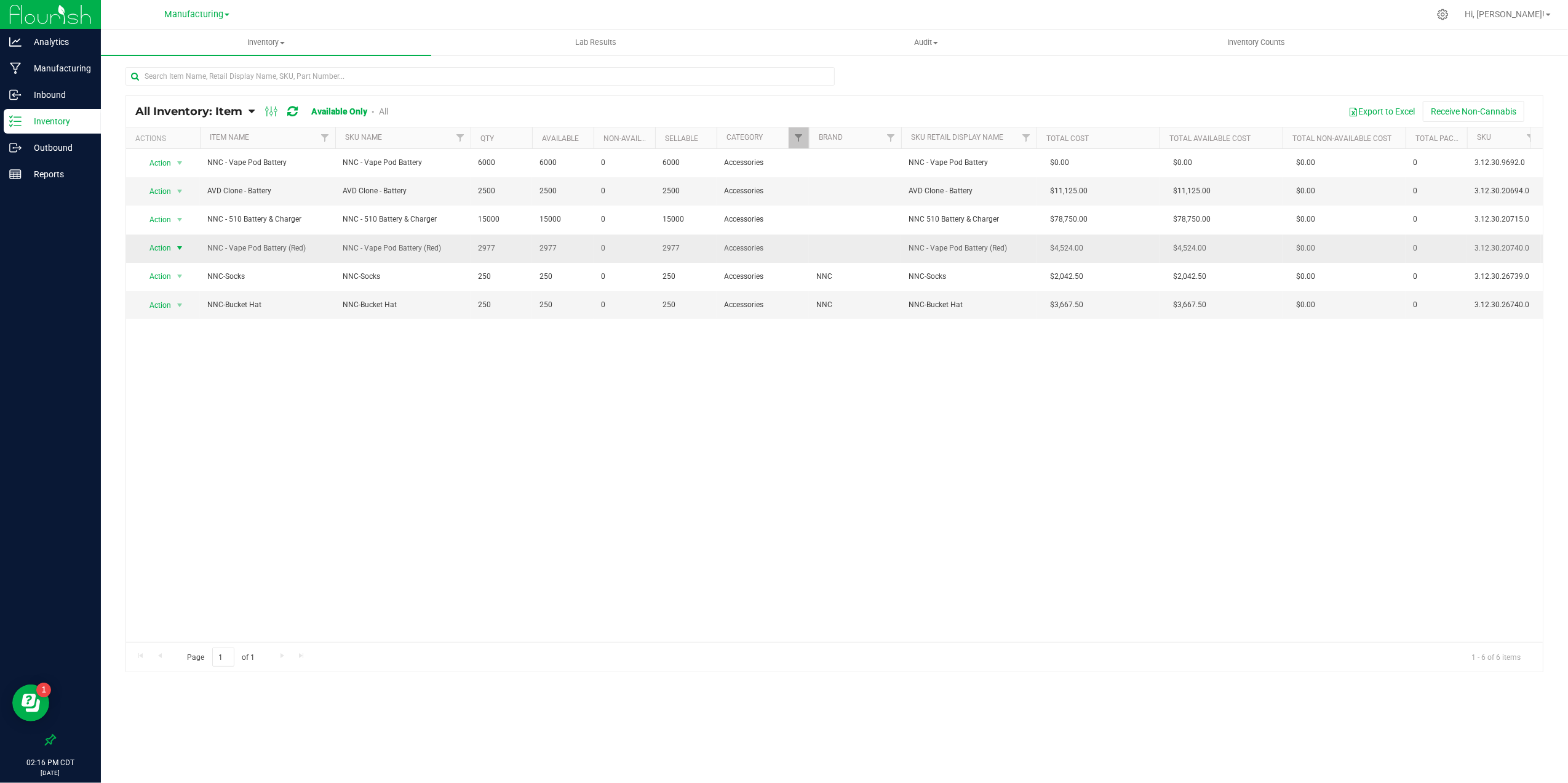
click at [175, 253] on span "select" at bounding box center [179, 247] width 10 height 10
click at [187, 272] on li "Global inventory" at bounding box center [178, 270] width 79 height 18
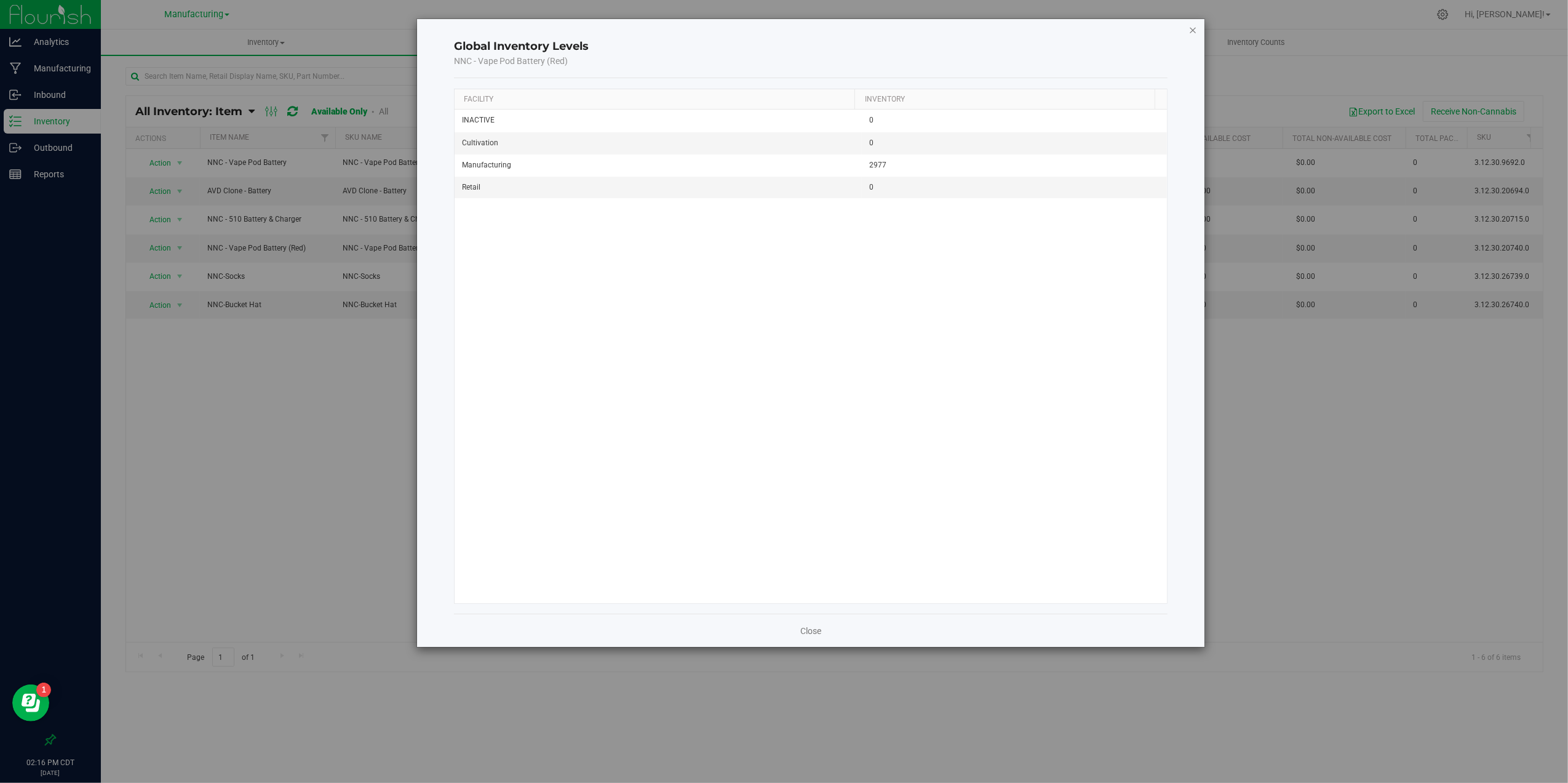
click at [1192, 32] on icon "button" at bounding box center [1193, 29] width 9 height 15
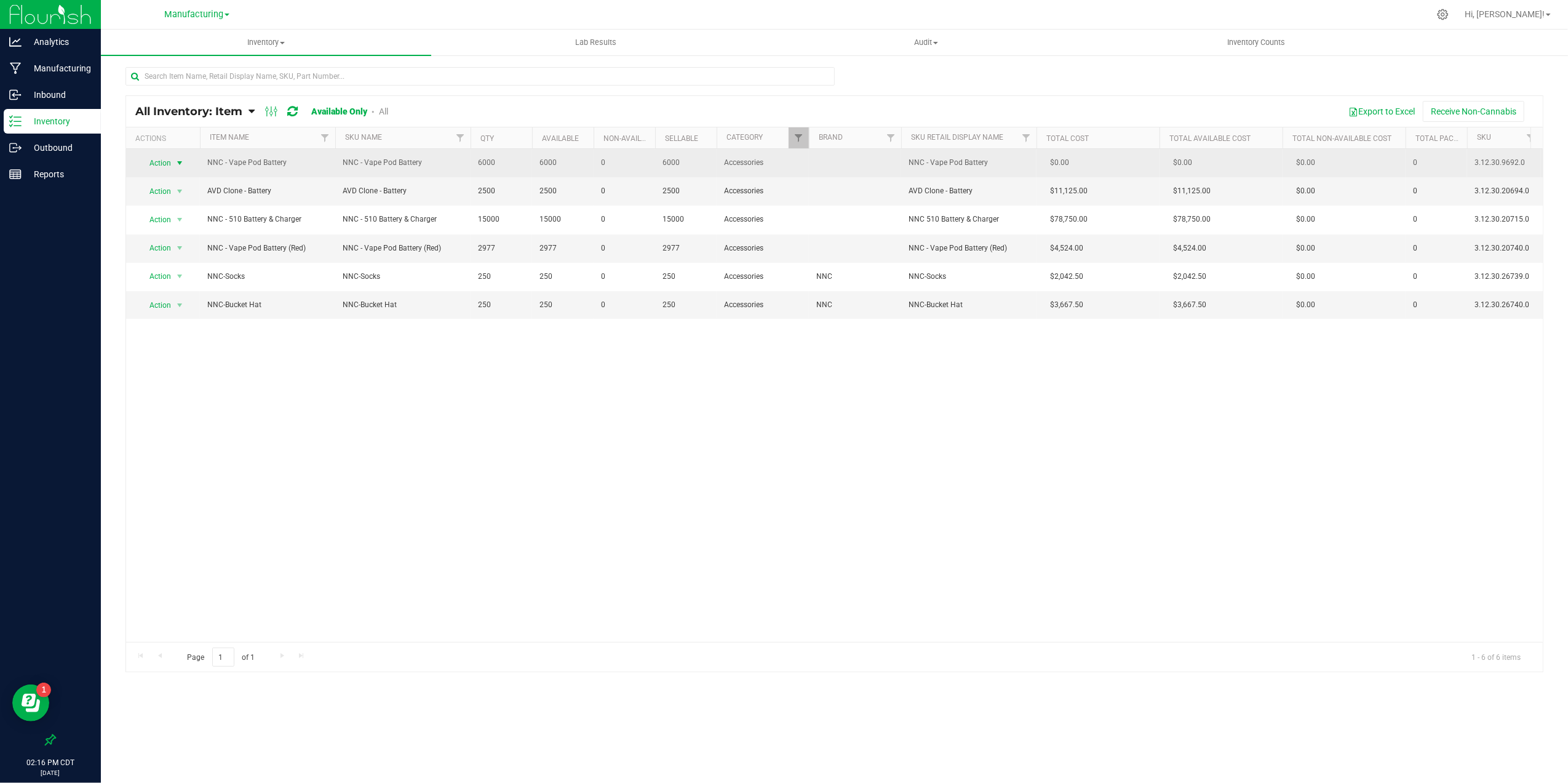
click at [171, 163] on span "Action" at bounding box center [155, 163] width 33 height 17
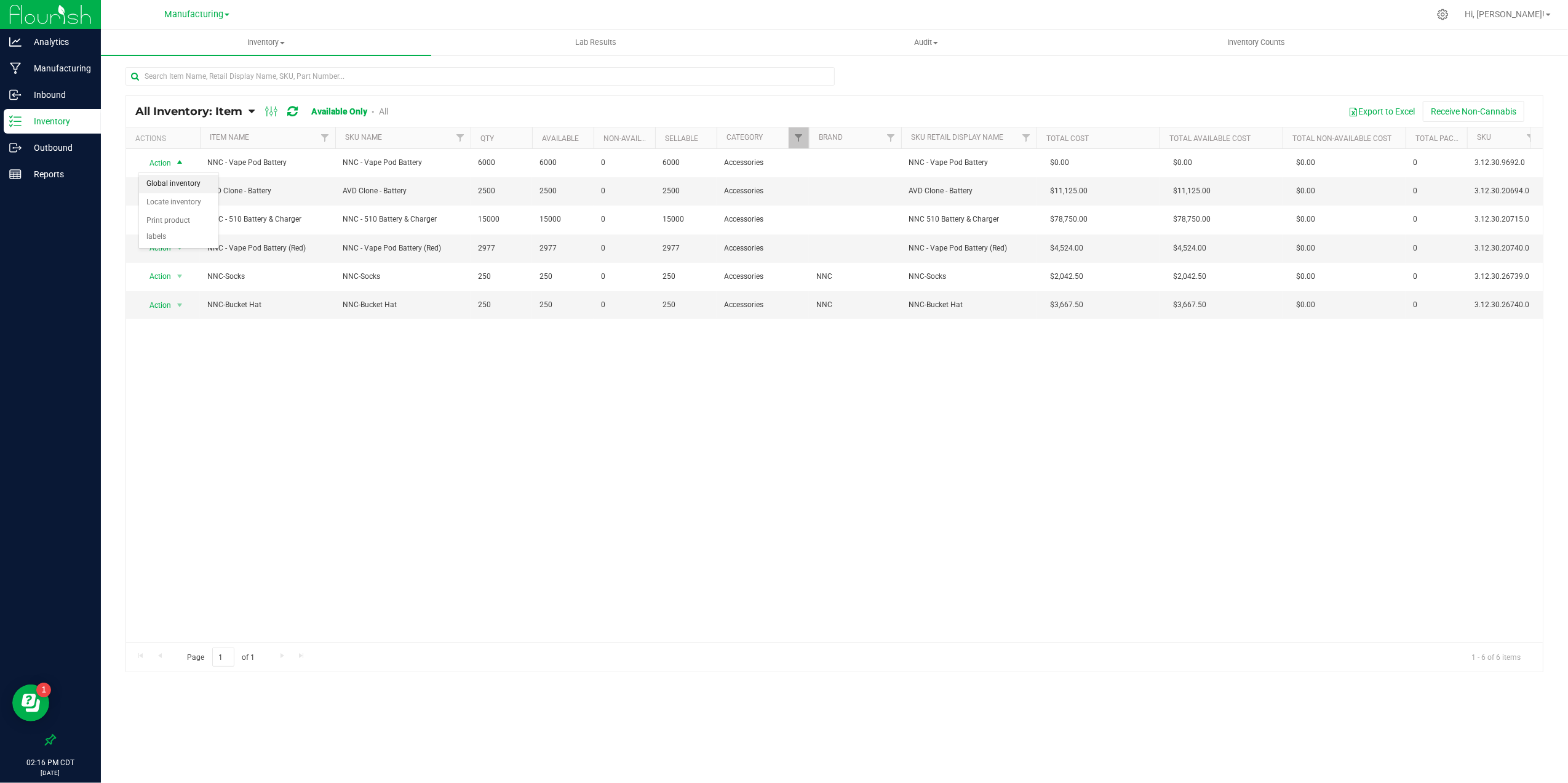
click at [185, 180] on li "Global inventory" at bounding box center [178, 184] width 79 height 18
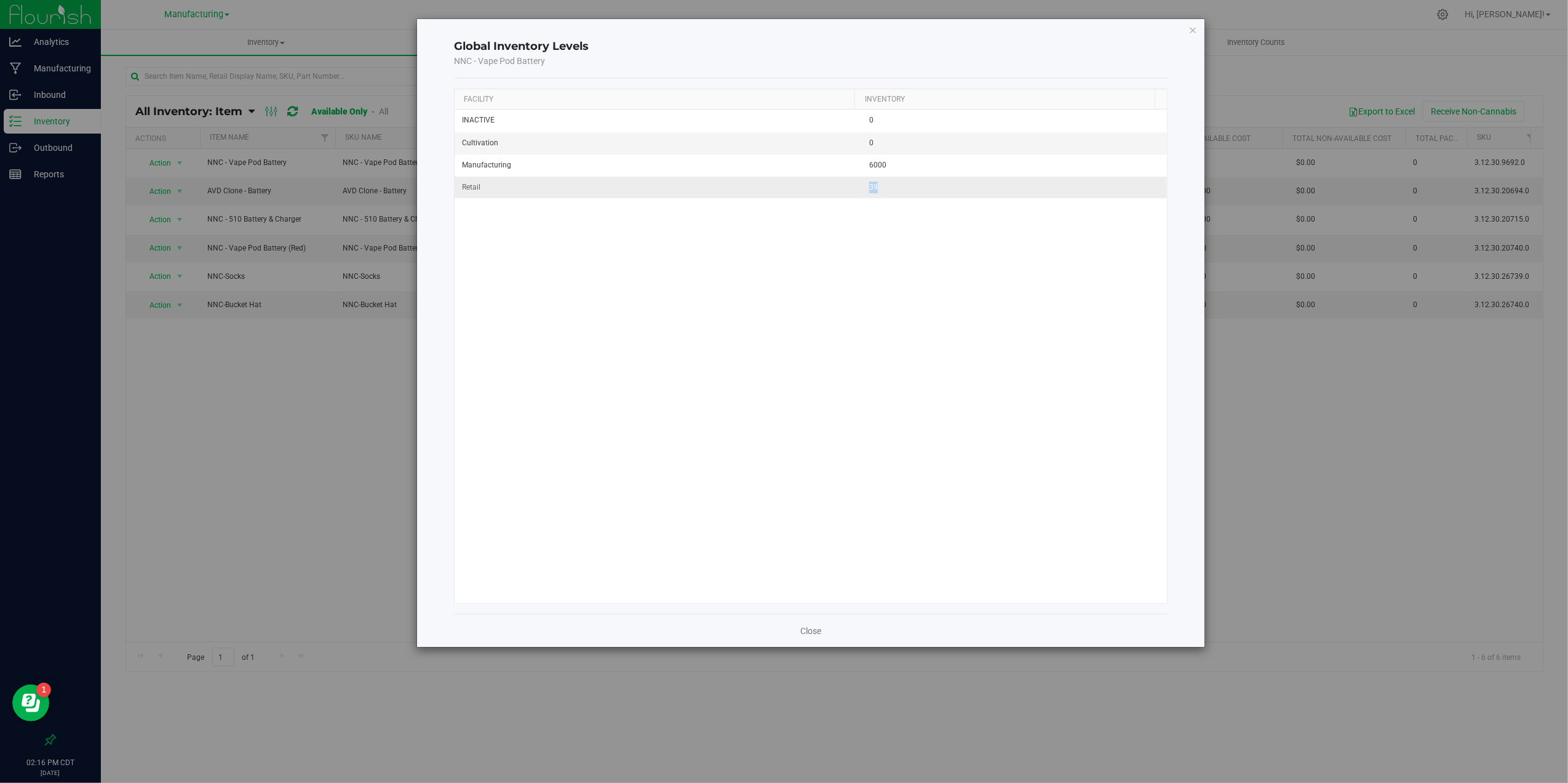
drag, startPoint x: 859, startPoint y: 188, endPoint x: 967, endPoint y: 188, distance: 108.0
click at [967, 188] on td "39" at bounding box center [1014, 187] width 305 height 22
drag, startPoint x: 967, startPoint y: 188, endPoint x: 1039, endPoint y: 257, distance: 99.7
click at [1012, 303] on div "INACTIVE 0 Cultivation 0 Manufacturing 6000 Retail 39" at bounding box center [810, 356] width 712 height 493
drag, startPoint x: 887, startPoint y: 192, endPoint x: 798, endPoint y: 192, distance: 89.0
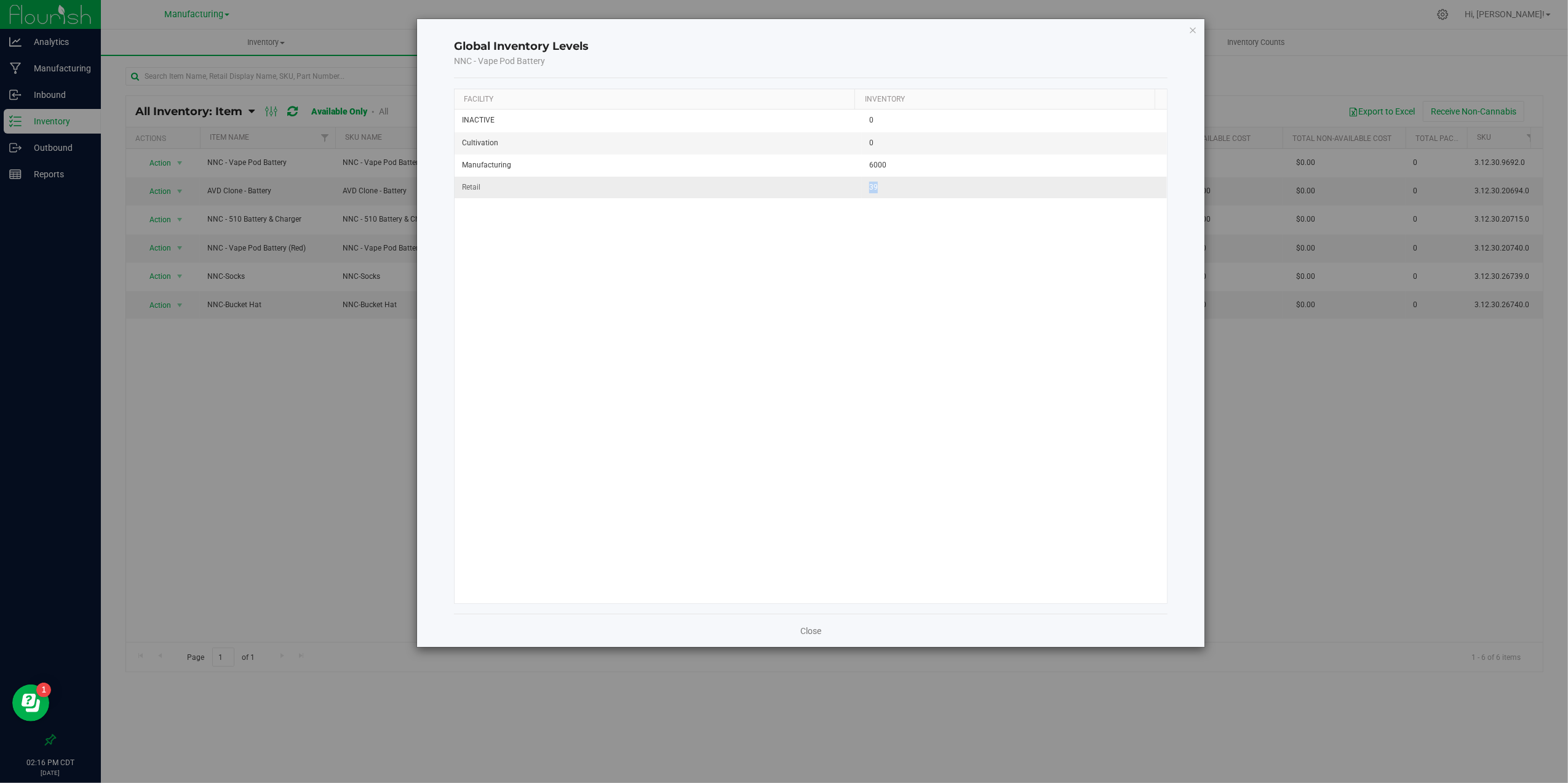
click at [795, 192] on tr "Retail 39" at bounding box center [810, 187] width 712 height 22
click at [1191, 32] on icon "button" at bounding box center [1193, 29] width 9 height 15
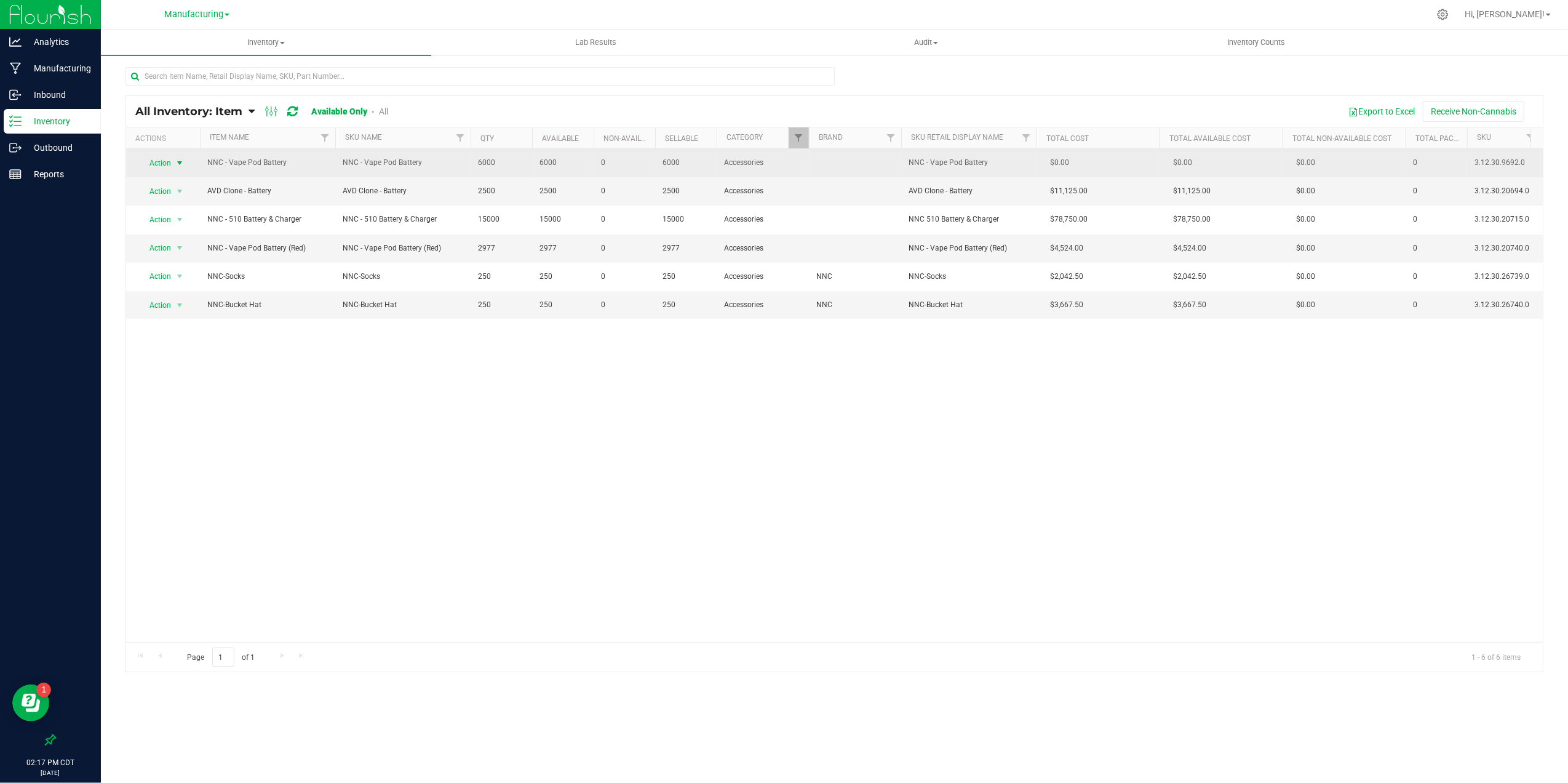
click at [165, 165] on span "Action" at bounding box center [155, 163] width 33 height 17
